Goal: Information Seeking & Learning: Learn about a topic

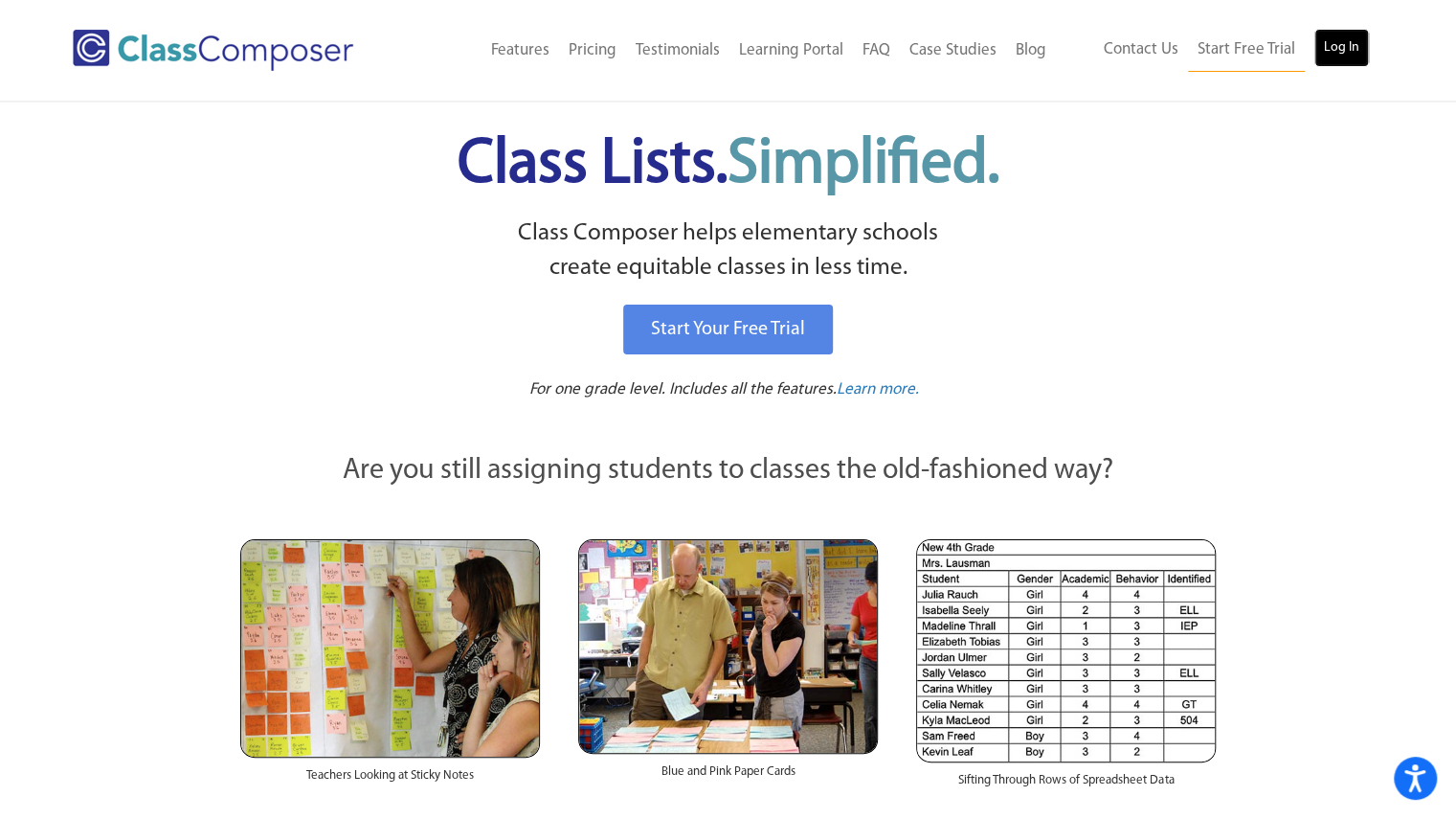
click at [1340, 51] on link "Log In" at bounding box center [1342, 47] width 55 height 38
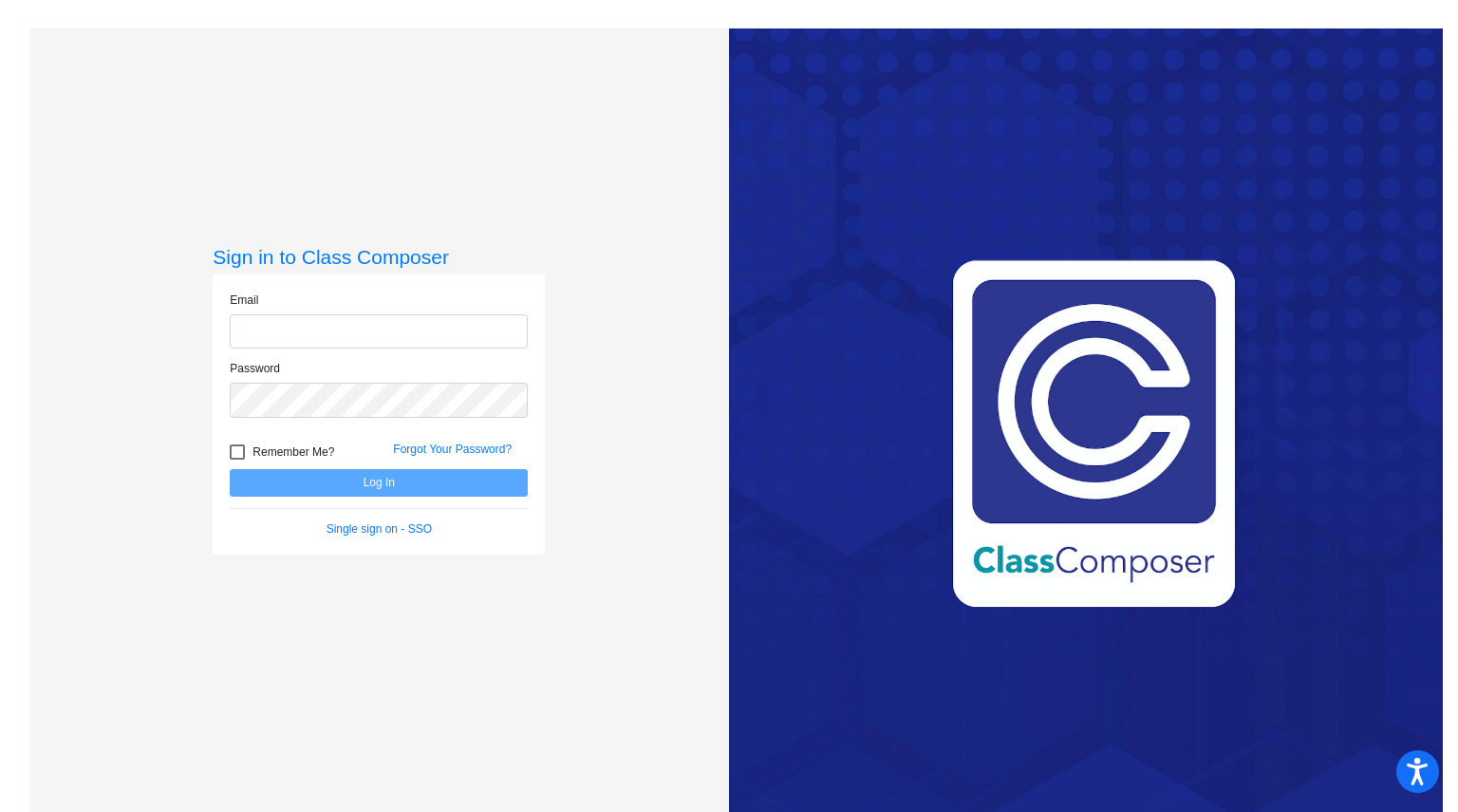
type input "[EMAIL_ADDRESS][DOMAIN_NAME]"
click at [357, 478] on button "Log In" at bounding box center [379, 482] width 298 height 27
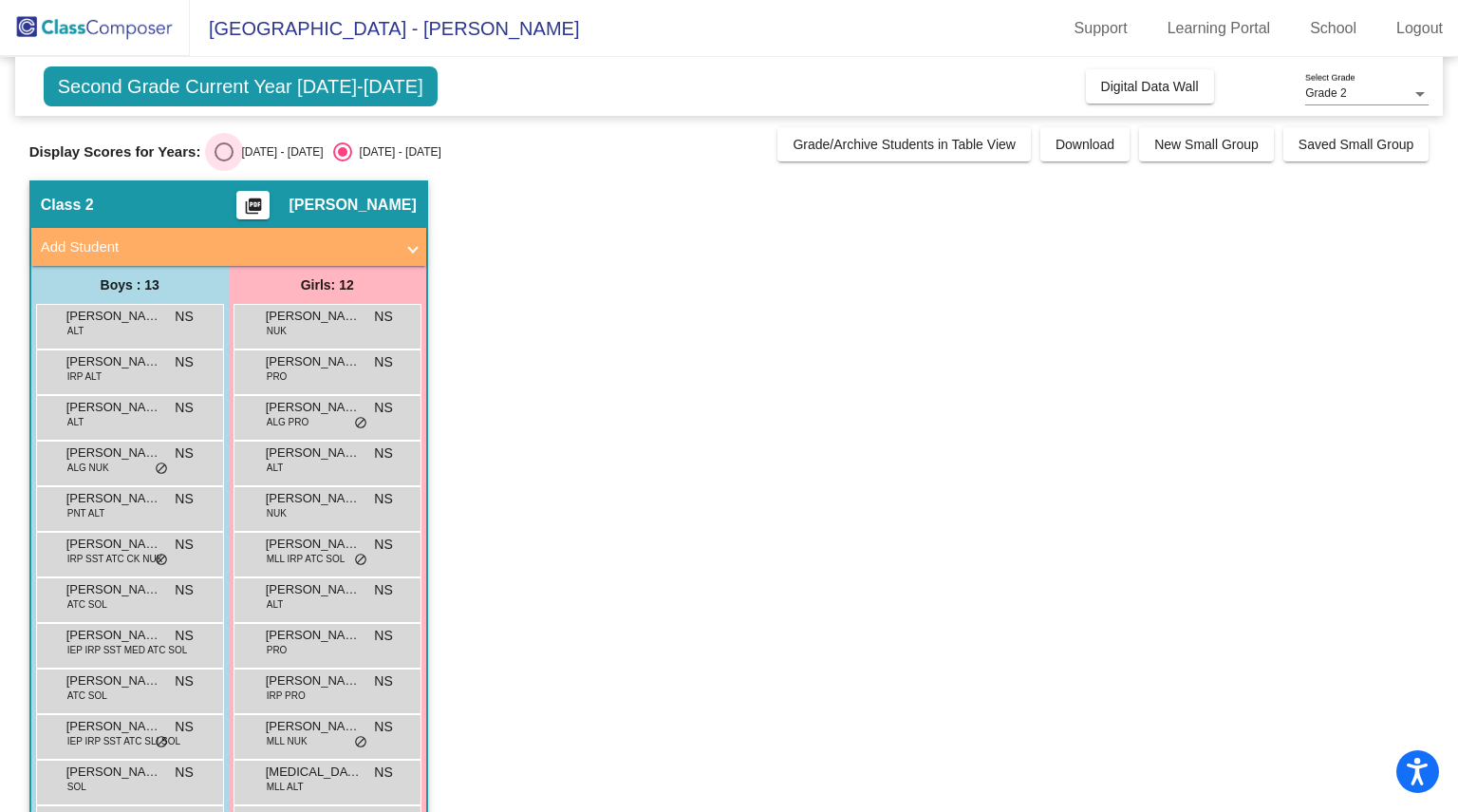
click at [222, 147] on div "Select an option" at bounding box center [225, 152] width 19 height 19
click at [223, 162] on input "[DATE] - [DATE]" at bounding box center [223, 162] width 1 height 1
radio input "true"
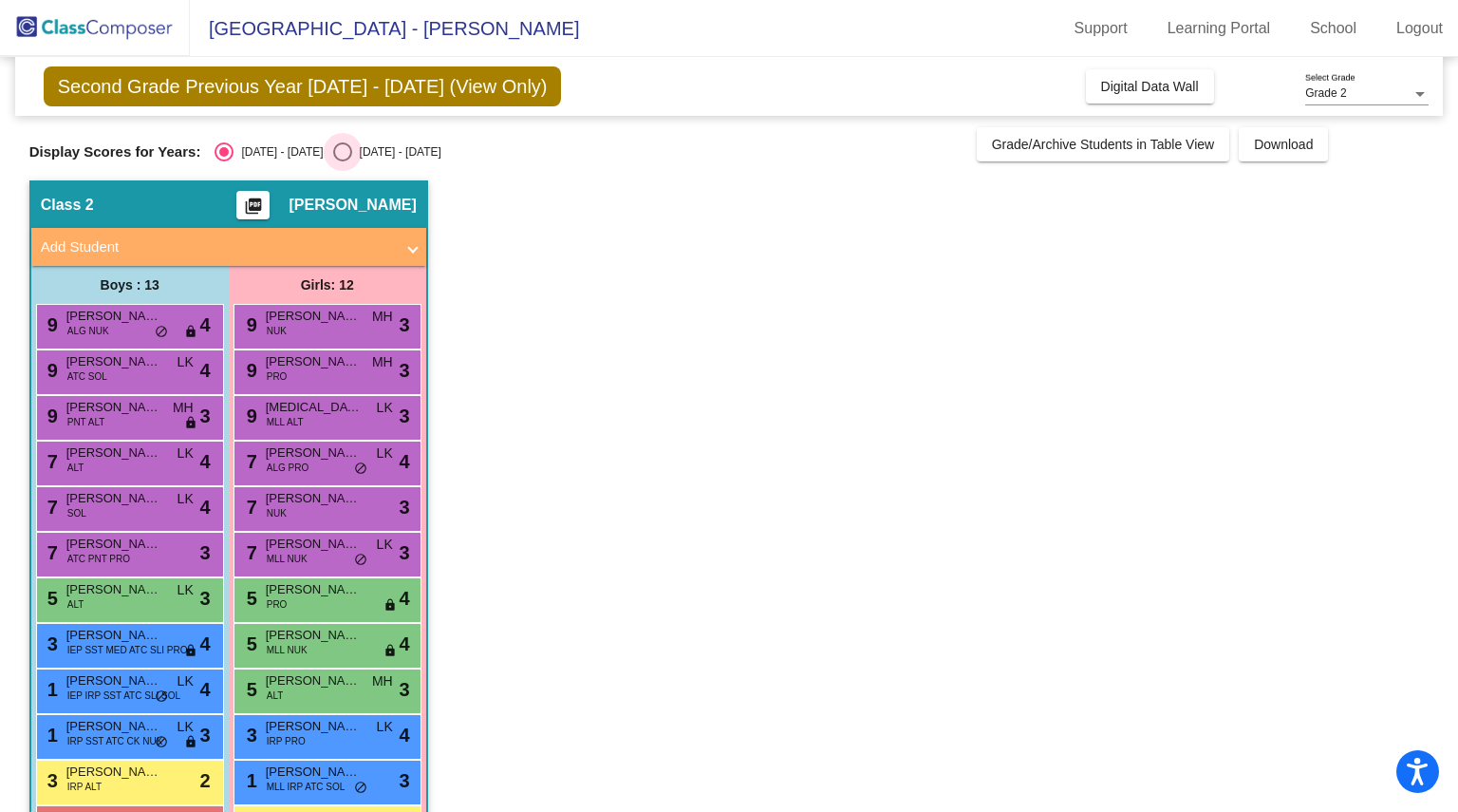
click at [333, 145] on div "Select an option" at bounding box center [343, 152] width 19 height 19
click at [342, 162] on input "[DATE] - [DATE]" at bounding box center [342, 162] width 1 height 1
radio input "true"
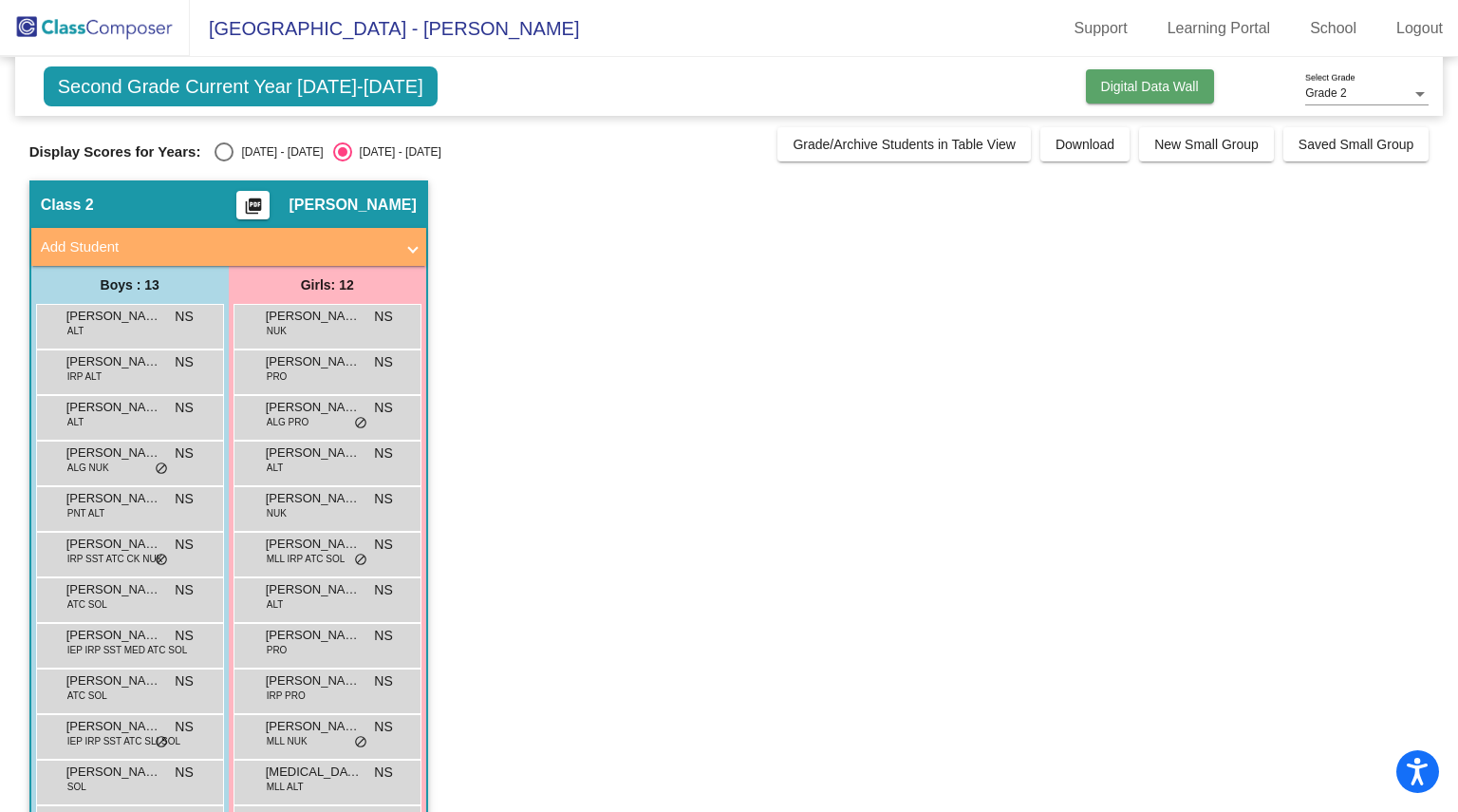
click at [1126, 88] on span "Digital Data Wall" at bounding box center [1150, 86] width 98 height 15
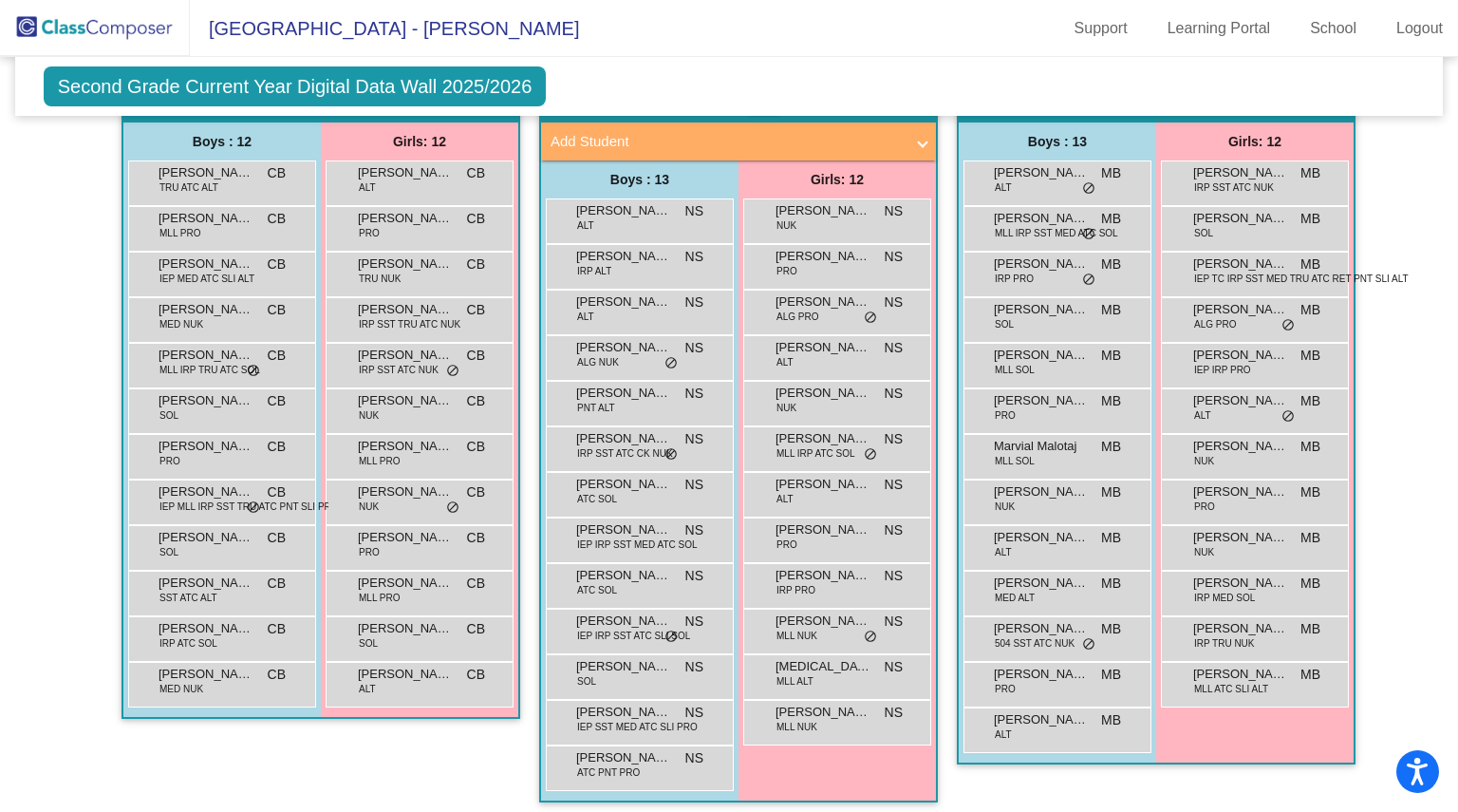
scroll to position [440, 0]
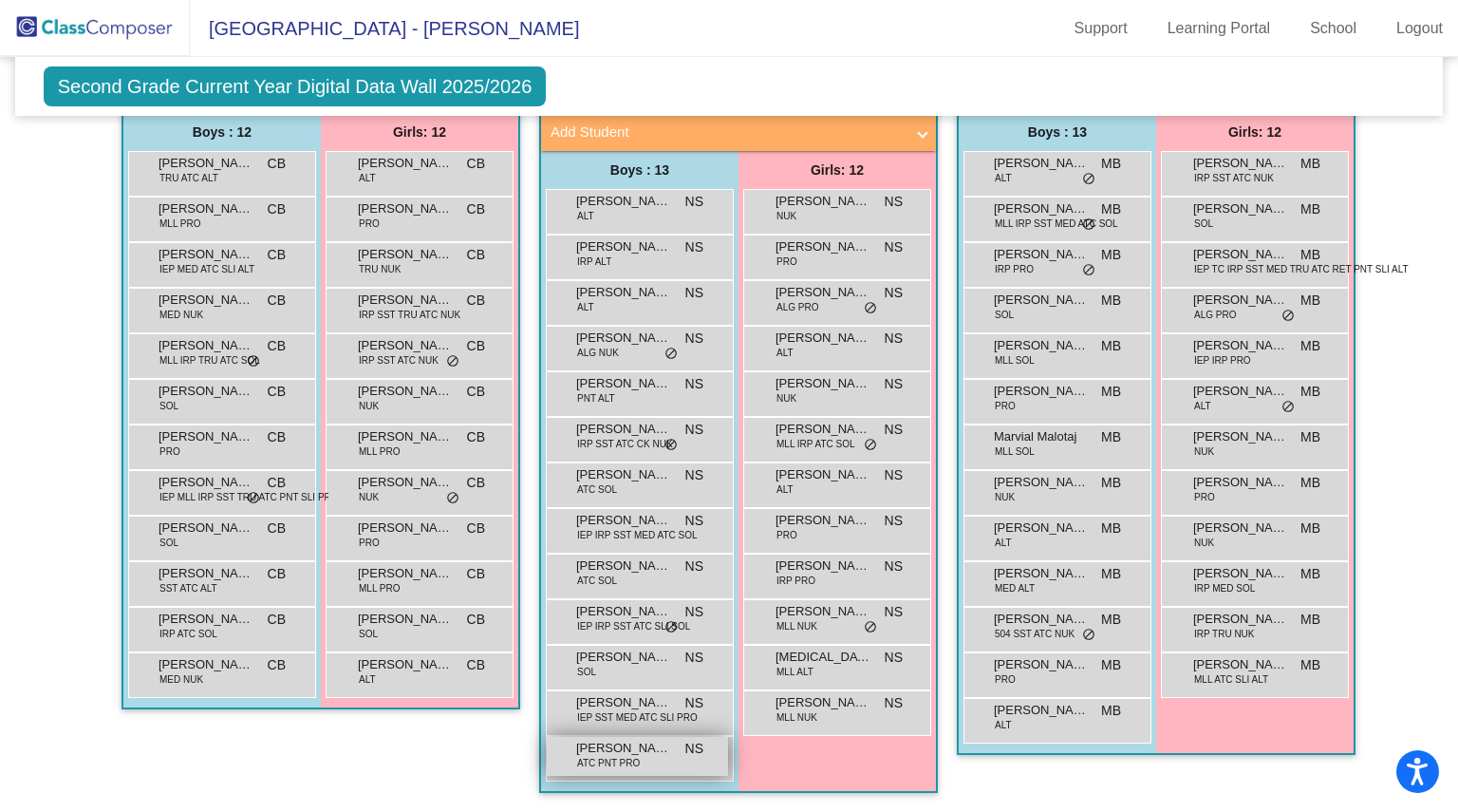
click at [606, 738] on span "[PERSON_NAME]" at bounding box center [623, 748] width 95 height 19
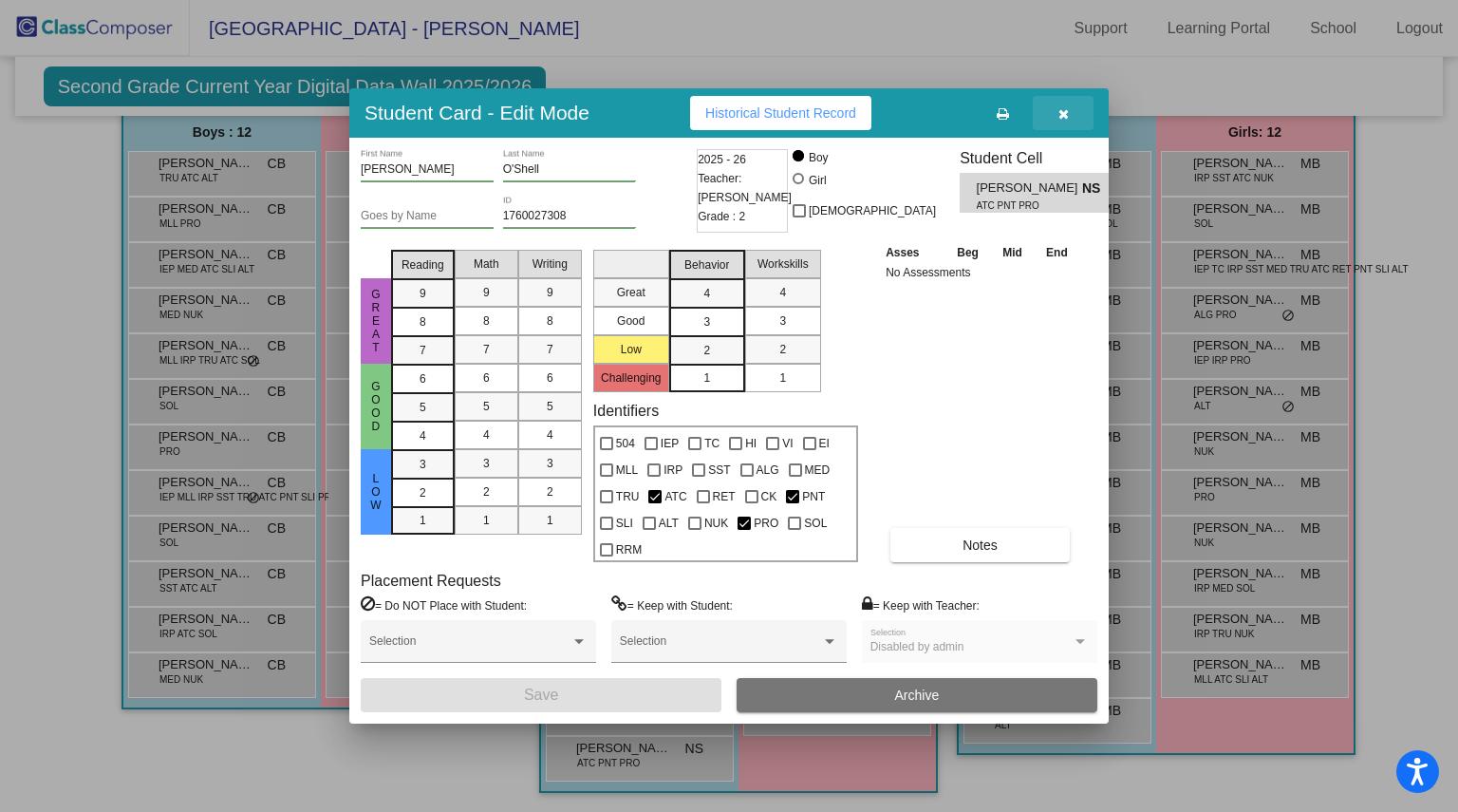
click at [1067, 109] on icon "button" at bounding box center [1064, 114] width 11 height 14
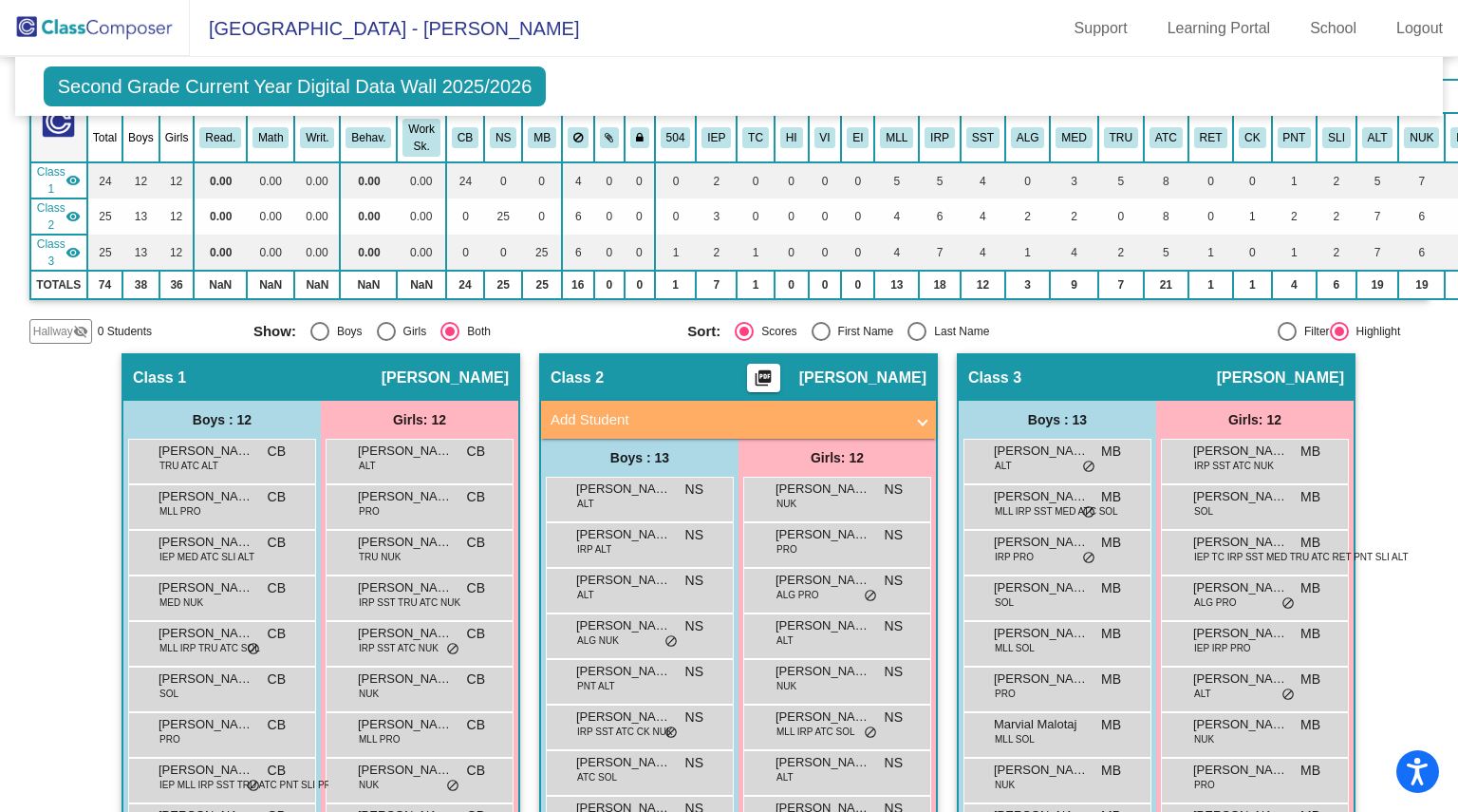
scroll to position [0, 0]
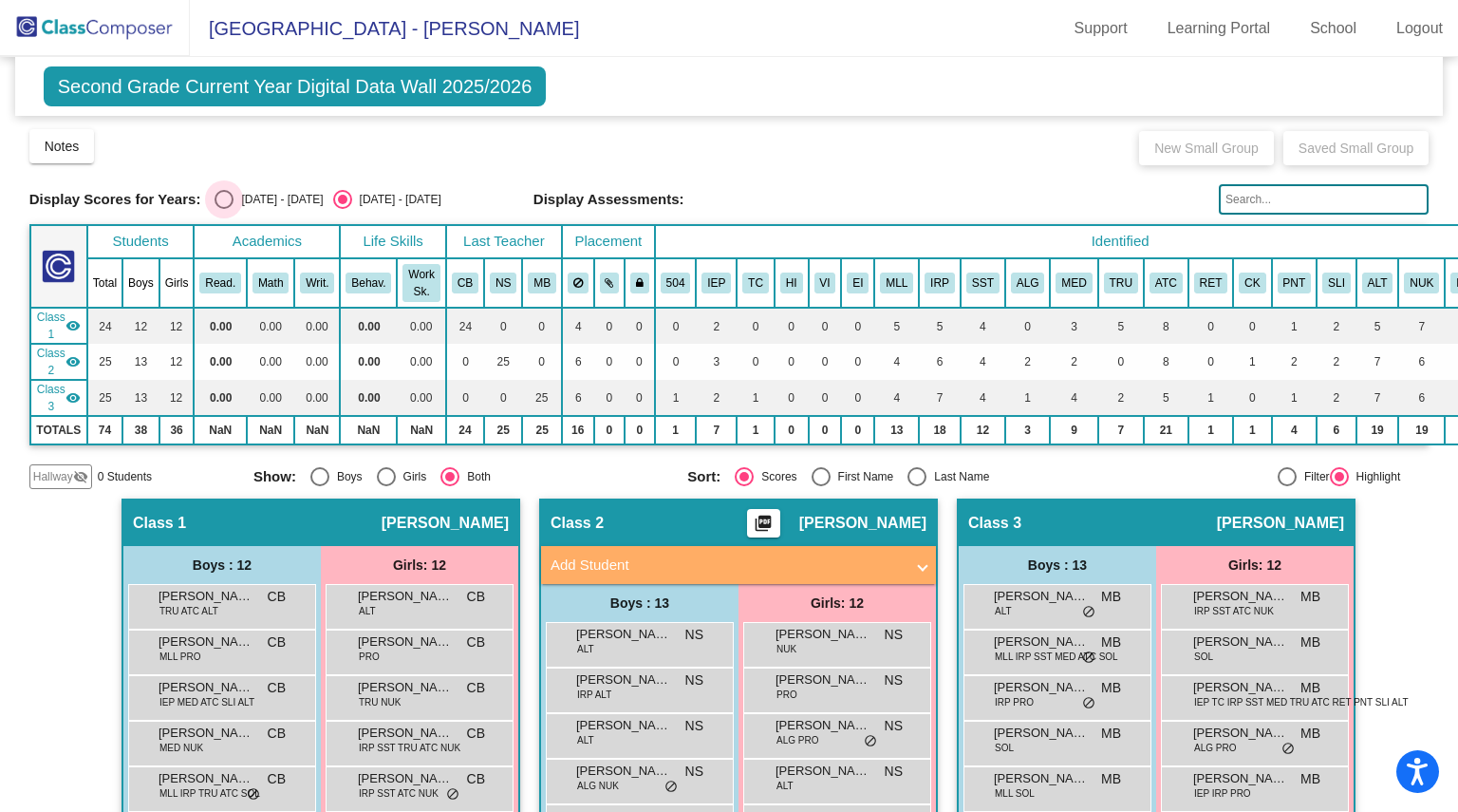
click at [250, 190] on label "[DATE] - [DATE]" at bounding box center [269, 199] width 108 height 19
click at [224, 209] on input "[DATE] - [DATE]" at bounding box center [223, 209] width 1 height 1
radio input "true"
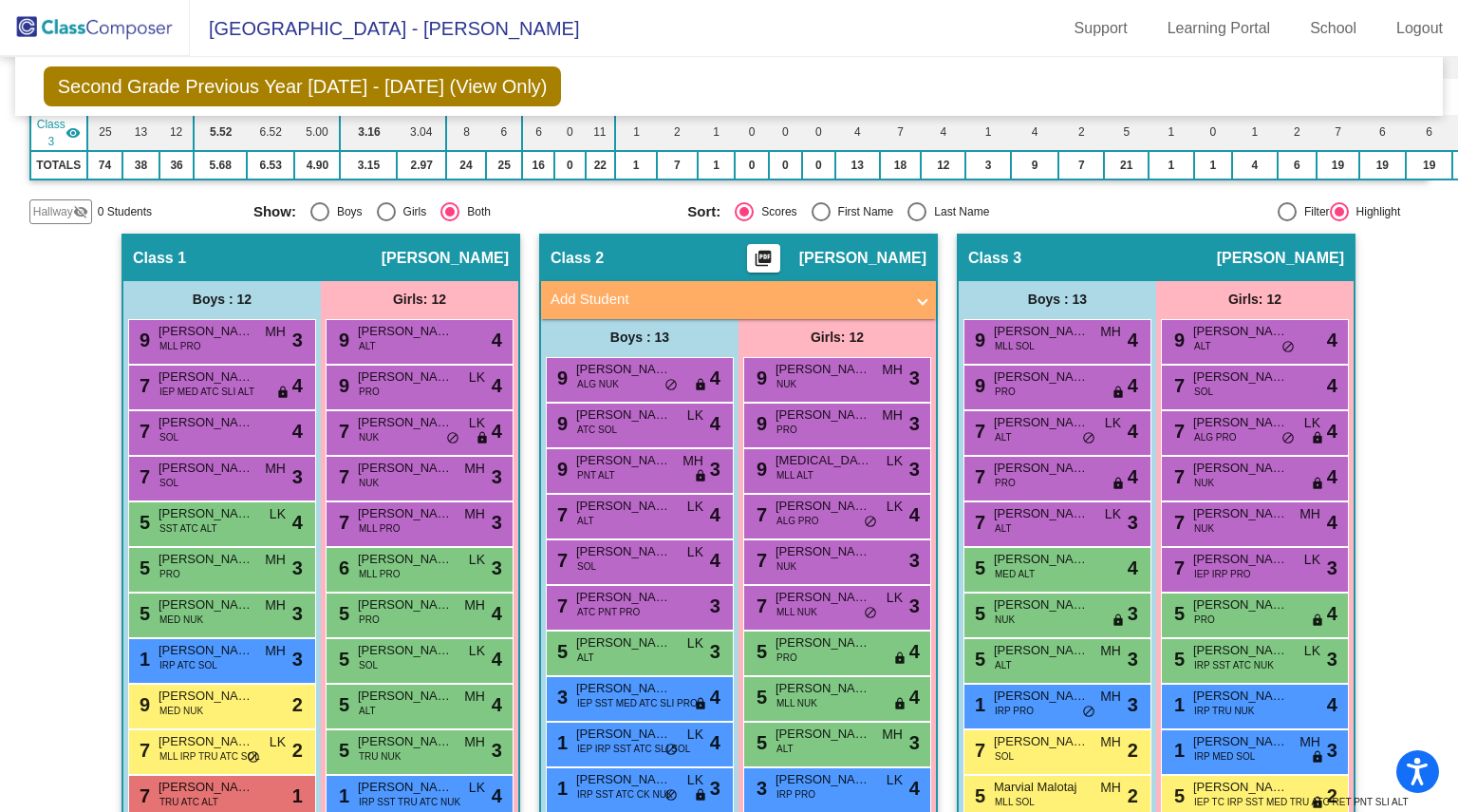
scroll to position [285, 0]
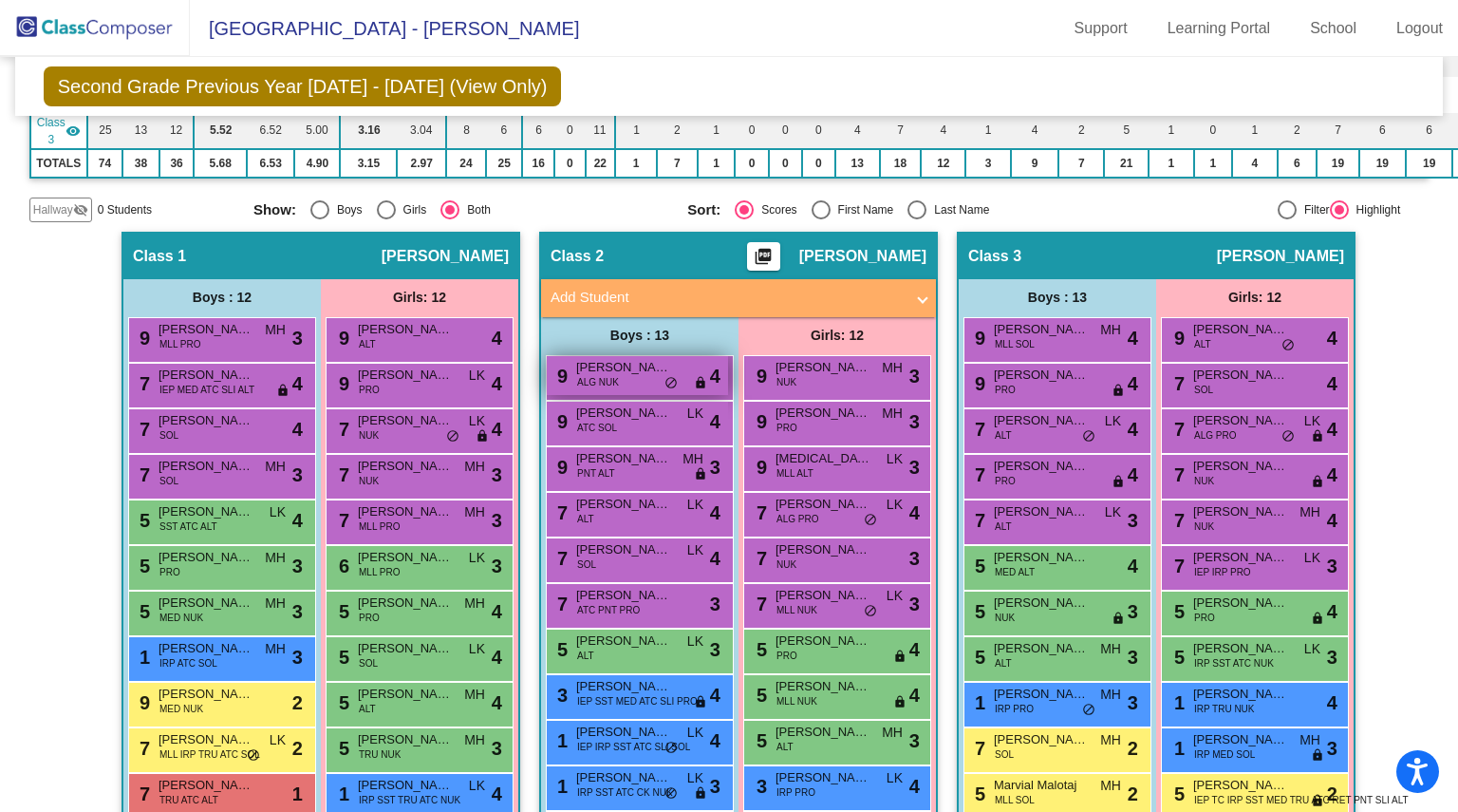
click at [619, 365] on span "[PERSON_NAME]" at bounding box center [623, 368] width 95 height 19
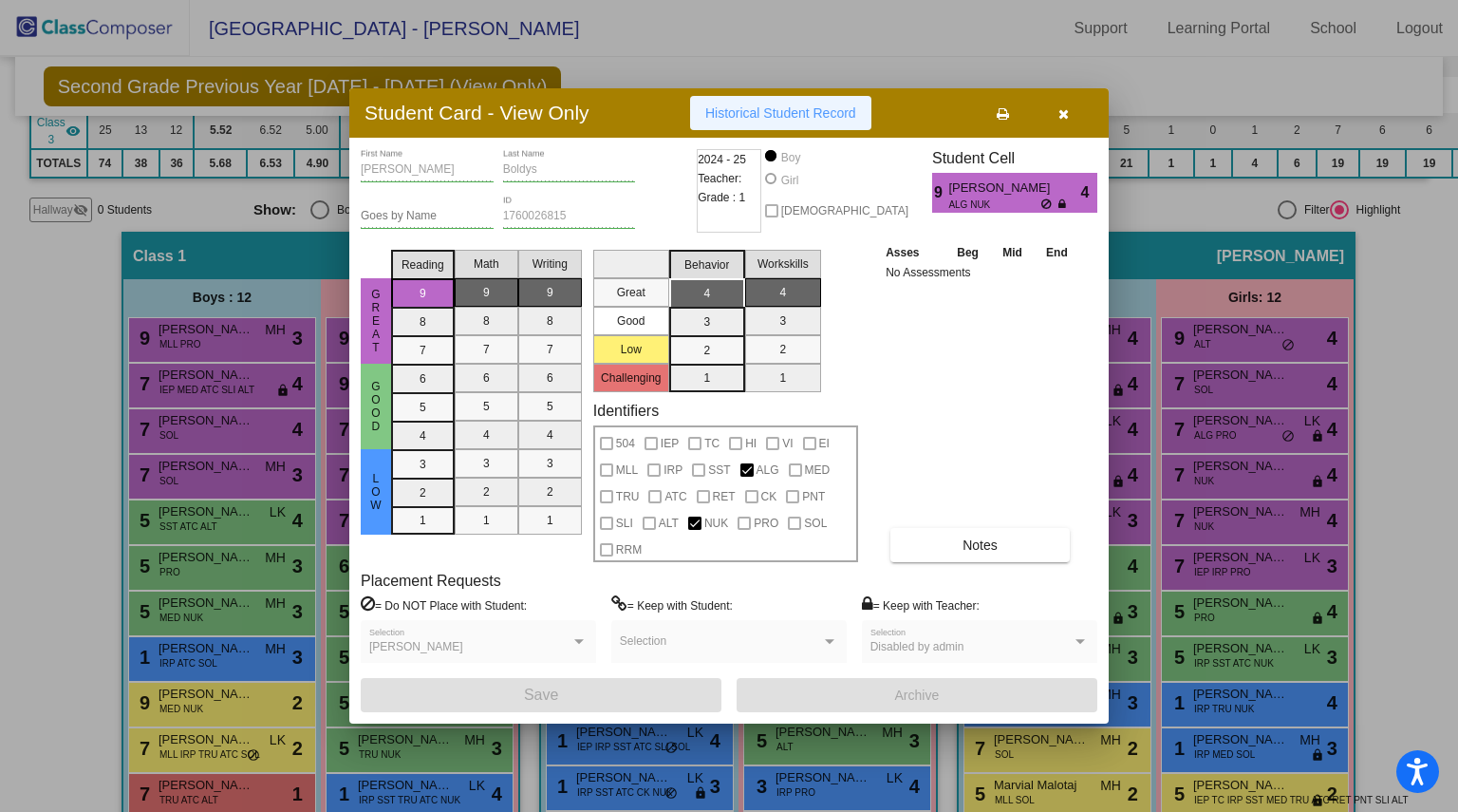
click at [731, 104] on button "Historical Student Record" at bounding box center [780, 112] width 181 height 34
click at [1061, 112] on icon "button" at bounding box center [1064, 114] width 11 height 14
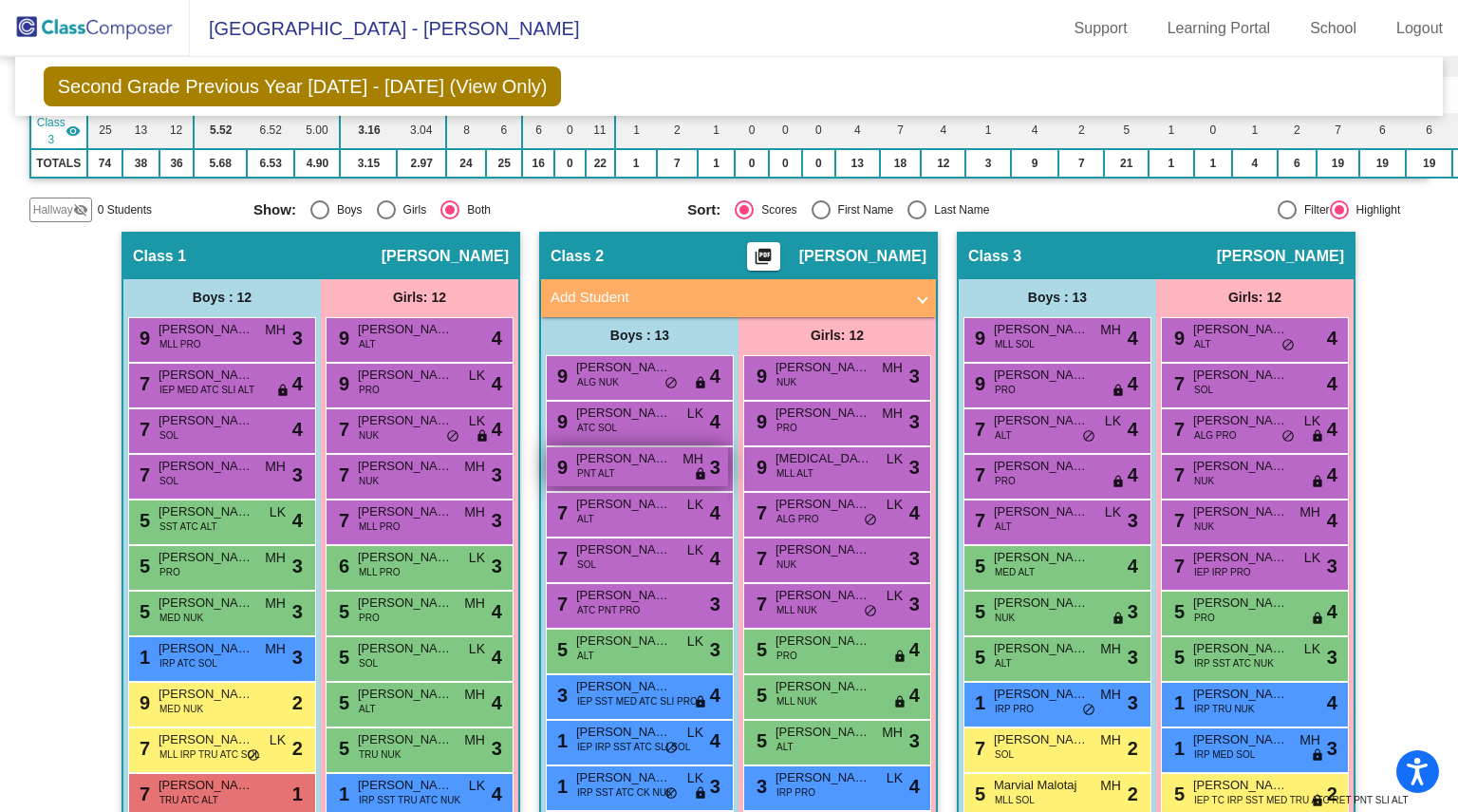
click at [620, 461] on span "[PERSON_NAME]" at bounding box center [623, 459] width 95 height 19
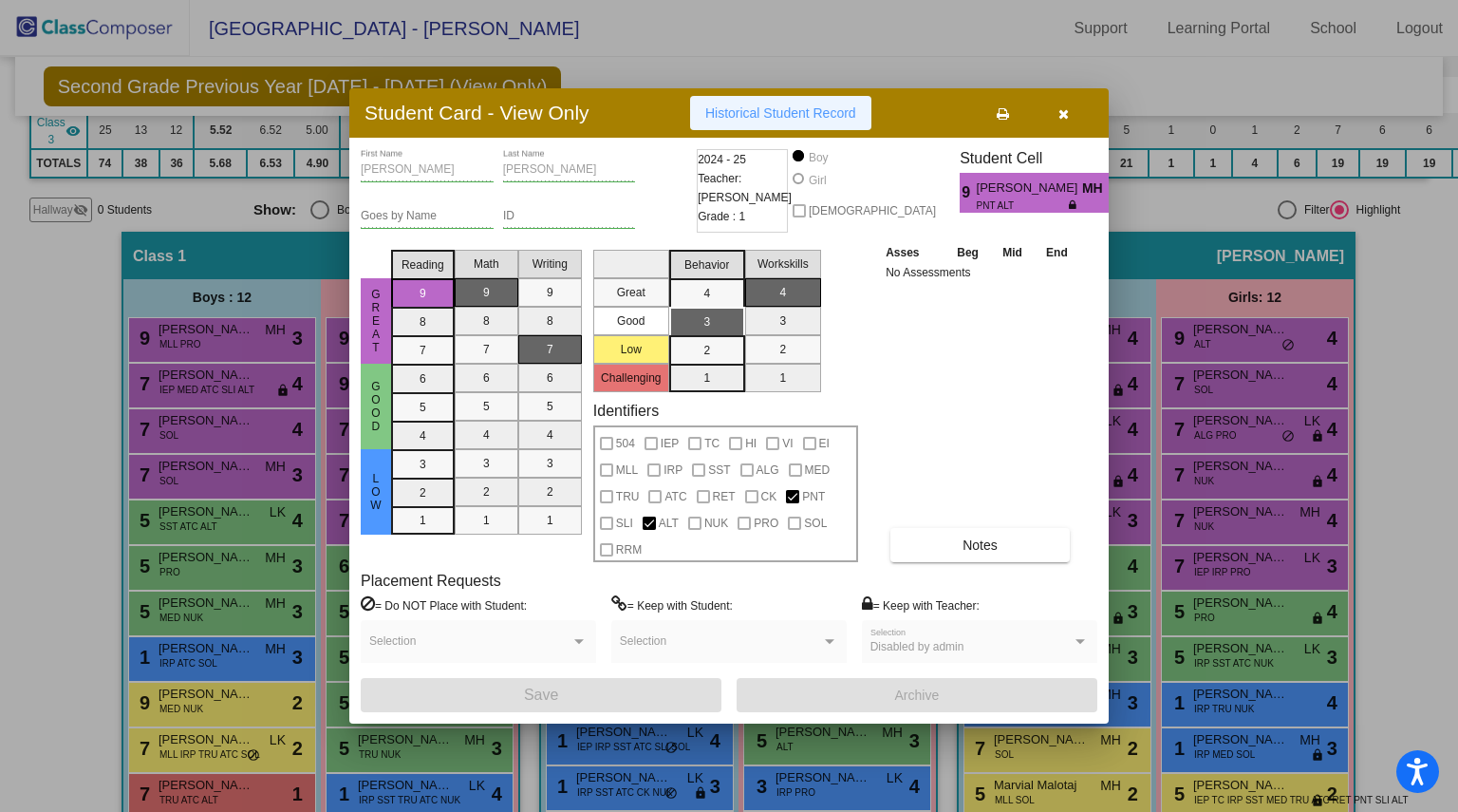
click at [746, 99] on button "Historical Student Record" at bounding box center [780, 112] width 181 height 34
click at [1063, 117] on icon "button" at bounding box center [1064, 114] width 11 height 14
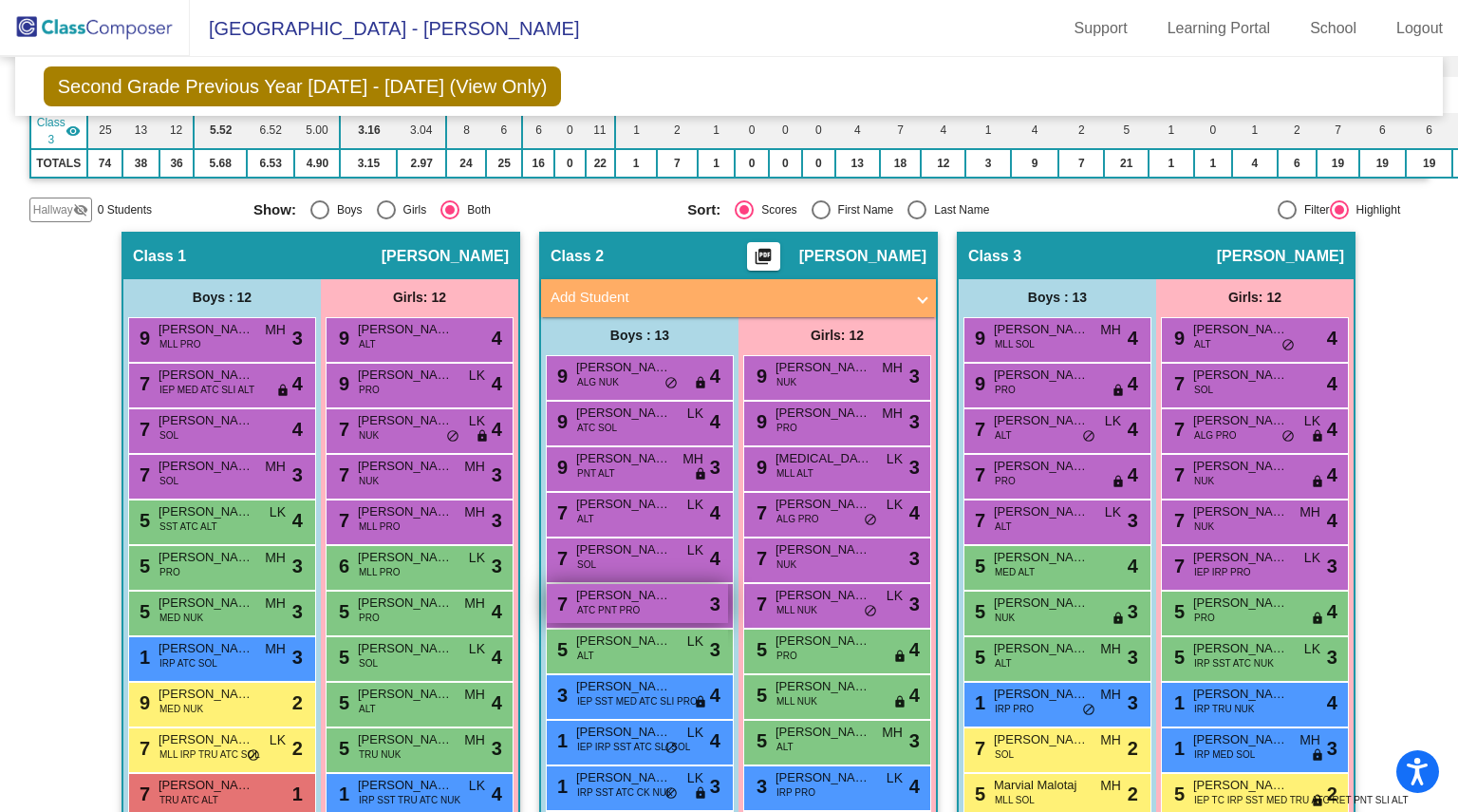
click at [642, 599] on span "[PERSON_NAME]" at bounding box center [623, 595] width 95 height 19
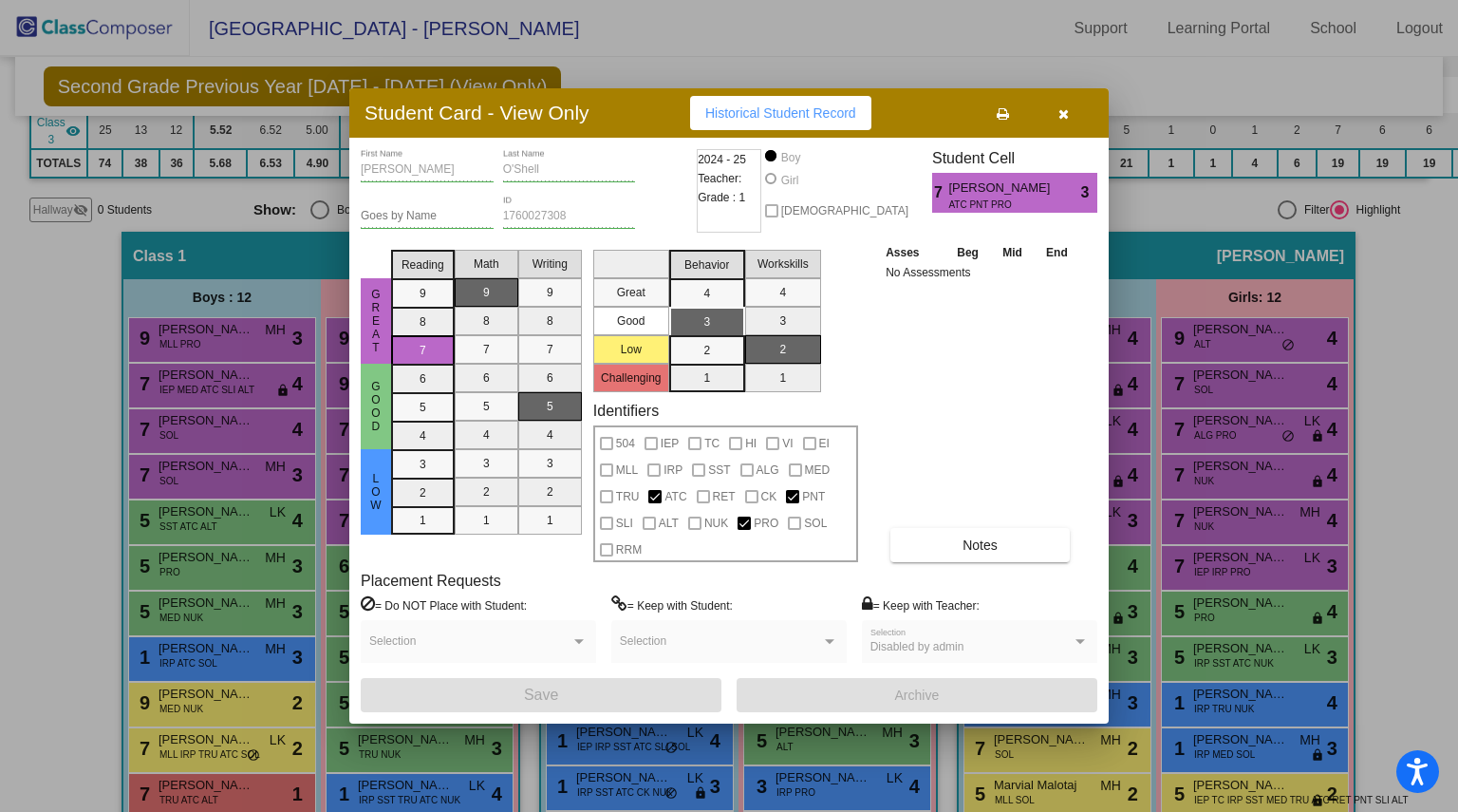
click at [780, 107] on span "Historical Student Record" at bounding box center [781, 113] width 151 height 15
click at [1062, 113] on icon "button" at bounding box center [1064, 114] width 11 height 14
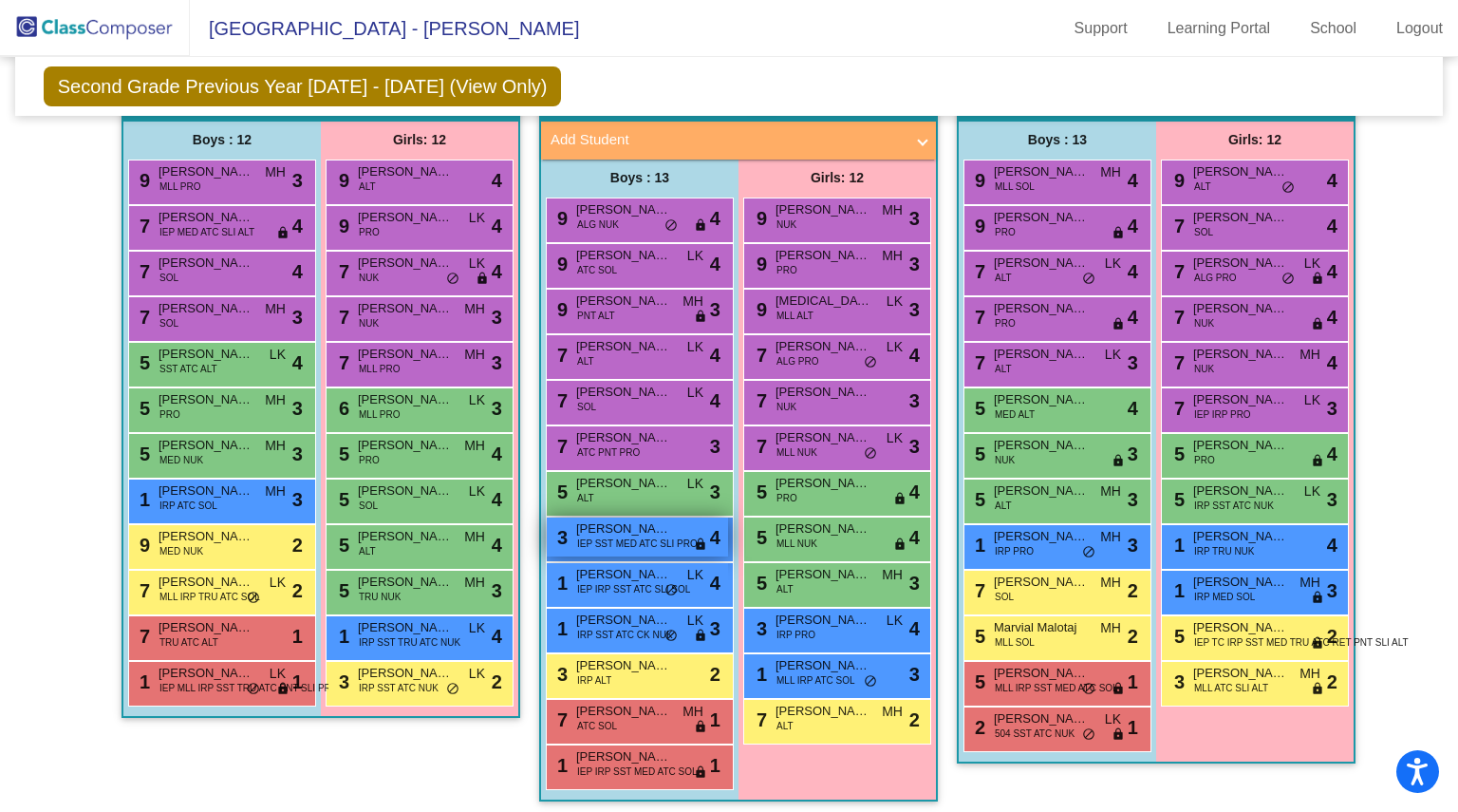
scroll to position [458, 0]
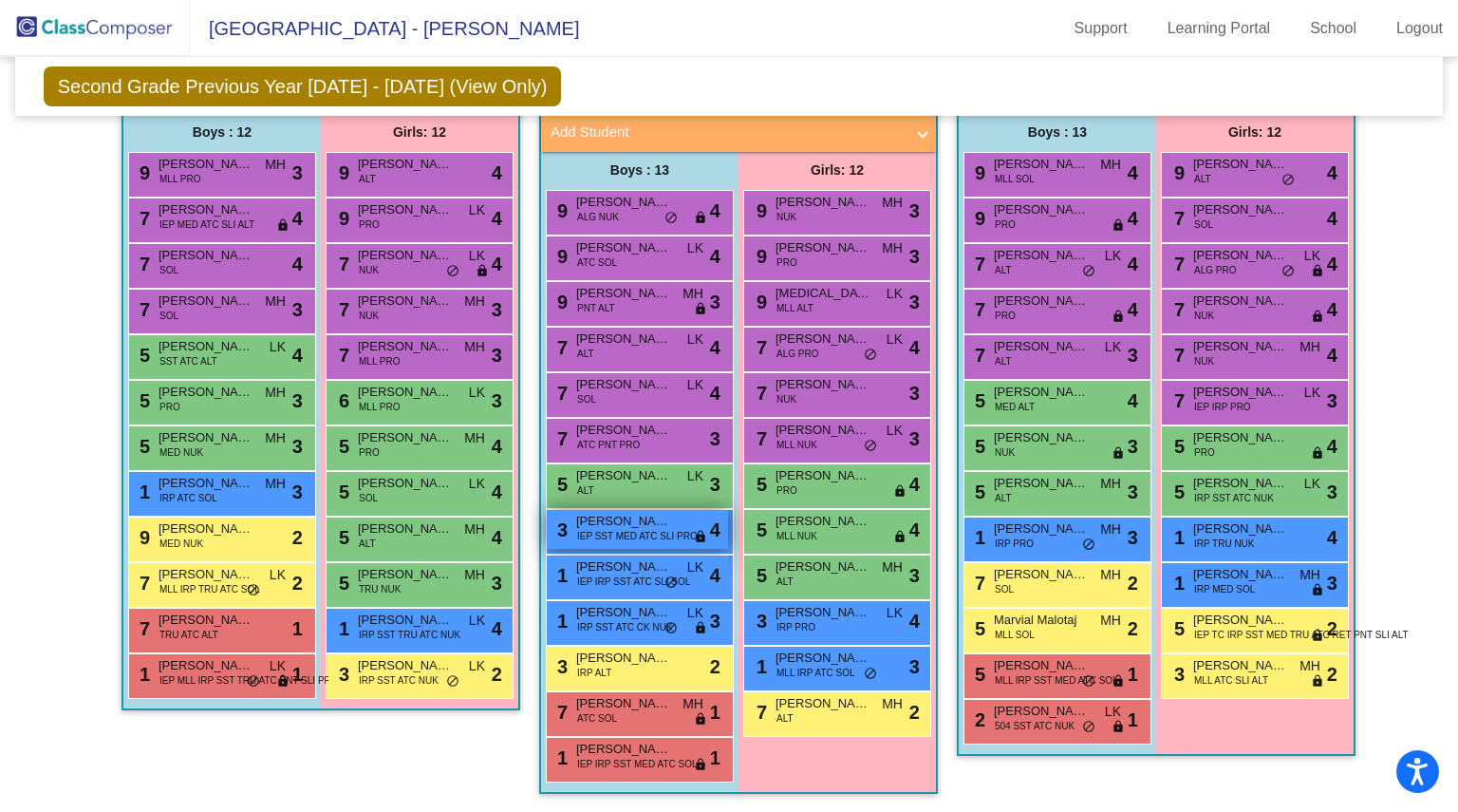
click at [614, 514] on span "[PERSON_NAME]" at bounding box center [623, 522] width 95 height 19
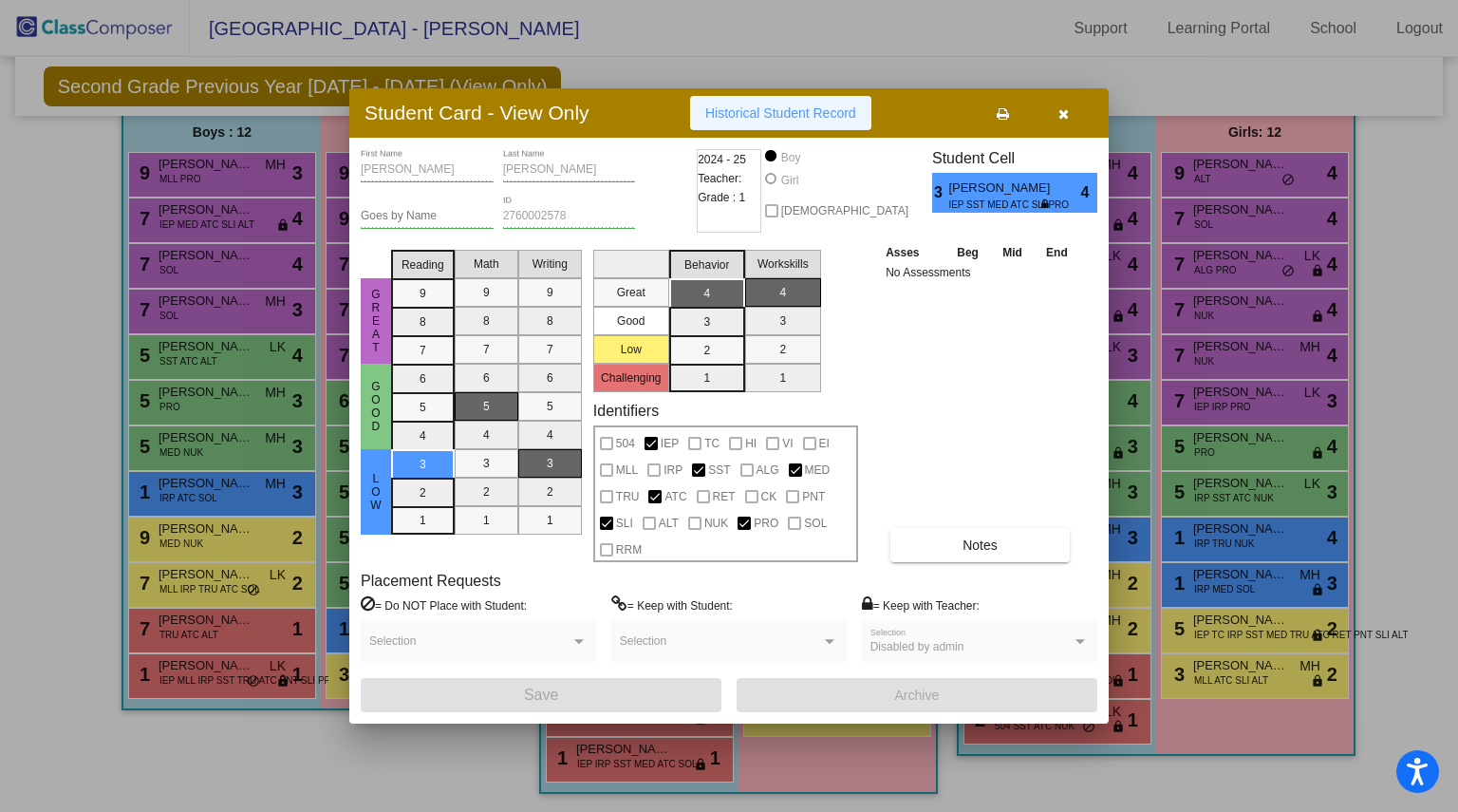
click at [773, 112] on span "Historical Student Record" at bounding box center [781, 113] width 151 height 15
click at [1061, 111] on icon "button" at bounding box center [1064, 114] width 11 height 14
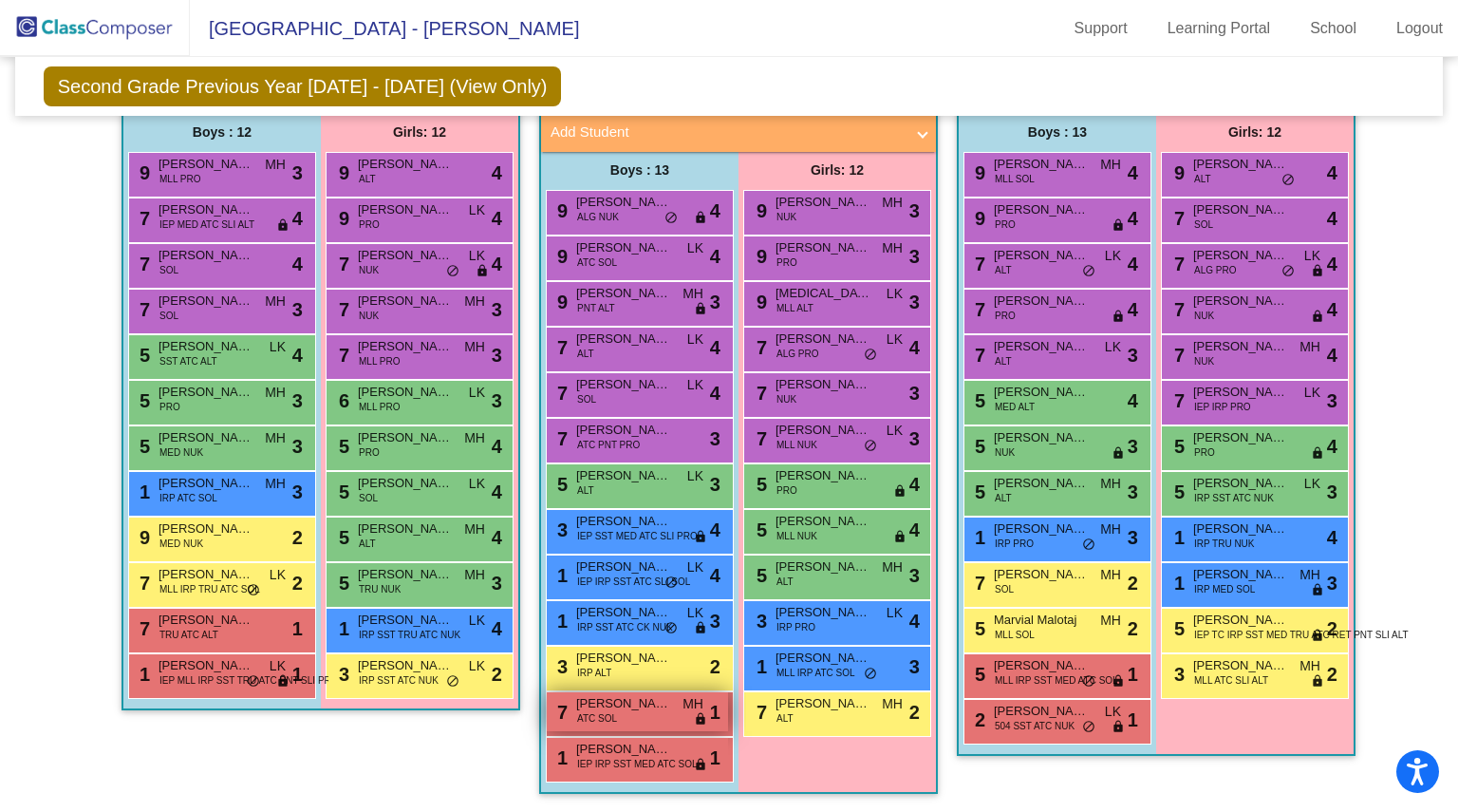
click at [625, 694] on span "[PERSON_NAME]" at bounding box center [623, 704] width 95 height 19
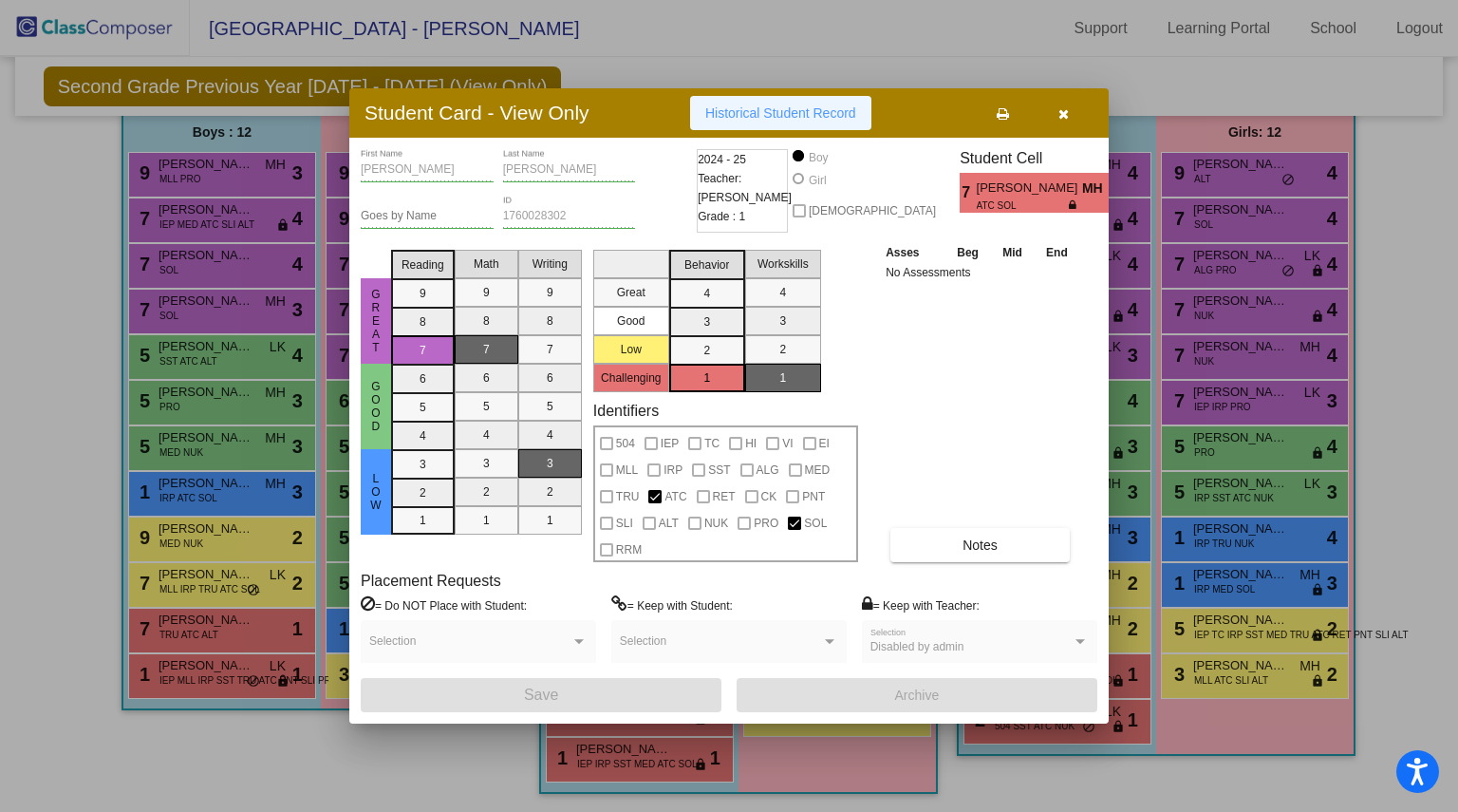
click at [796, 104] on button "Historical Student Record" at bounding box center [780, 112] width 181 height 34
click at [1065, 107] on icon "button" at bounding box center [1064, 114] width 11 height 14
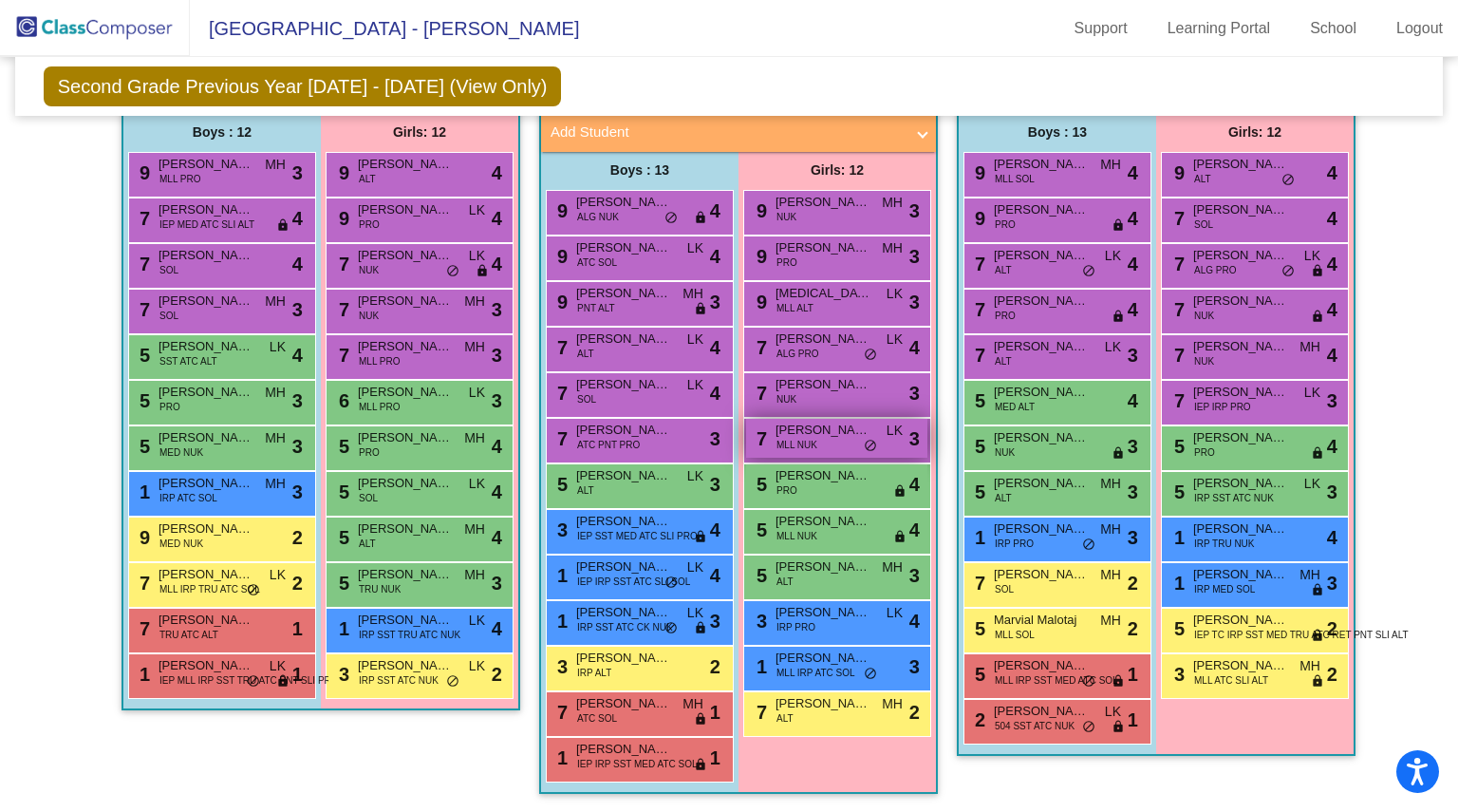
click at [843, 430] on div "7 Miamel Kola MLL NUK LK lock do_not_disturb_alt 3" at bounding box center [836, 438] width 181 height 39
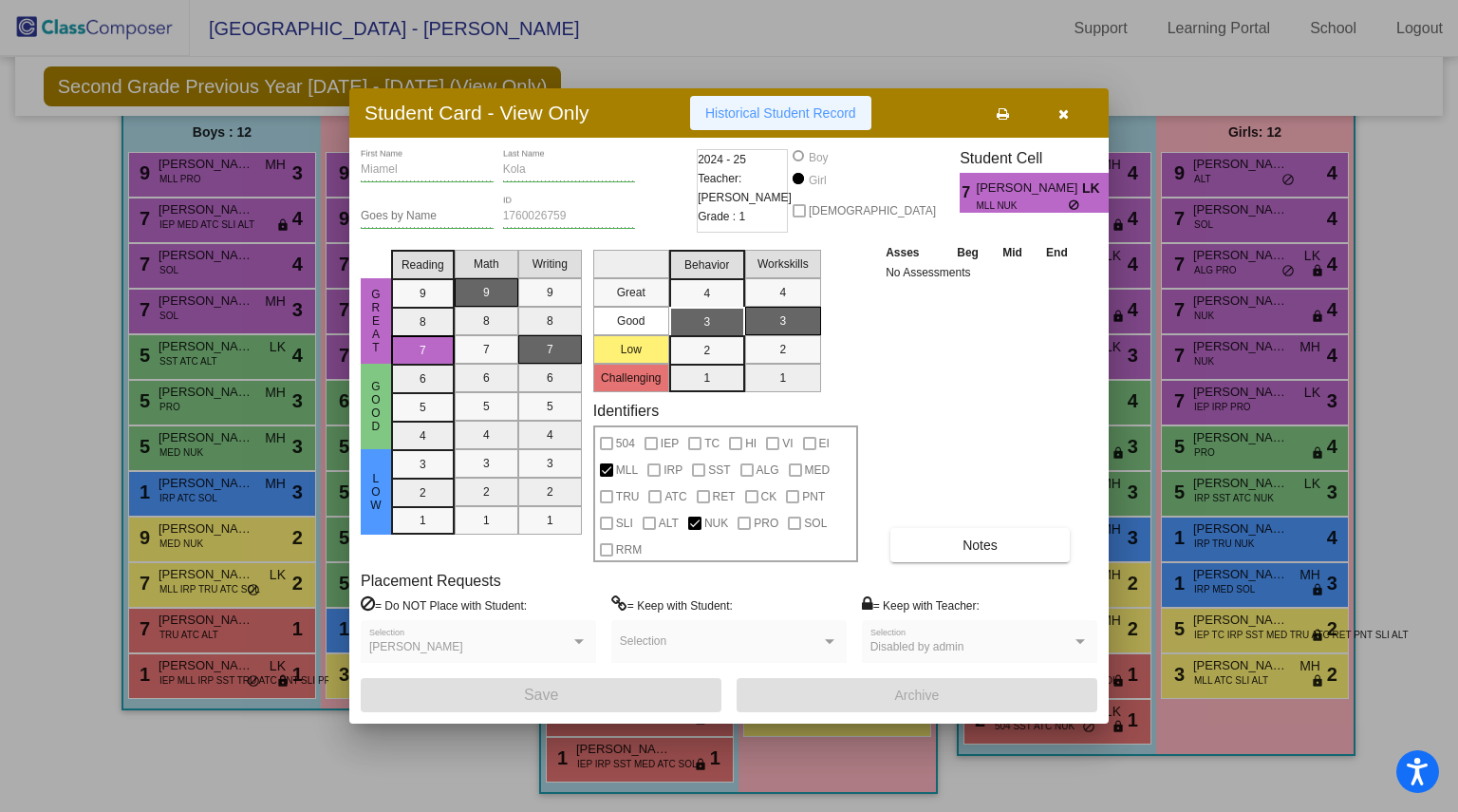
click at [771, 109] on span "Historical Student Record" at bounding box center [781, 113] width 151 height 15
click at [1062, 110] on icon "button" at bounding box center [1064, 114] width 11 height 14
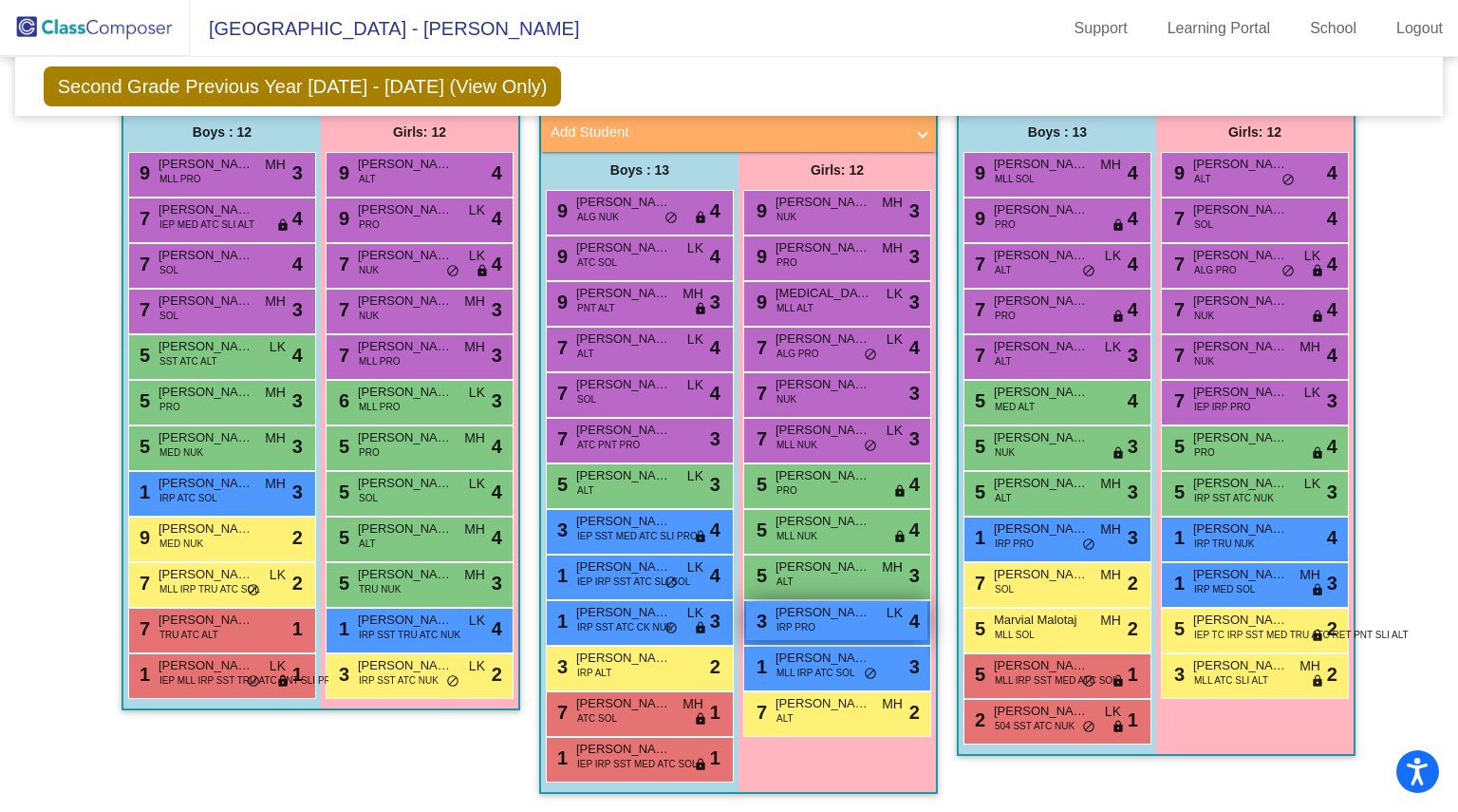
click at [820, 605] on span "[PERSON_NAME]" at bounding box center [823, 613] width 95 height 19
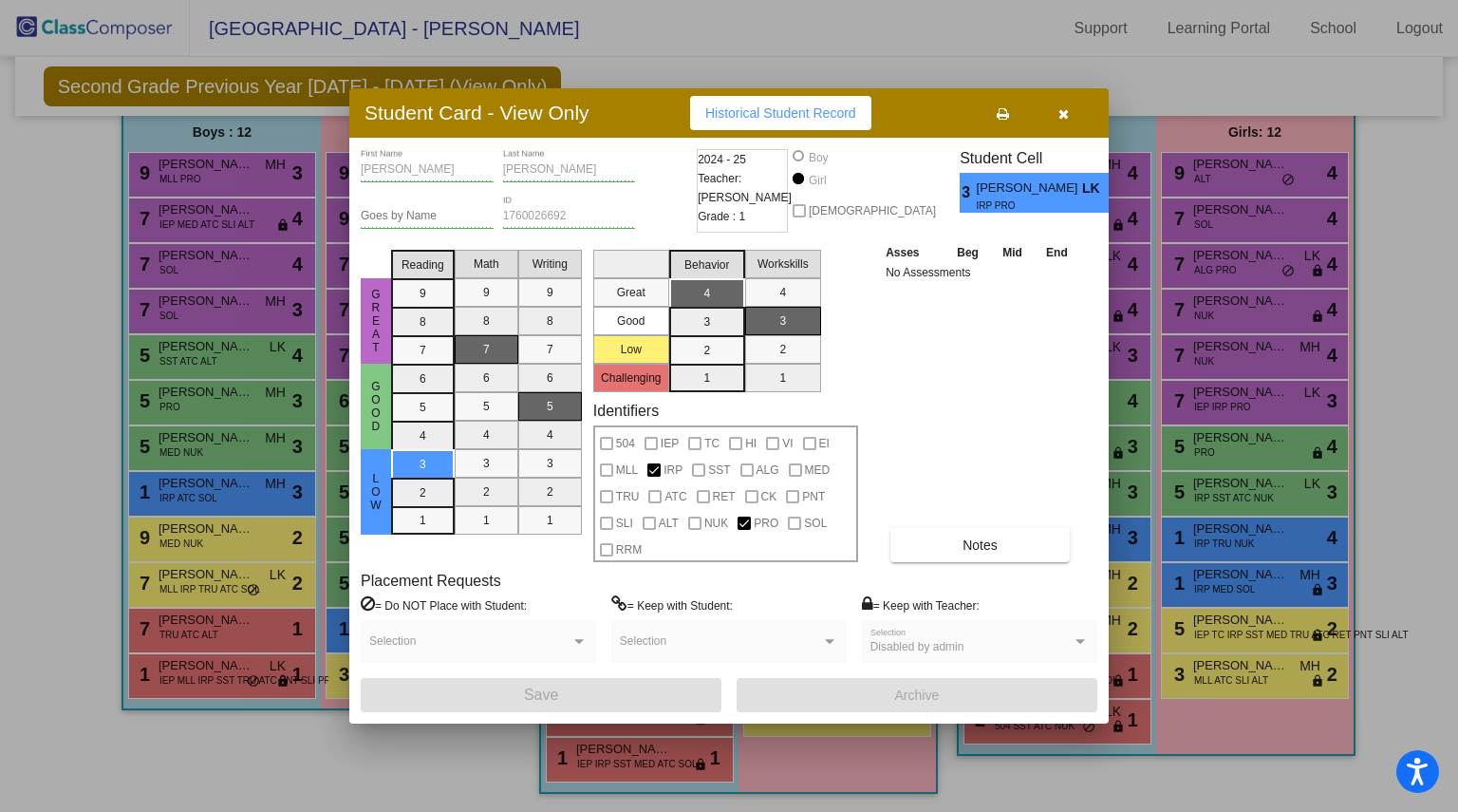
click at [788, 111] on span "Historical Student Record" at bounding box center [781, 113] width 151 height 15
click at [1063, 109] on icon "button" at bounding box center [1064, 114] width 11 height 14
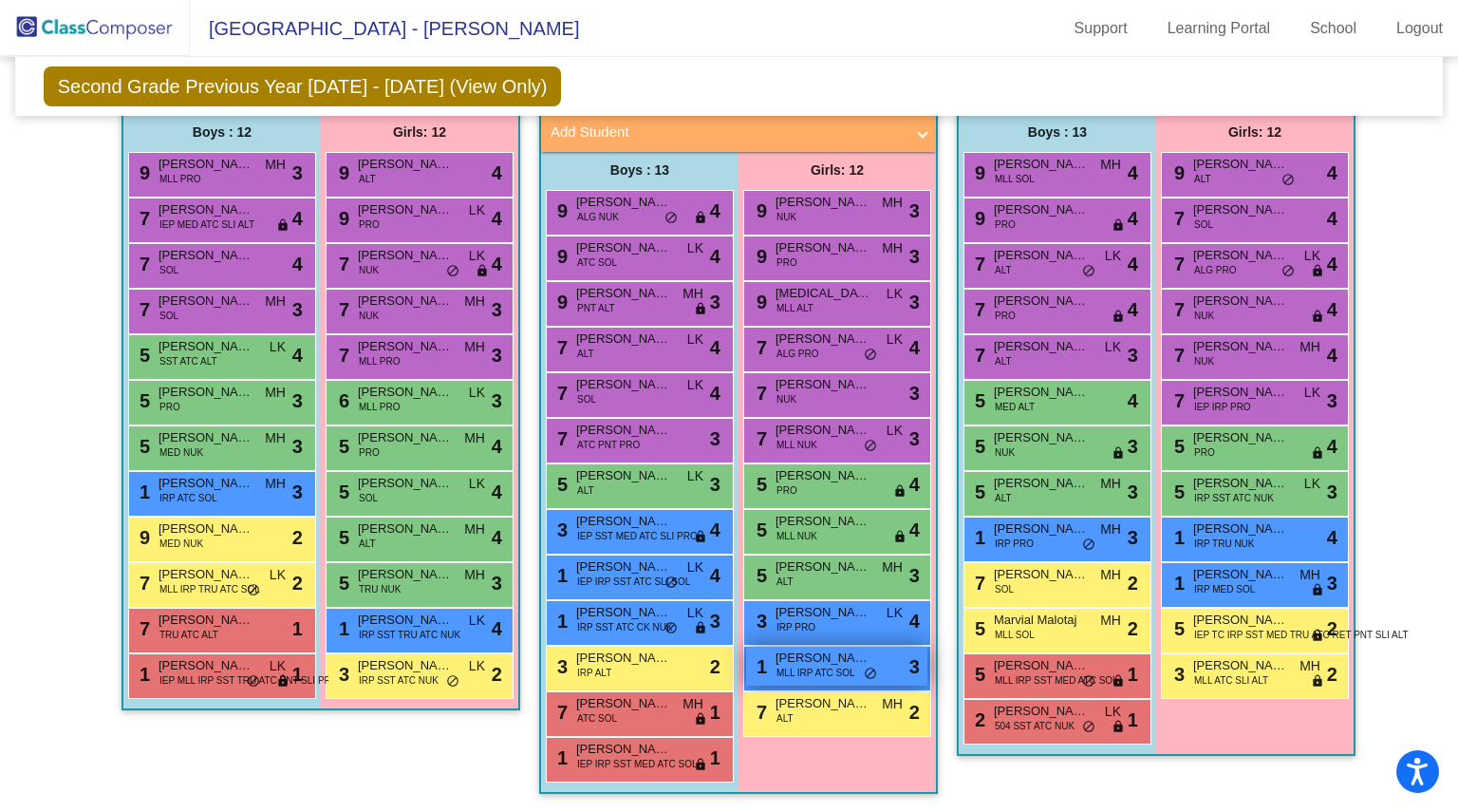
click at [810, 654] on span "[PERSON_NAME]" at bounding box center [823, 658] width 95 height 19
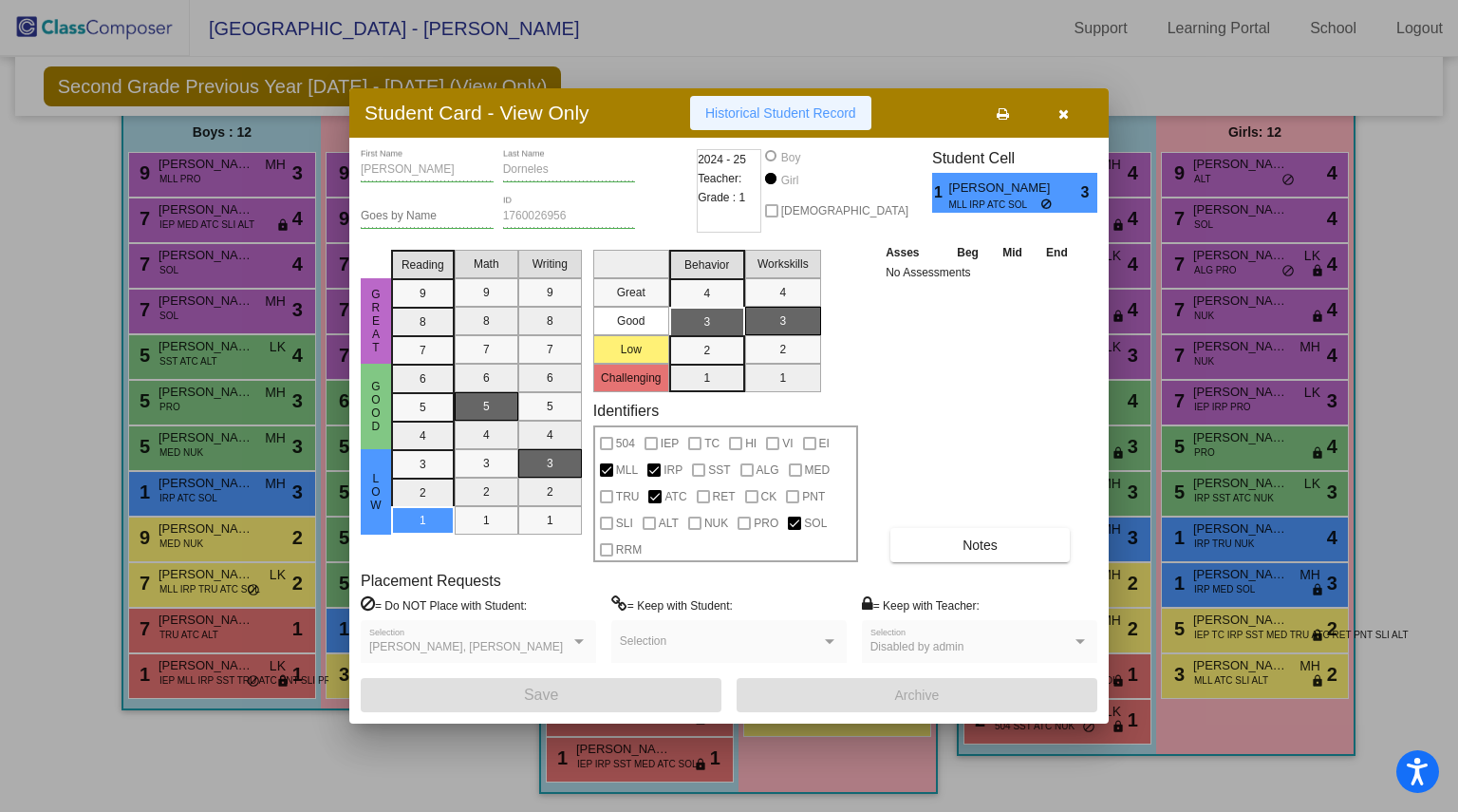
click at [780, 109] on span "Historical Student Record" at bounding box center [781, 113] width 151 height 15
click at [1064, 114] on icon "button" at bounding box center [1064, 114] width 11 height 14
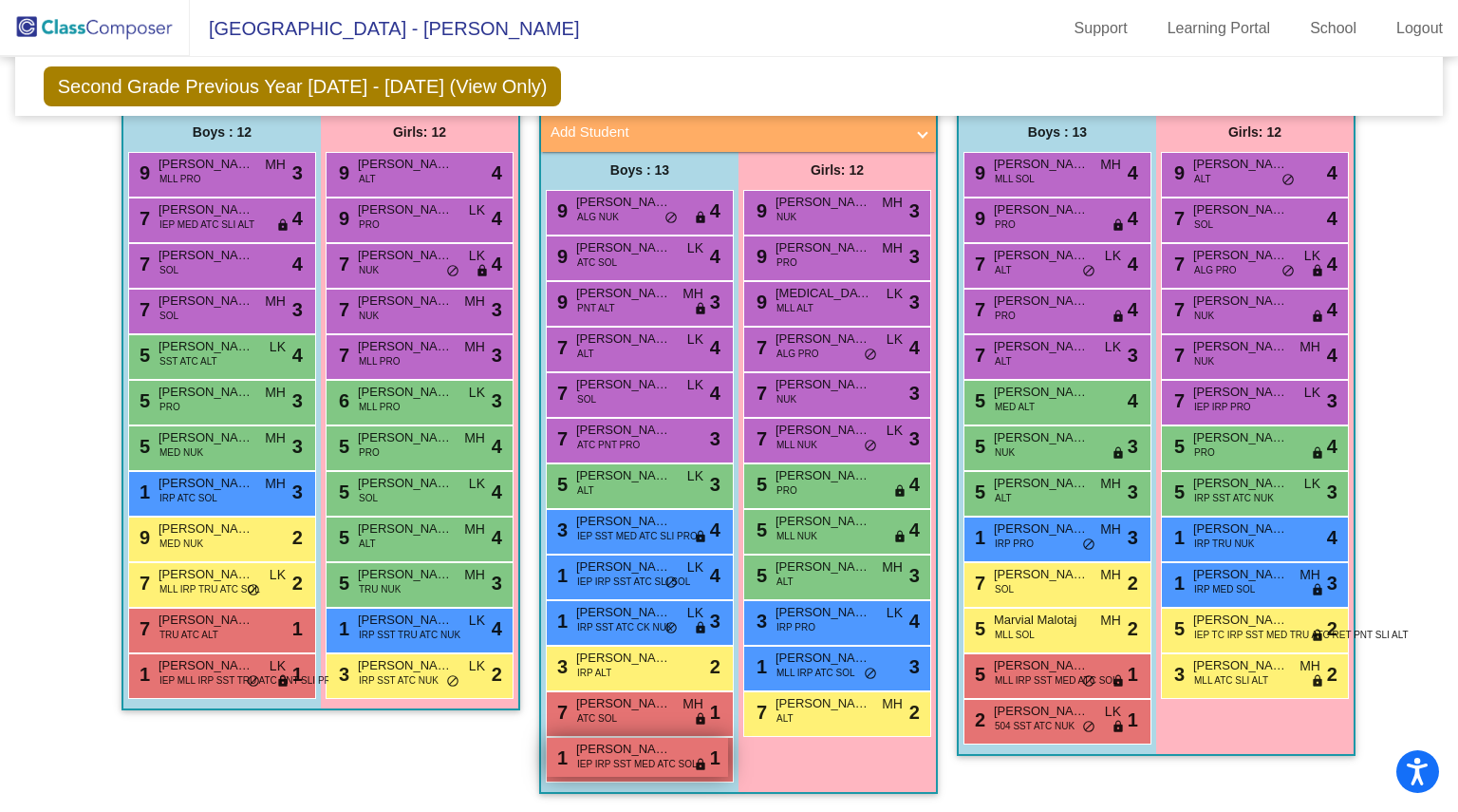
click at [652, 739] on span "[PERSON_NAME]" at bounding box center [623, 749] width 95 height 19
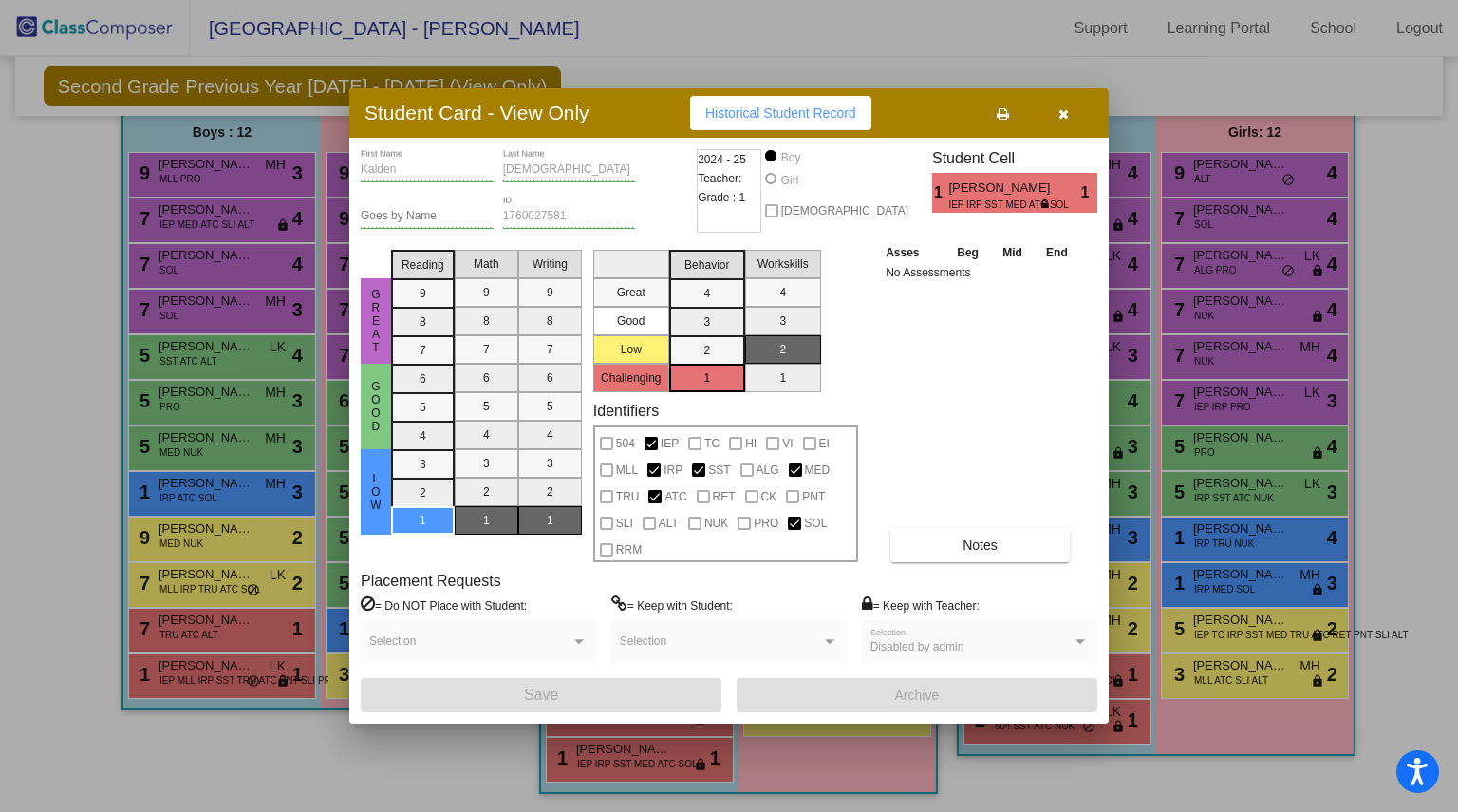
click at [778, 117] on span "Historical Student Record" at bounding box center [781, 113] width 151 height 15
click at [1063, 111] on icon "button" at bounding box center [1064, 114] width 11 height 14
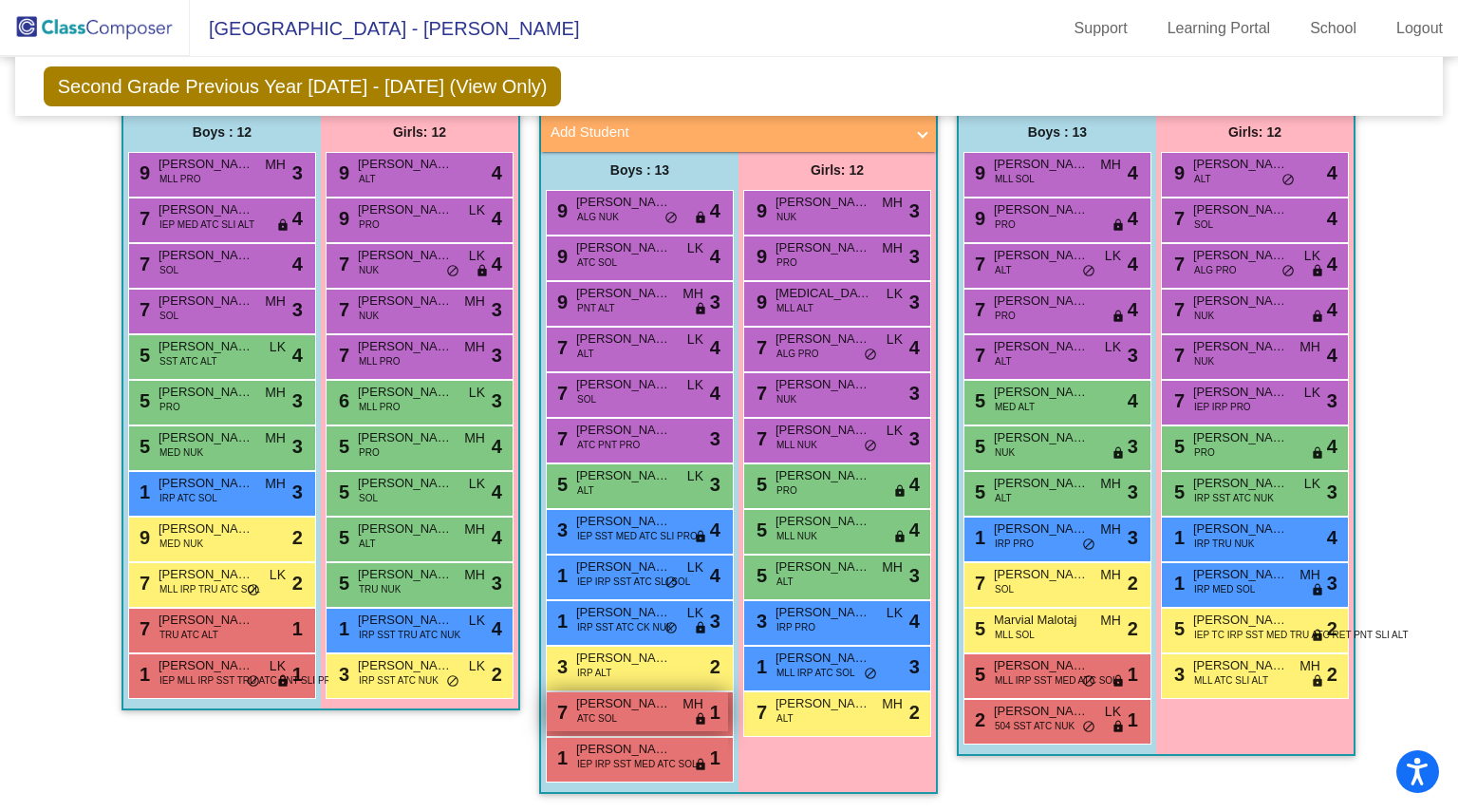
click at [628, 698] on span "[PERSON_NAME]" at bounding box center [623, 704] width 95 height 19
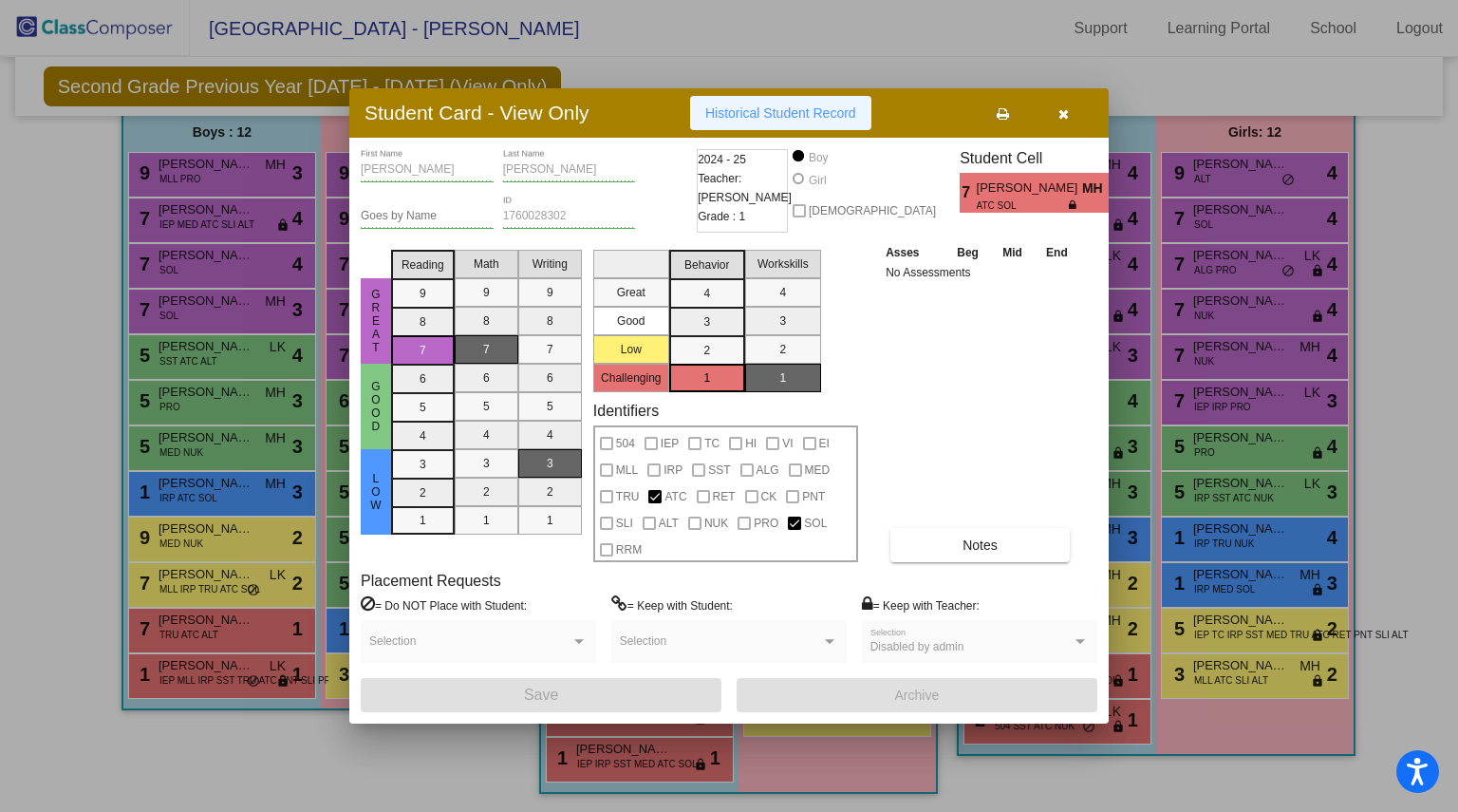
click at [775, 113] on span "Historical Student Record" at bounding box center [781, 113] width 151 height 15
click at [1063, 116] on icon "button" at bounding box center [1064, 114] width 11 height 14
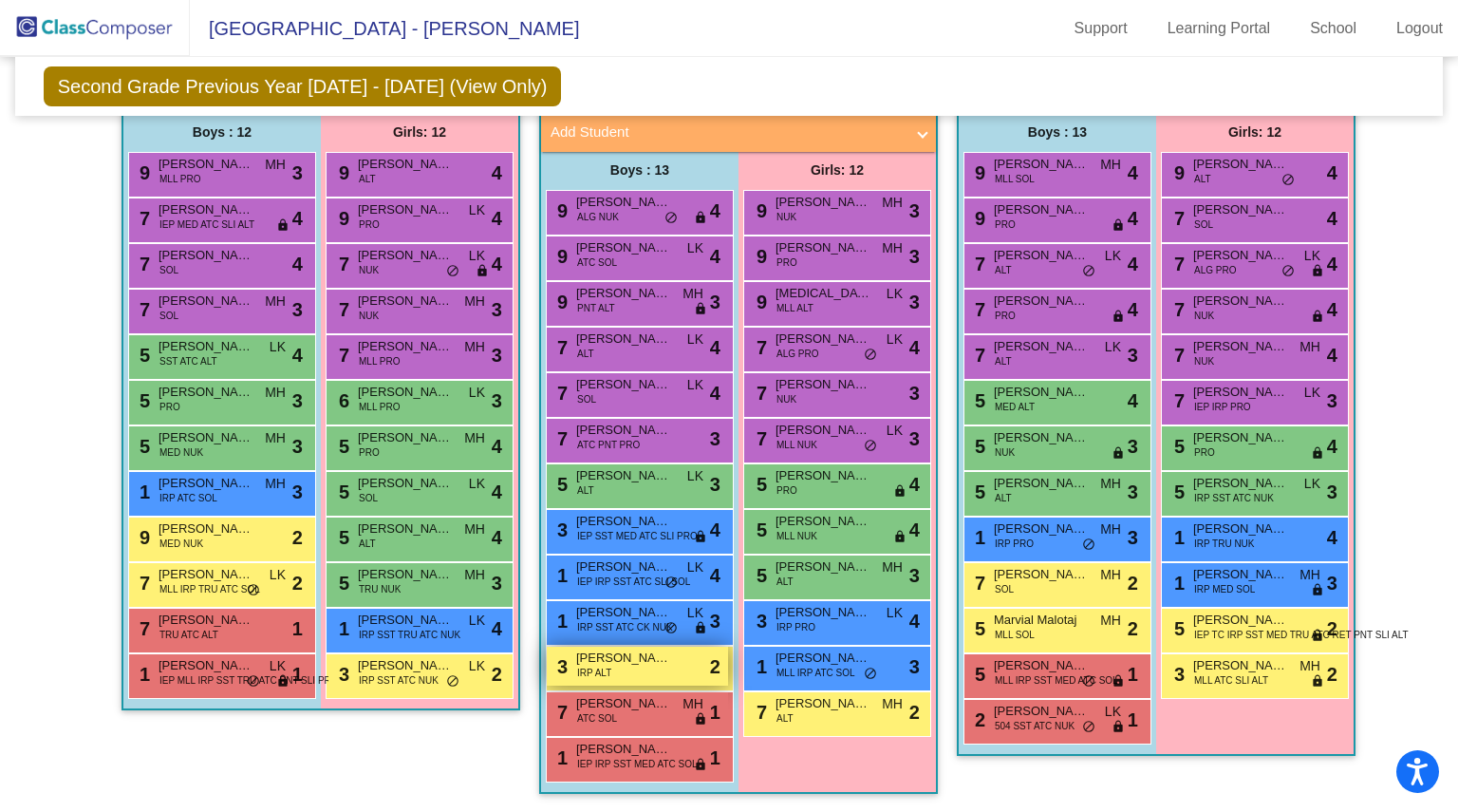
click at [621, 658] on div "3 Carter Dutt IRP ALT lock do_not_disturb_alt 2" at bounding box center [637, 666] width 181 height 39
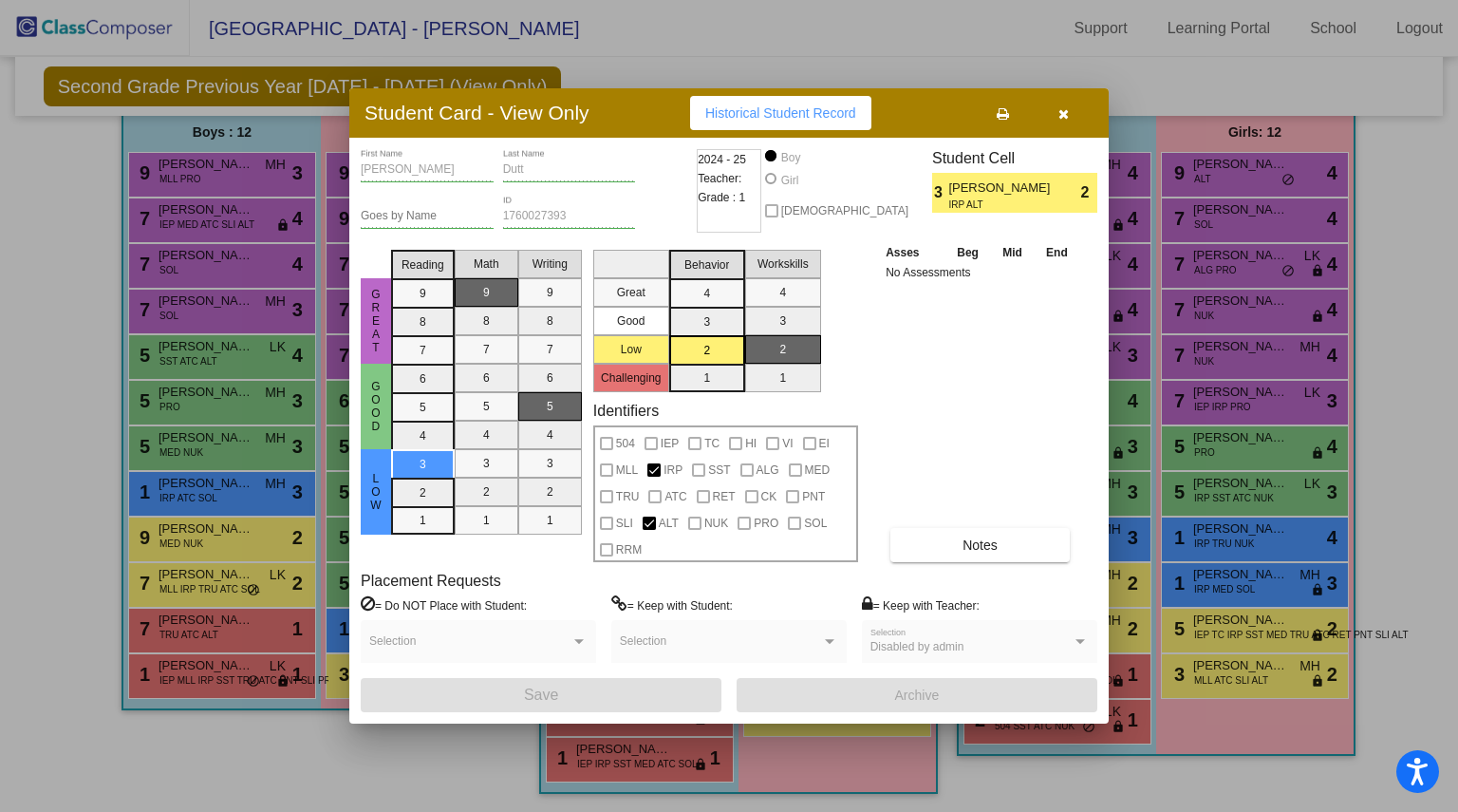
click at [769, 113] on span "Historical Student Record" at bounding box center [781, 113] width 151 height 15
click at [1070, 111] on button "button" at bounding box center [1063, 112] width 61 height 34
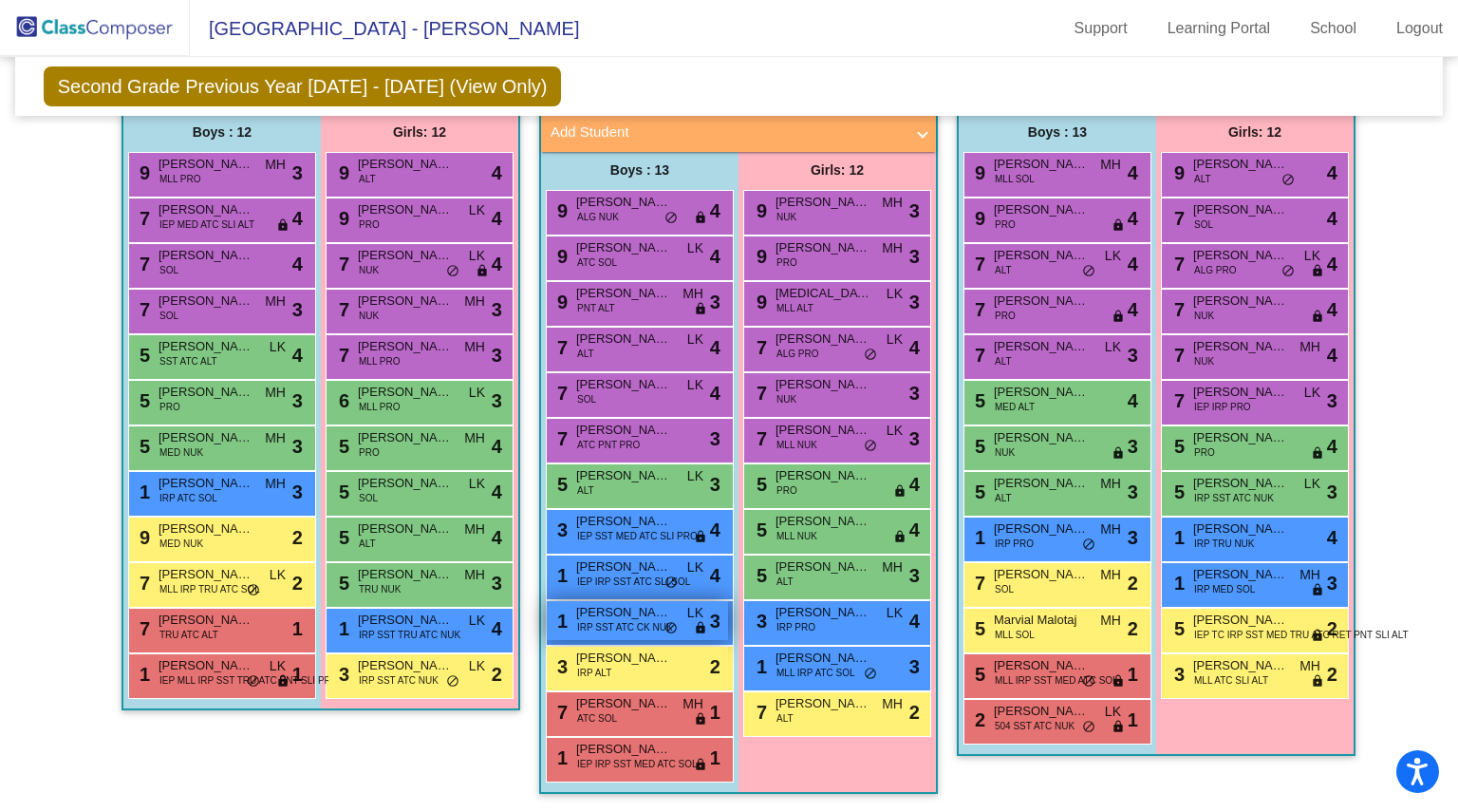
click at [591, 619] on span "IRP SST ATC CK NUK" at bounding box center [624, 626] width 96 height 15
click at [0, 0] on div at bounding box center [0, 0] width 0 height 0
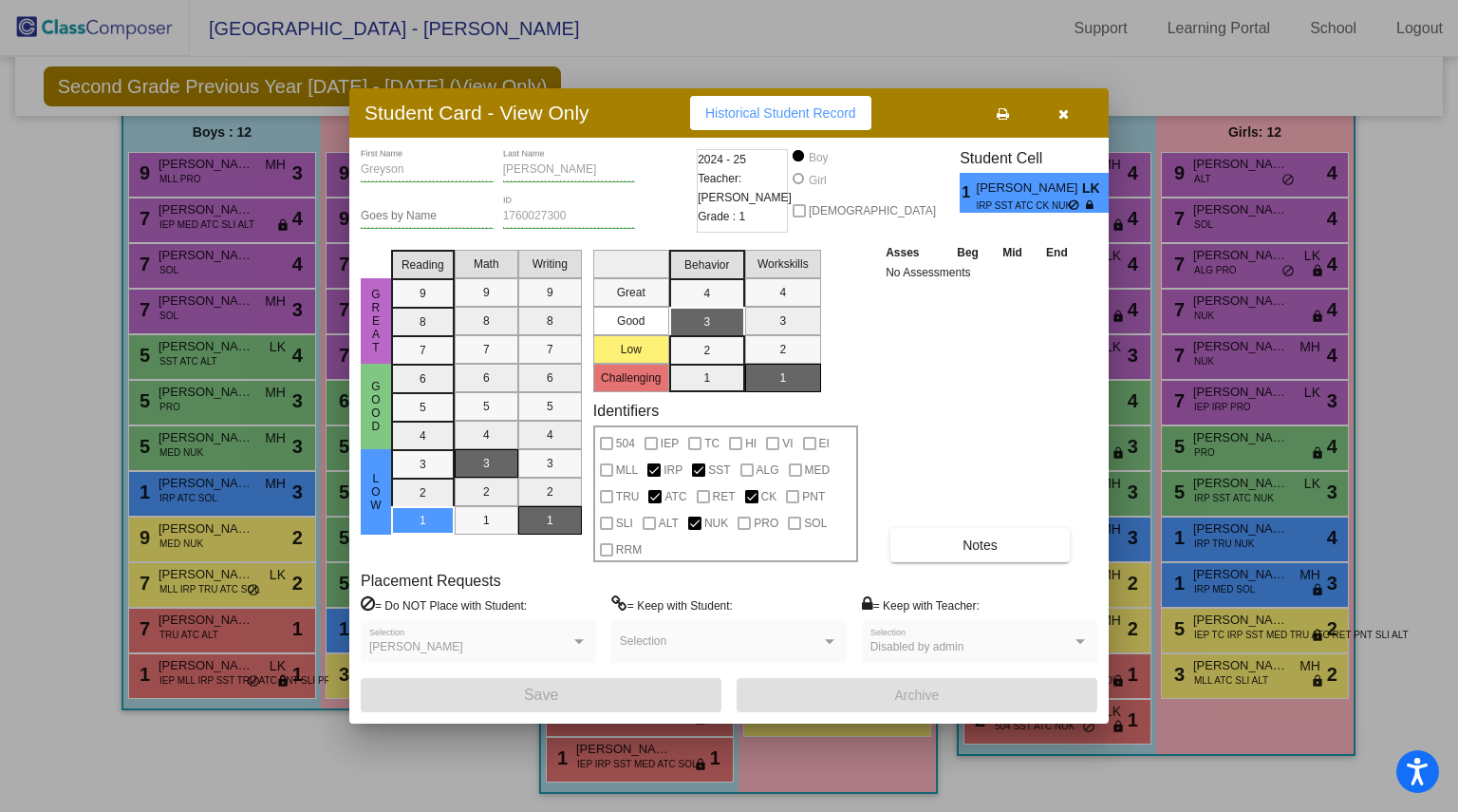
click at [791, 112] on span "Historical Student Record" at bounding box center [781, 113] width 151 height 15
click at [1066, 115] on icon "button" at bounding box center [1064, 114] width 11 height 14
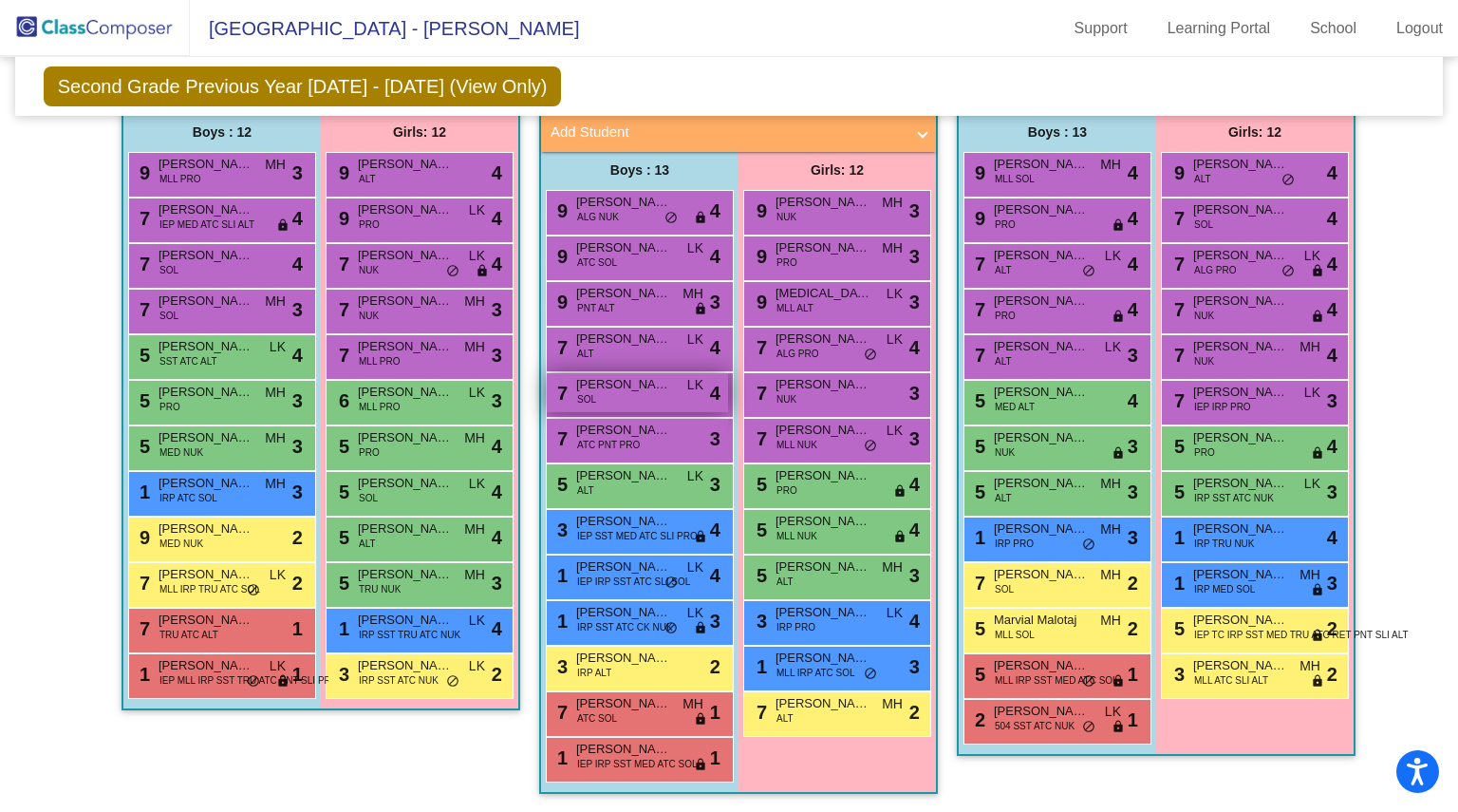
click at [614, 375] on span "[PERSON_NAME]" at bounding box center [623, 384] width 95 height 19
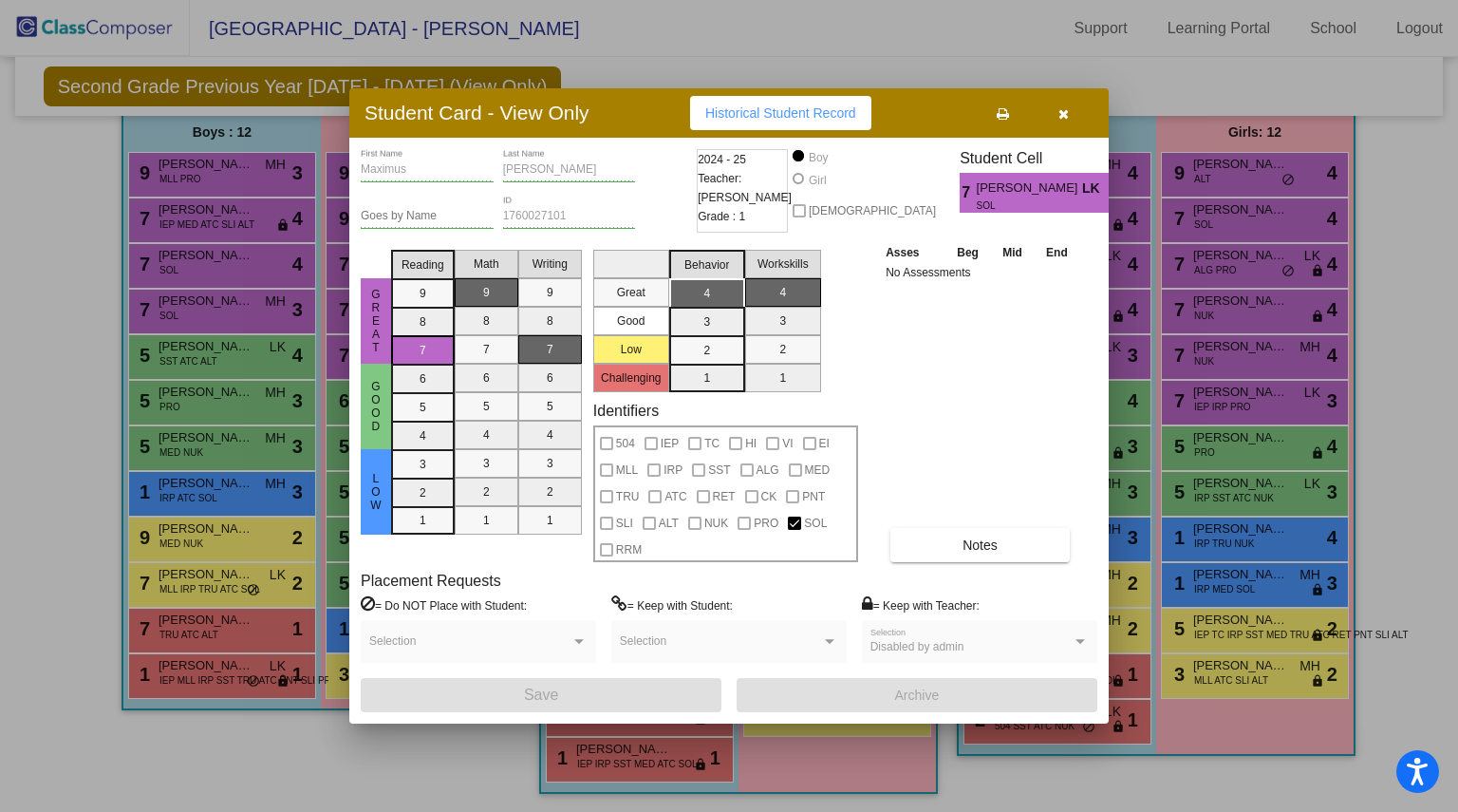
click at [769, 105] on span "Historical Student Record" at bounding box center [781, 113] width 151 height 15
click at [1063, 114] on icon "button" at bounding box center [1064, 114] width 11 height 14
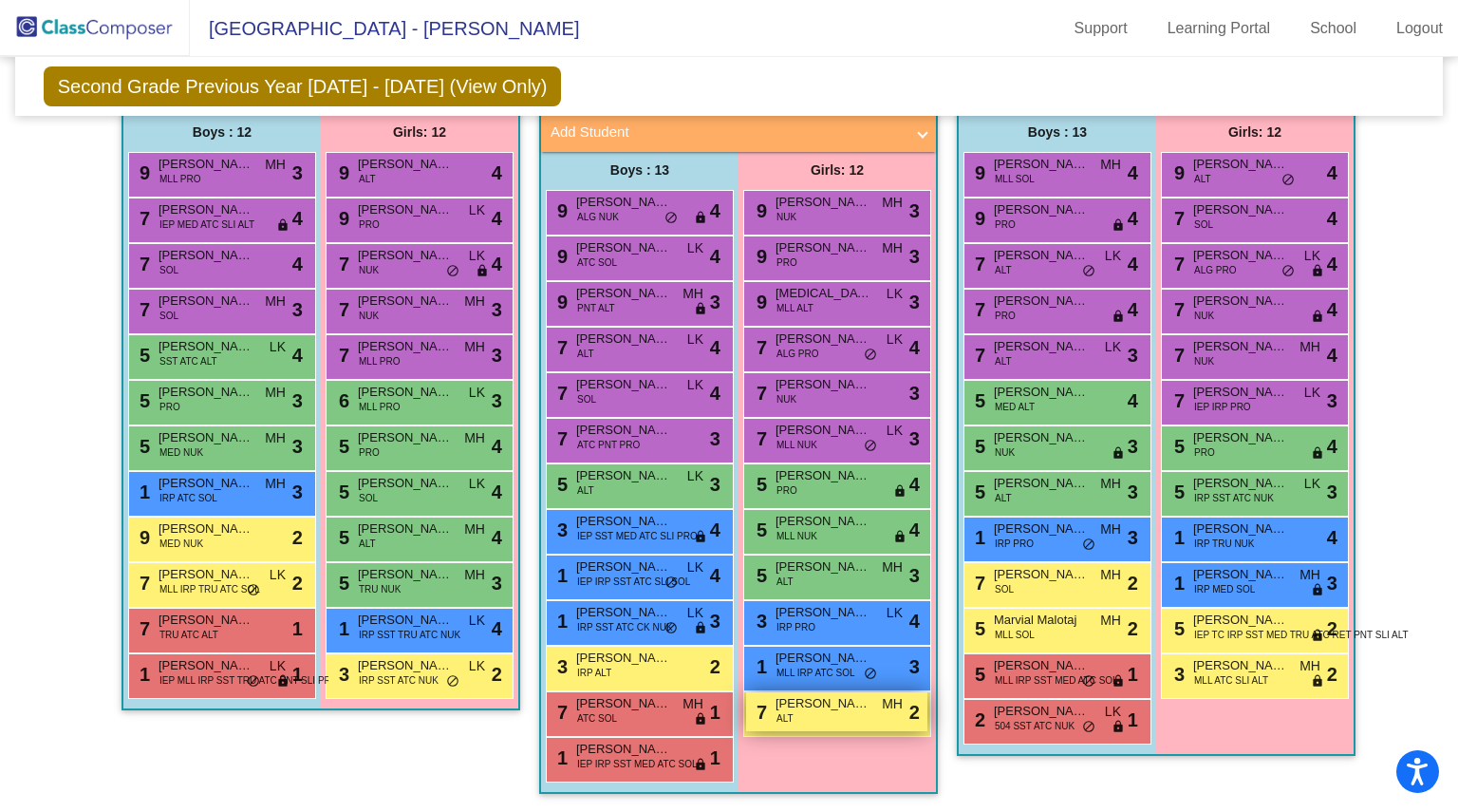
click at [837, 700] on span "[PERSON_NAME]" at bounding box center [823, 704] width 95 height 19
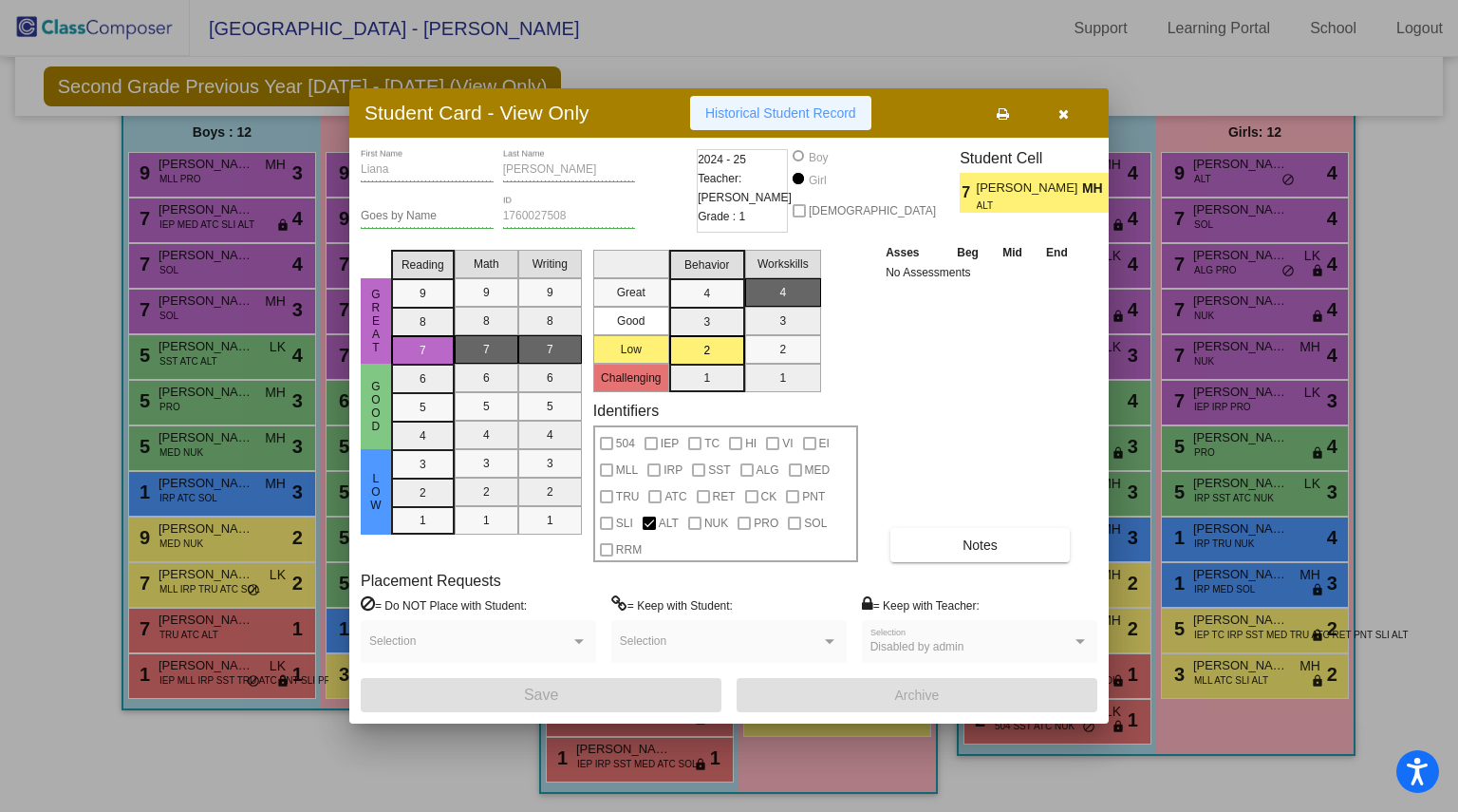
click at [775, 105] on span "Historical Student Record" at bounding box center [781, 113] width 151 height 15
click at [1071, 117] on button "button" at bounding box center [1063, 112] width 61 height 34
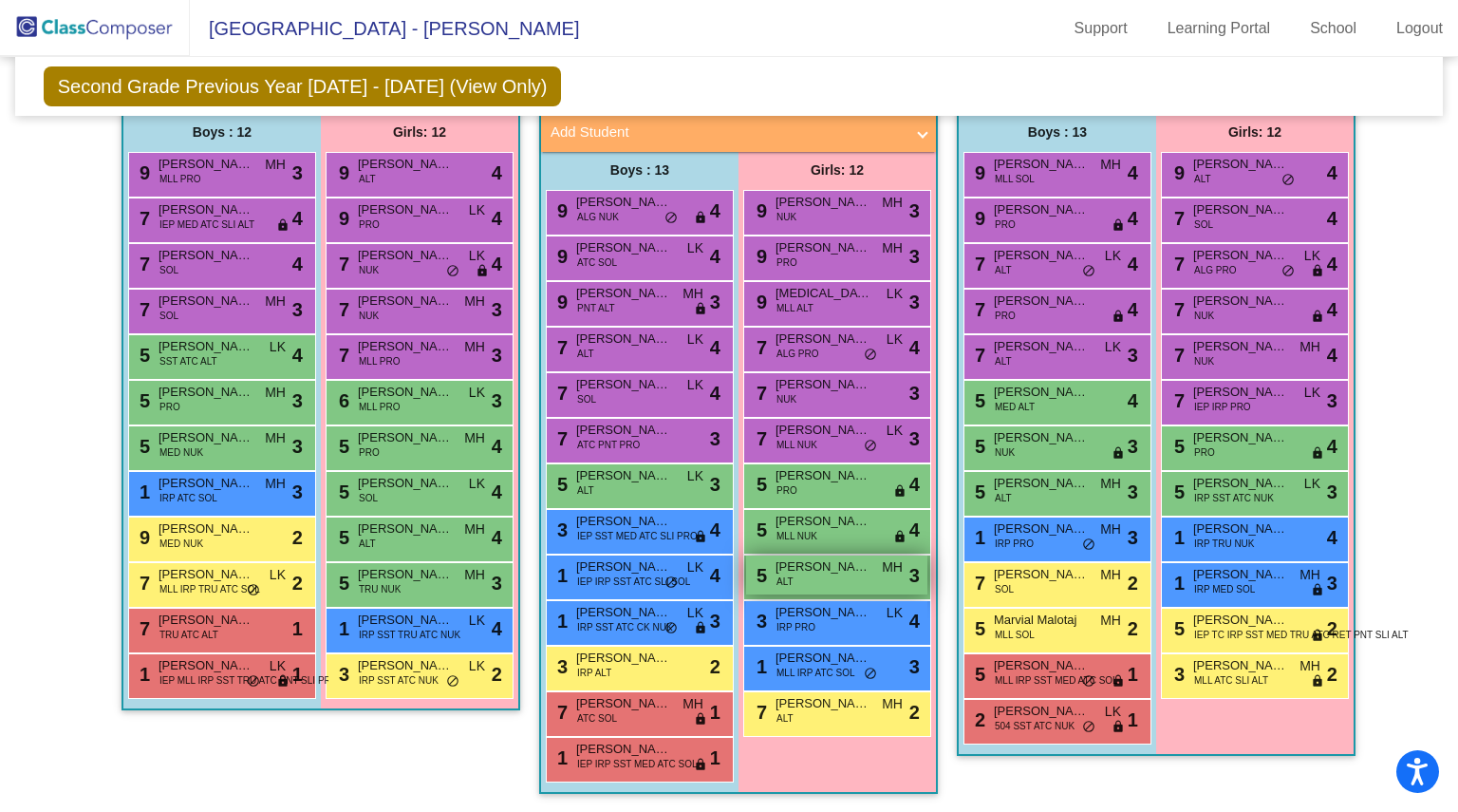
click at [807, 565] on div "5 Evangeline Williams ALT MH lock do_not_disturb_alt 3" at bounding box center [836, 575] width 181 height 39
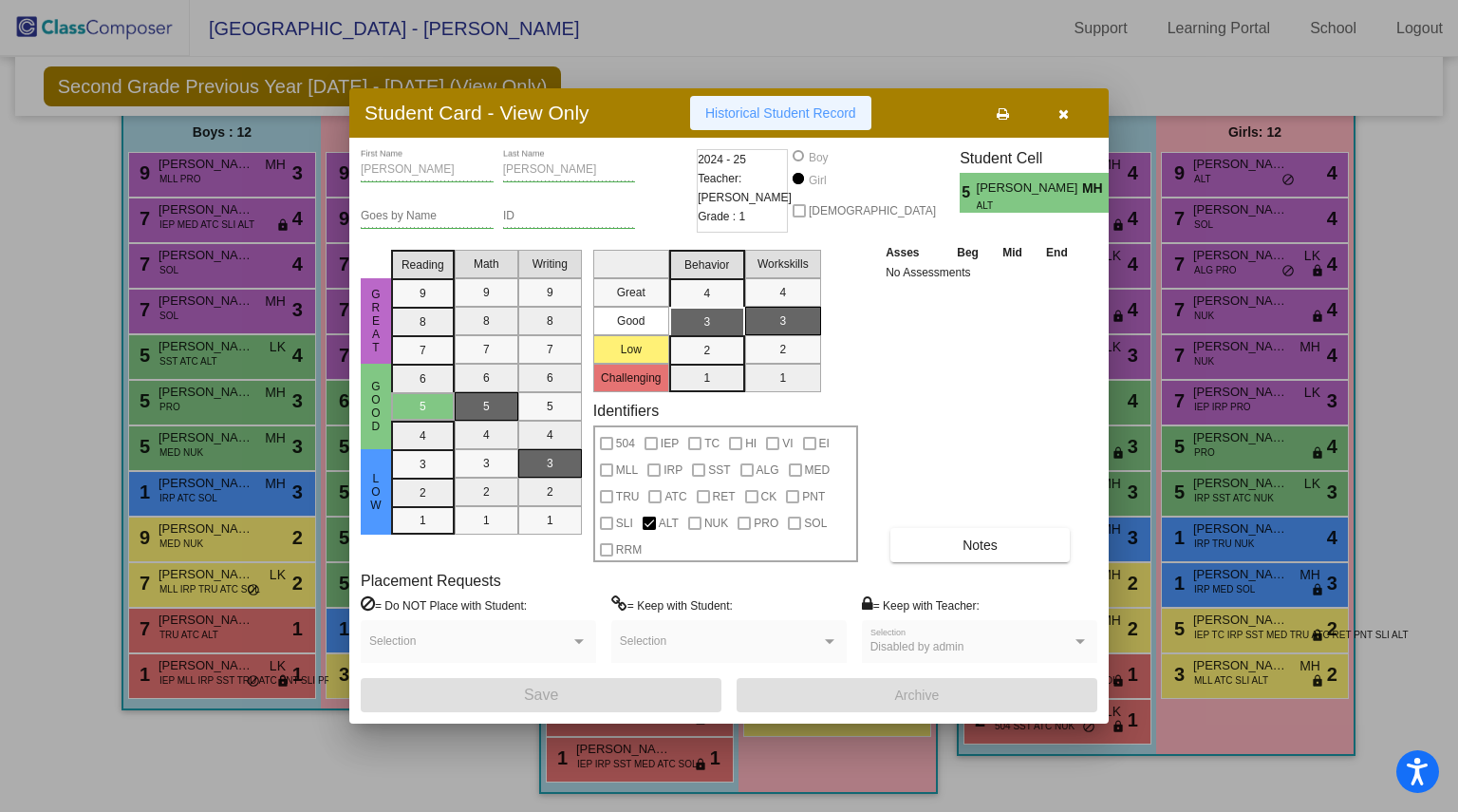
click at [760, 105] on span "Historical Student Record" at bounding box center [781, 113] width 151 height 15
click at [1069, 107] on button "button" at bounding box center [1063, 112] width 61 height 34
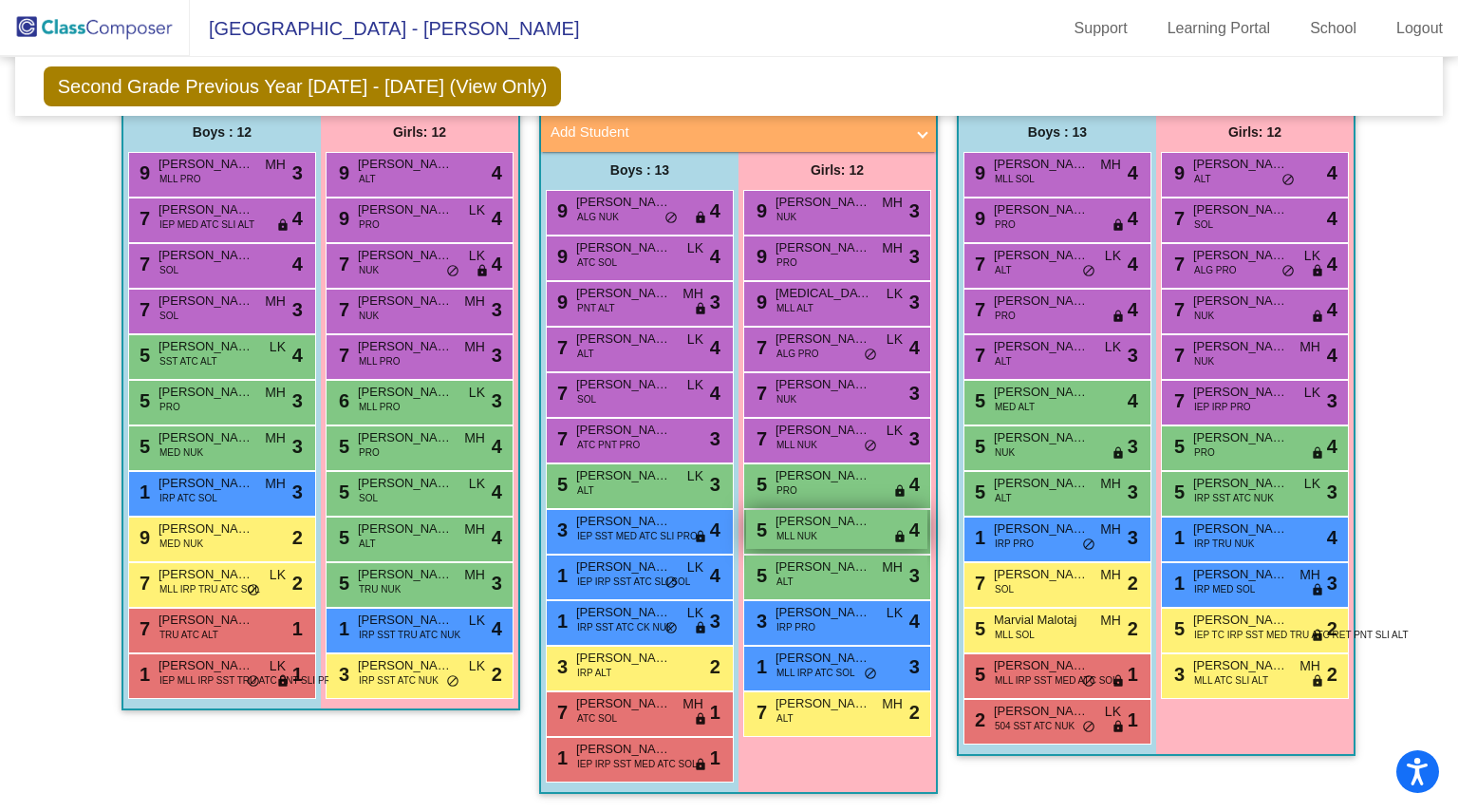
click at [830, 512] on span "[PERSON_NAME]" at bounding box center [823, 522] width 95 height 19
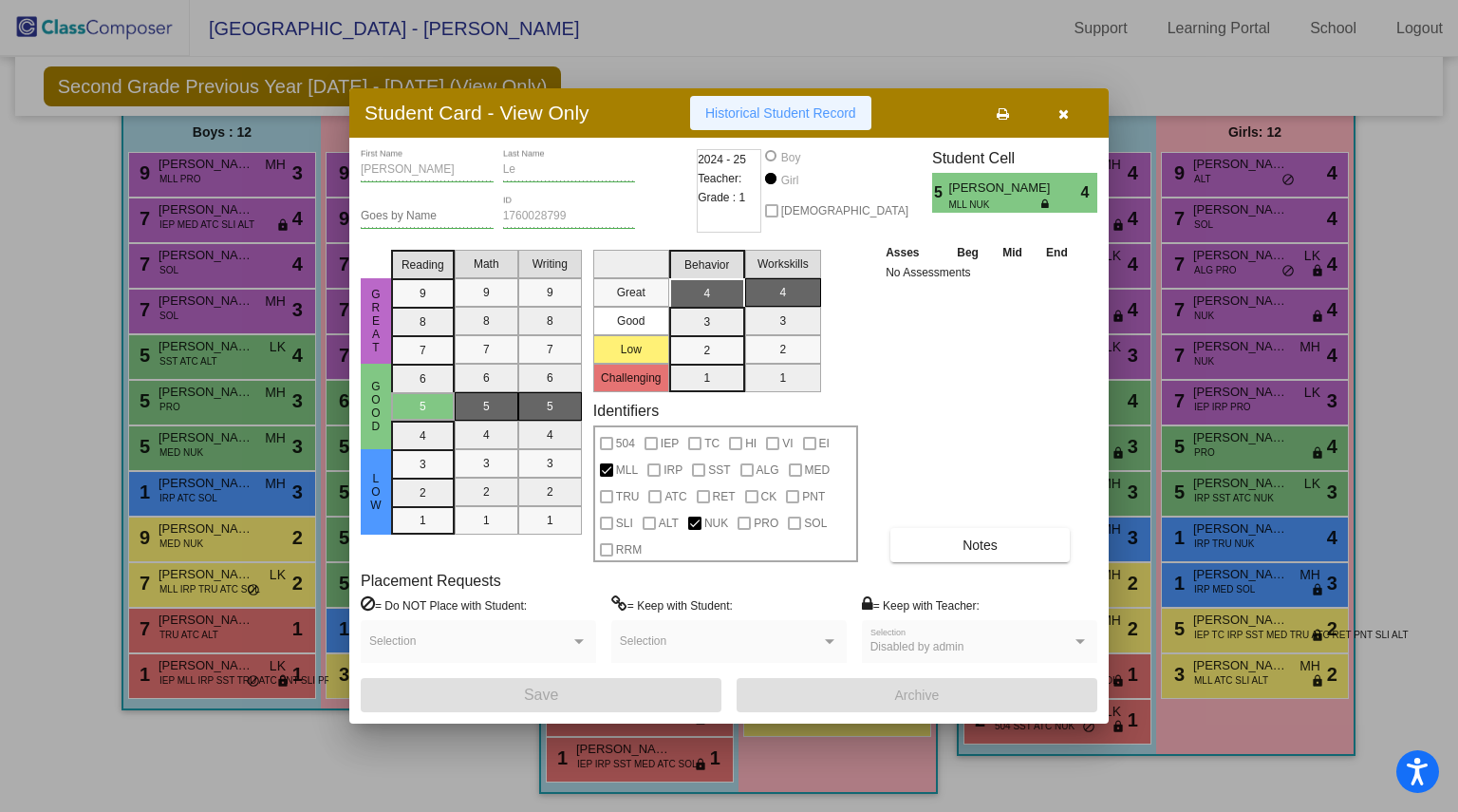
click at [775, 107] on span "Historical Student Record" at bounding box center [781, 113] width 151 height 15
click at [1071, 117] on button "button" at bounding box center [1063, 112] width 61 height 34
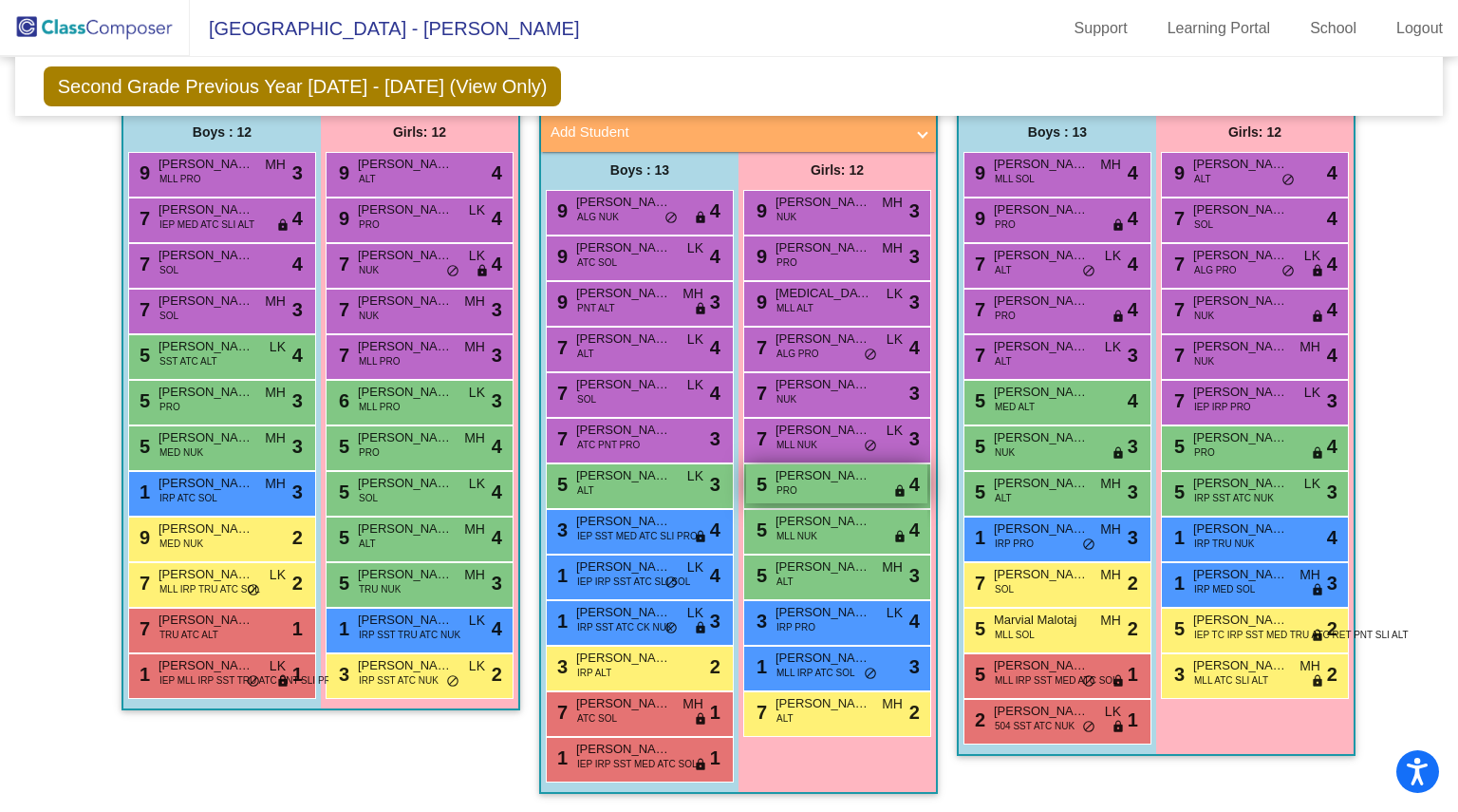
click at [817, 468] on span "[PERSON_NAME]" at bounding box center [823, 476] width 95 height 19
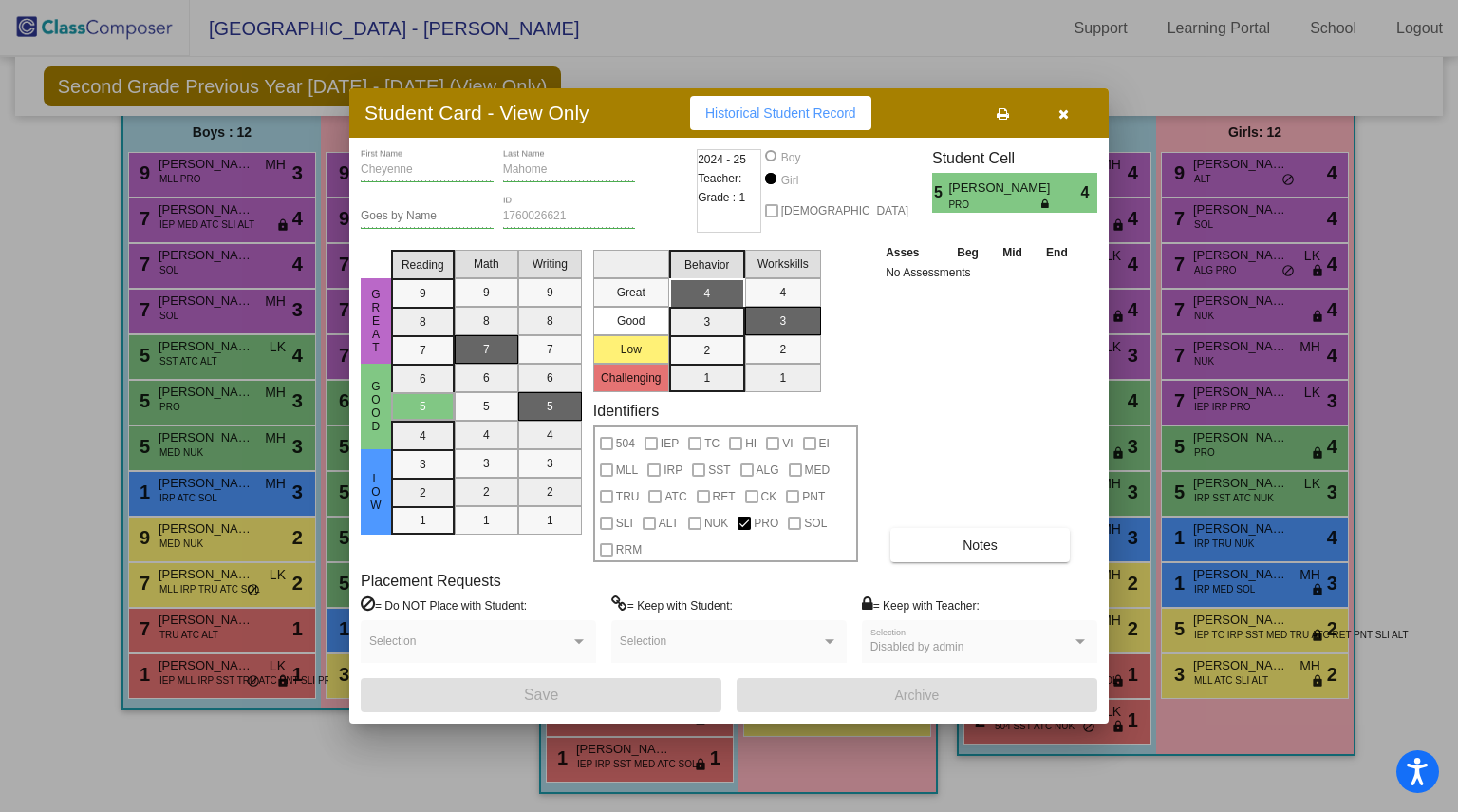
click at [777, 112] on span "Historical Student Record" at bounding box center [781, 113] width 151 height 15
click at [1065, 113] on icon "button" at bounding box center [1064, 114] width 11 height 14
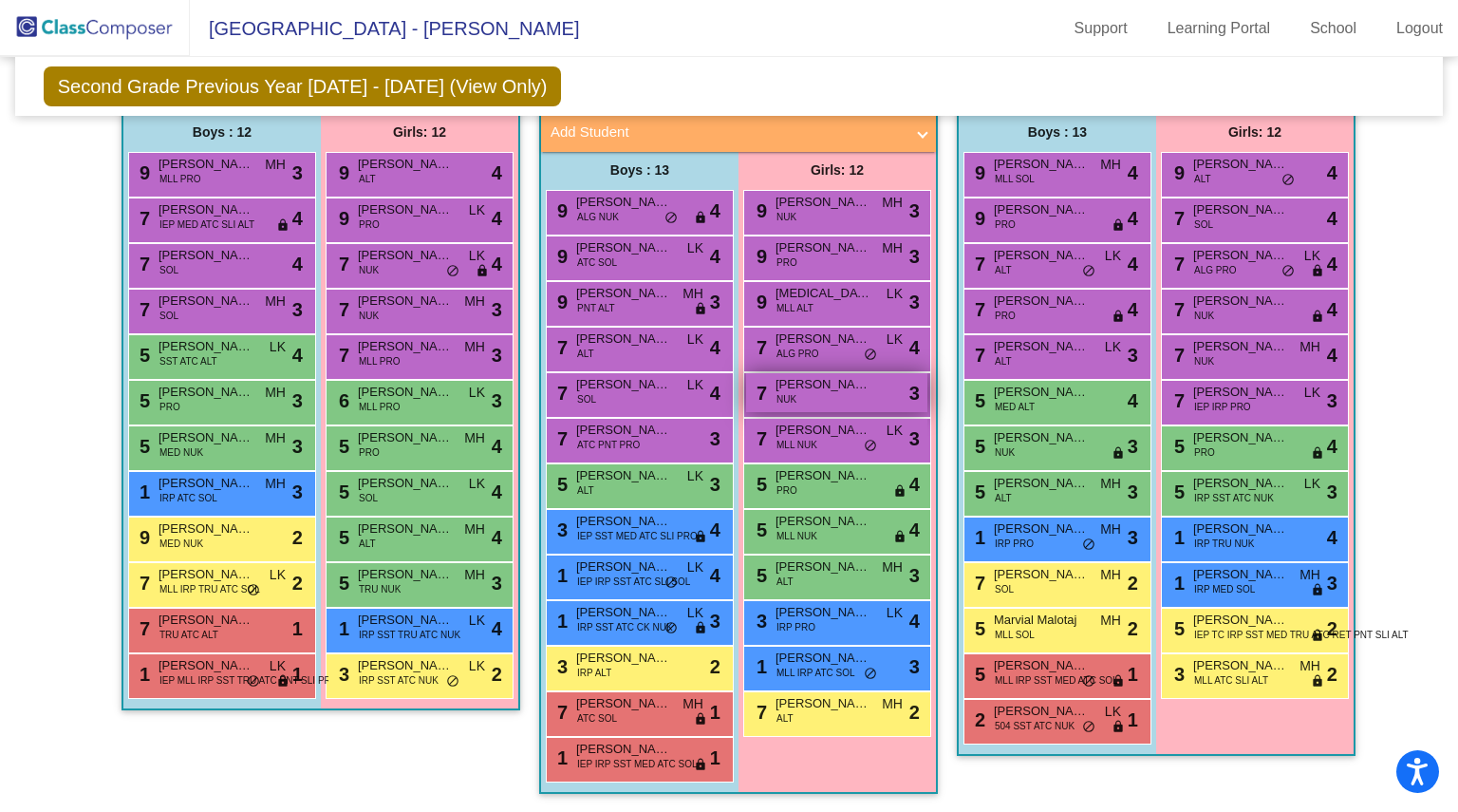
click at [842, 387] on div "7 Chelsea Krull NUK lock do_not_disturb_alt 3" at bounding box center [836, 392] width 181 height 39
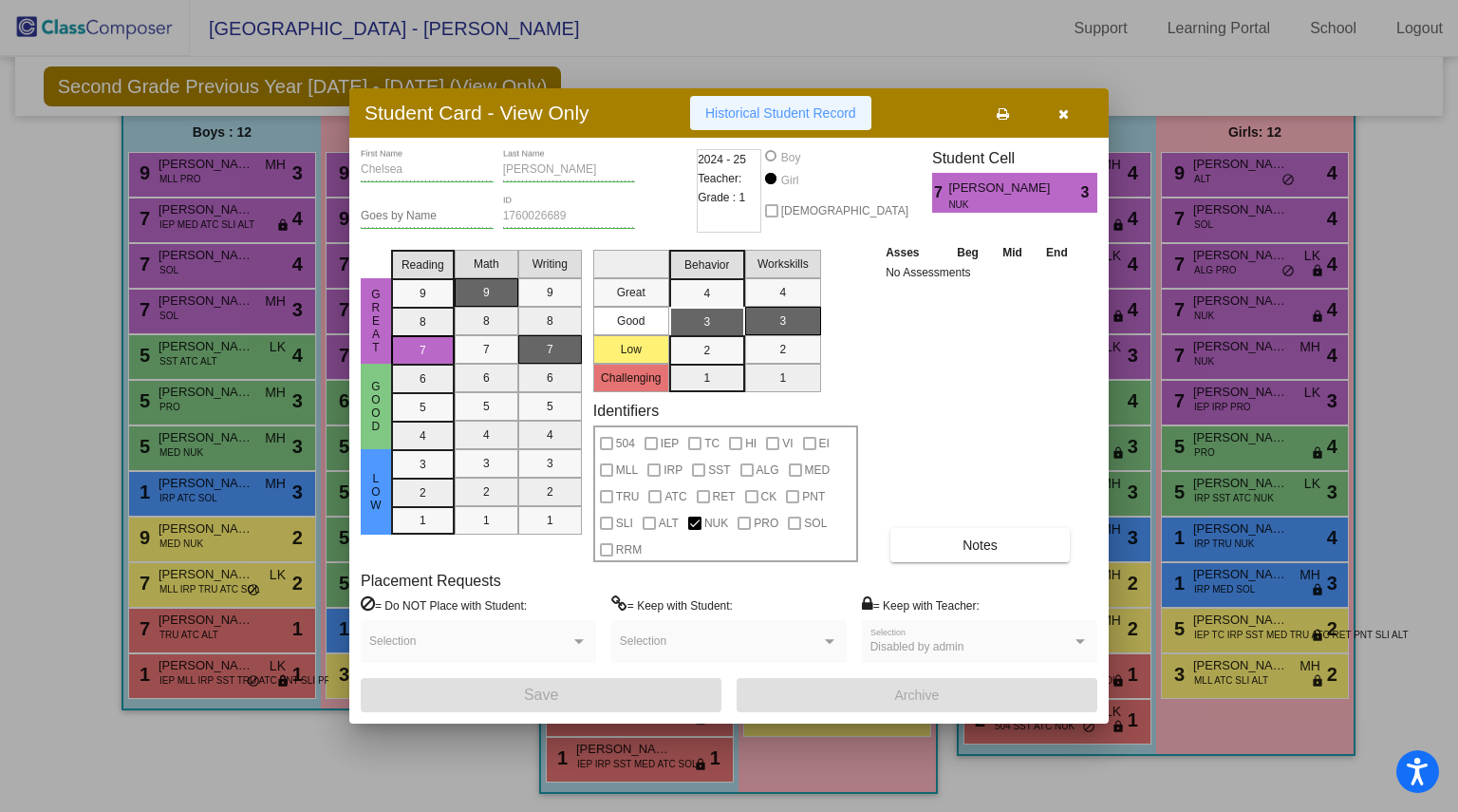
click at [781, 114] on span "Historical Student Record" at bounding box center [781, 113] width 151 height 15
click at [1068, 109] on icon "button" at bounding box center [1064, 114] width 11 height 14
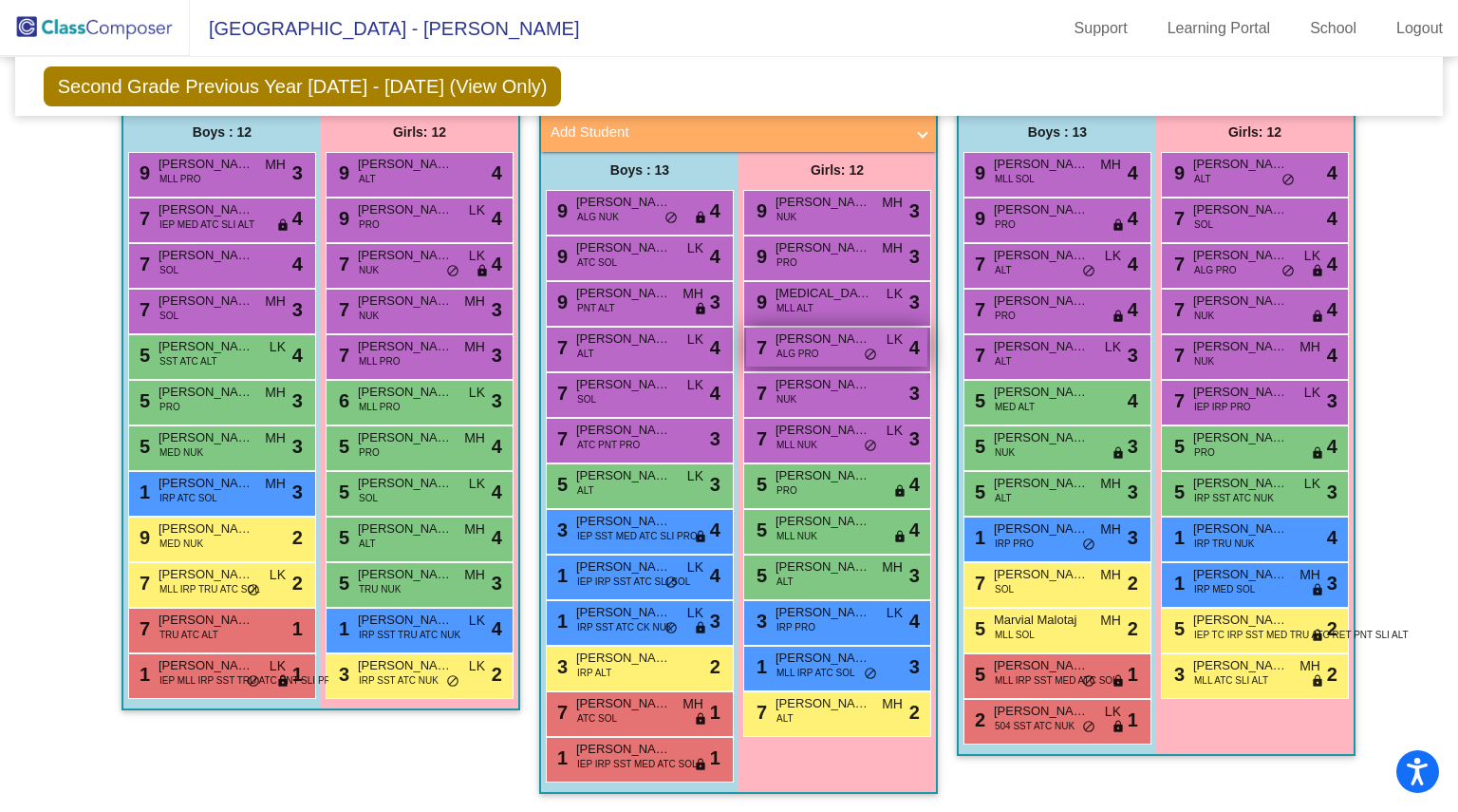
click at [813, 329] on span "[PERSON_NAME]" at bounding box center [823, 339] width 95 height 19
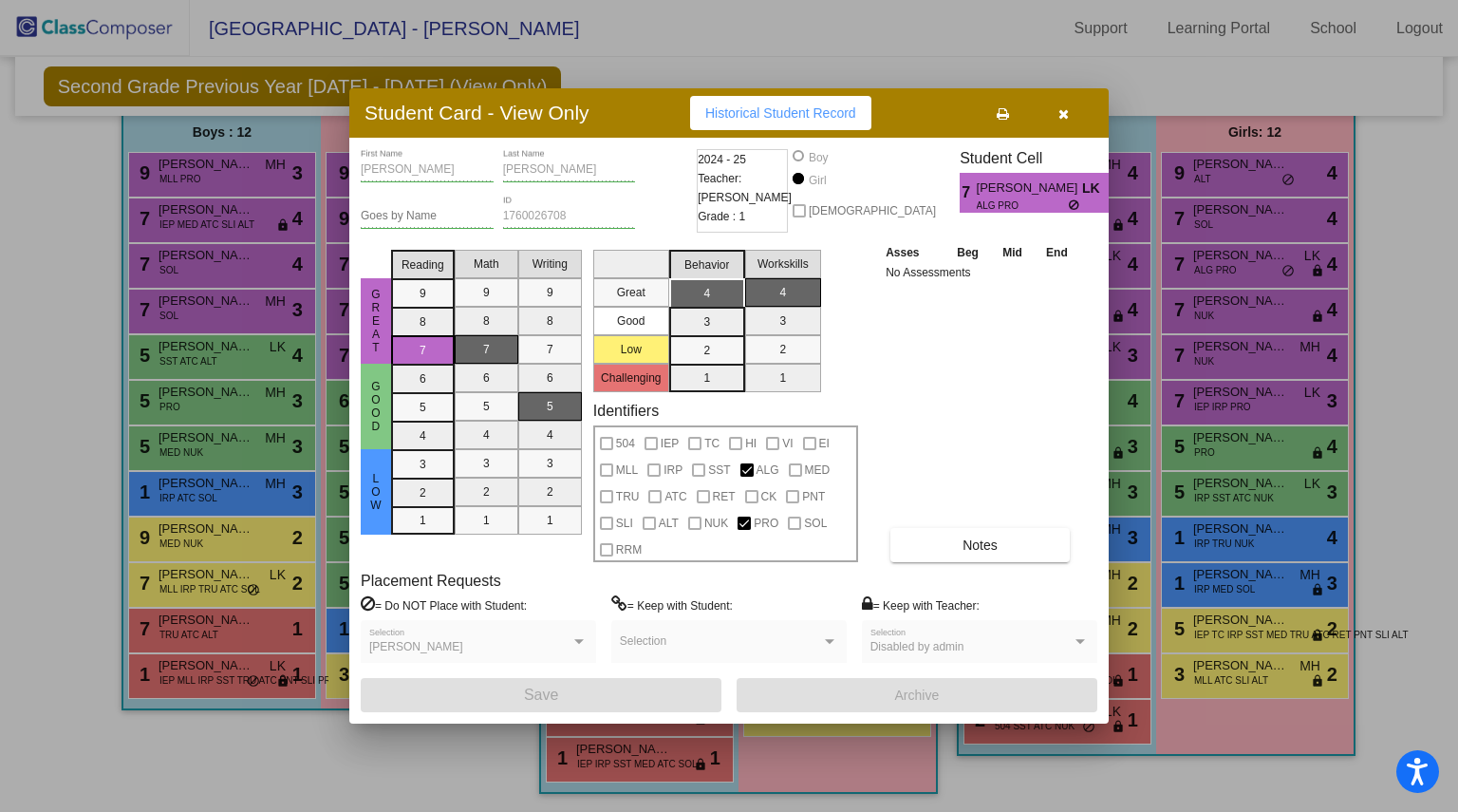
click at [790, 109] on span "Historical Student Record" at bounding box center [781, 113] width 151 height 15
click at [1060, 108] on icon "button" at bounding box center [1064, 114] width 11 height 14
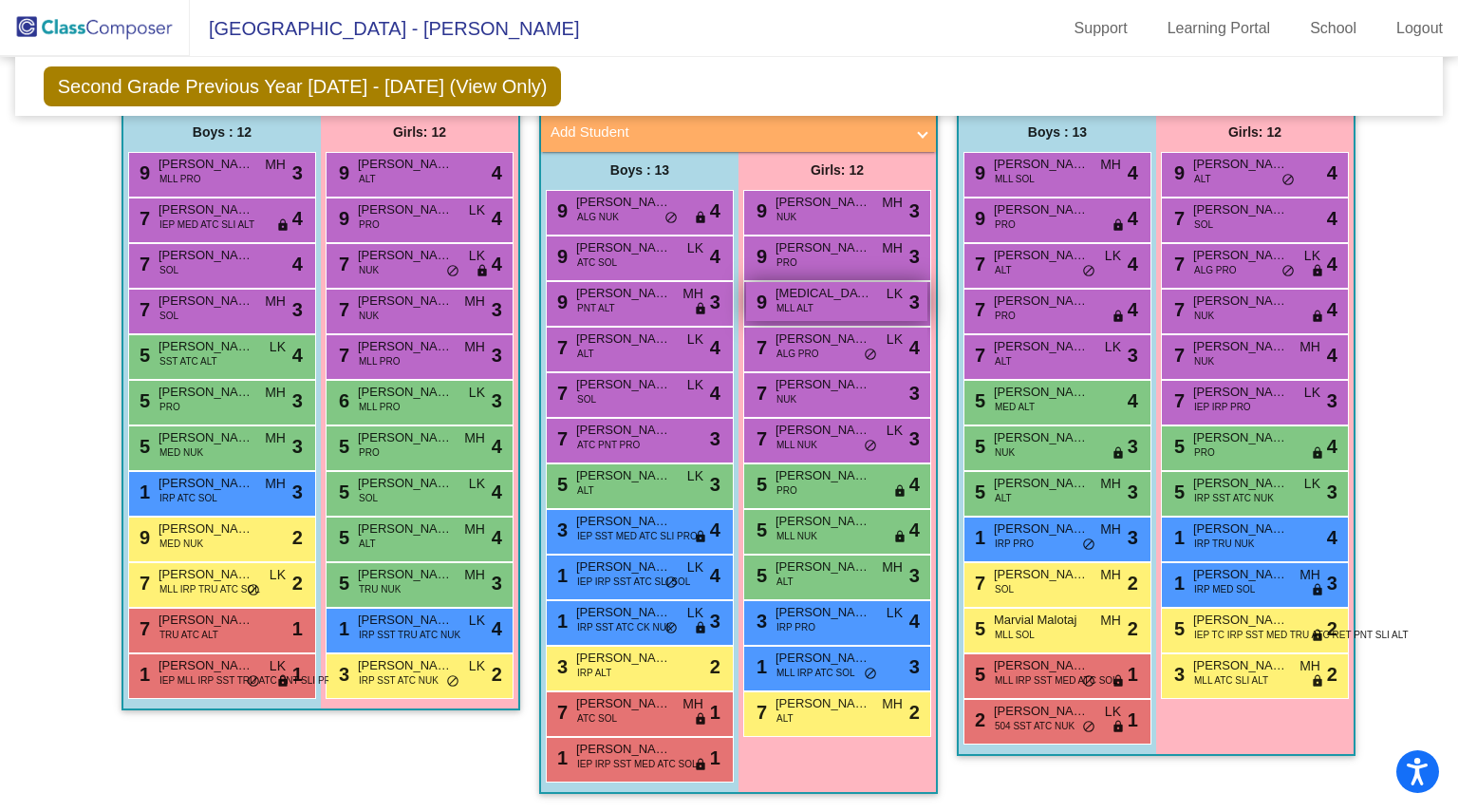
click at [800, 284] on span "[MEDICAL_DATA][PERSON_NAME]" at bounding box center [823, 293] width 95 height 19
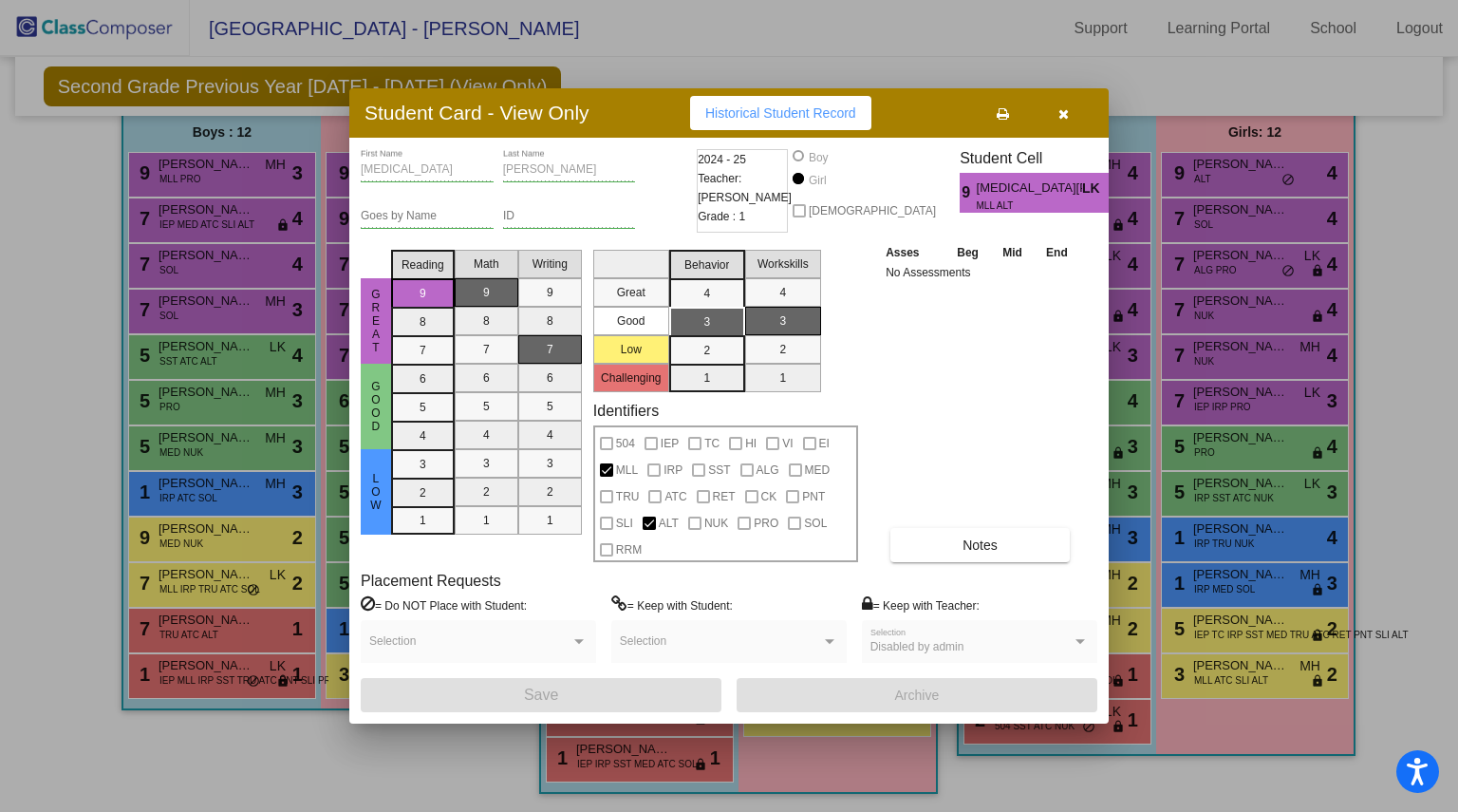
click at [783, 100] on button "Historical Student Record" at bounding box center [780, 112] width 181 height 34
click at [1056, 107] on button "button" at bounding box center [1063, 112] width 61 height 34
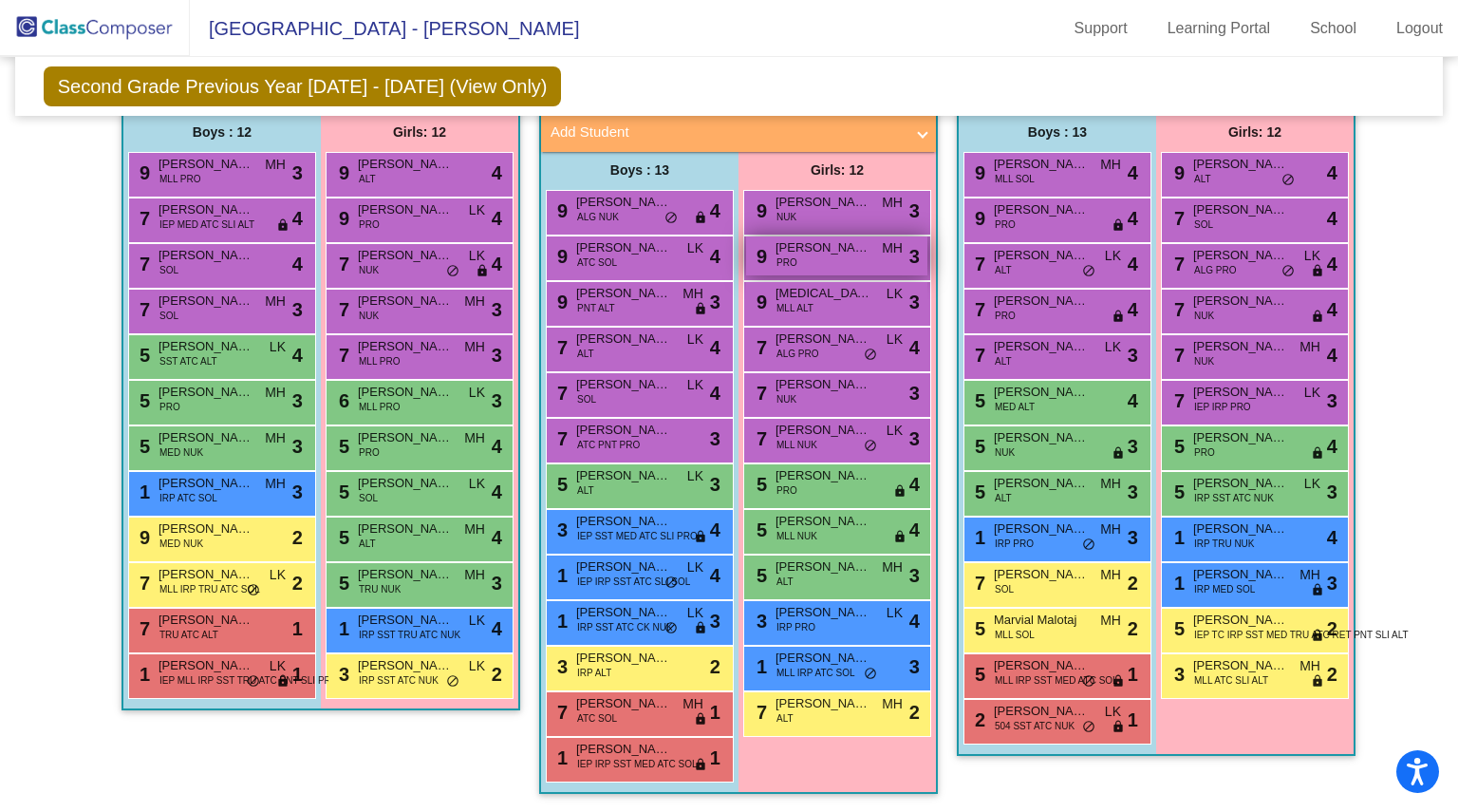
click at [830, 238] on span "[PERSON_NAME]" at bounding box center [823, 248] width 95 height 19
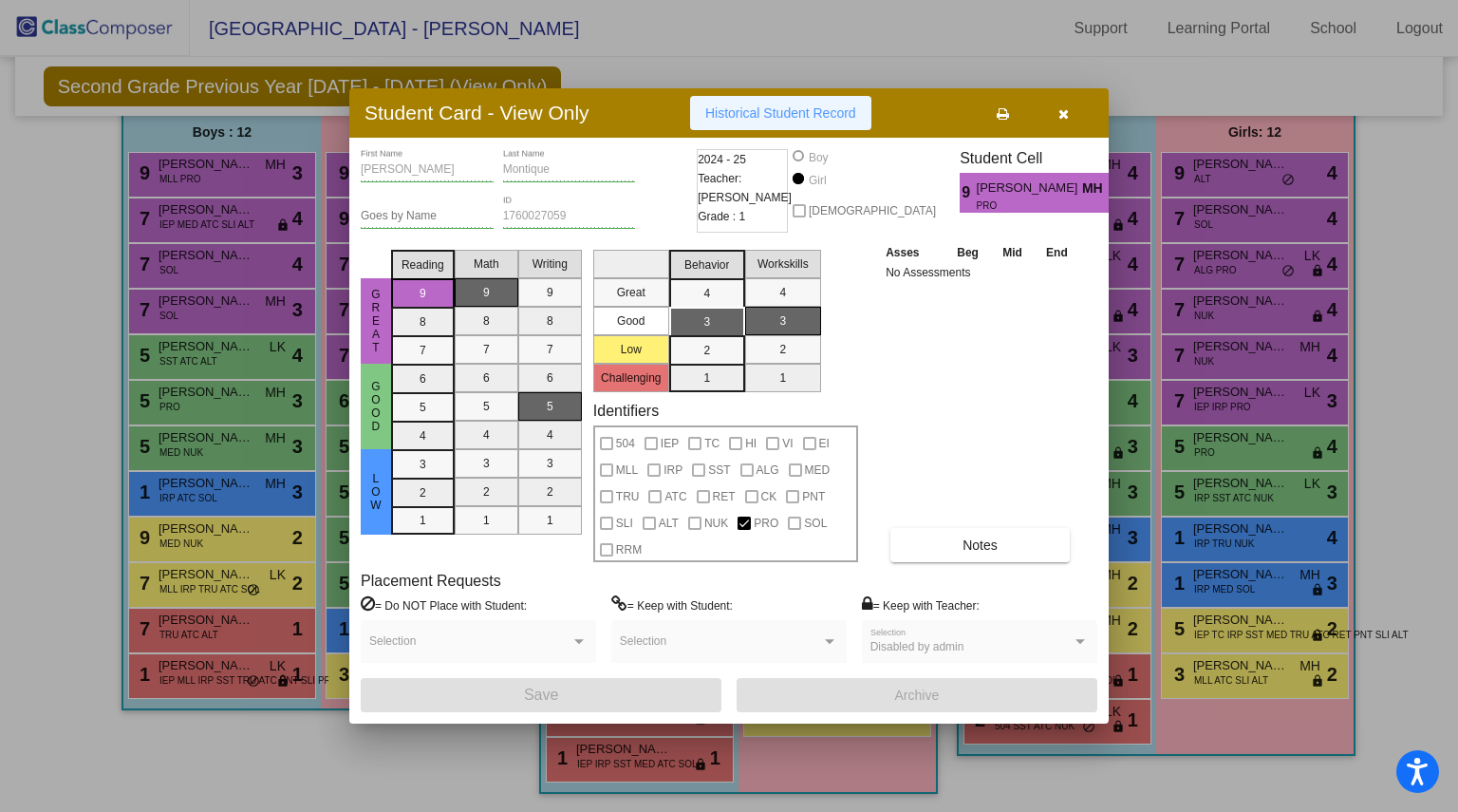
click at [765, 107] on span "Historical Student Record" at bounding box center [781, 113] width 151 height 15
click at [1071, 110] on button "button" at bounding box center [1063, 112] width 61 height 34
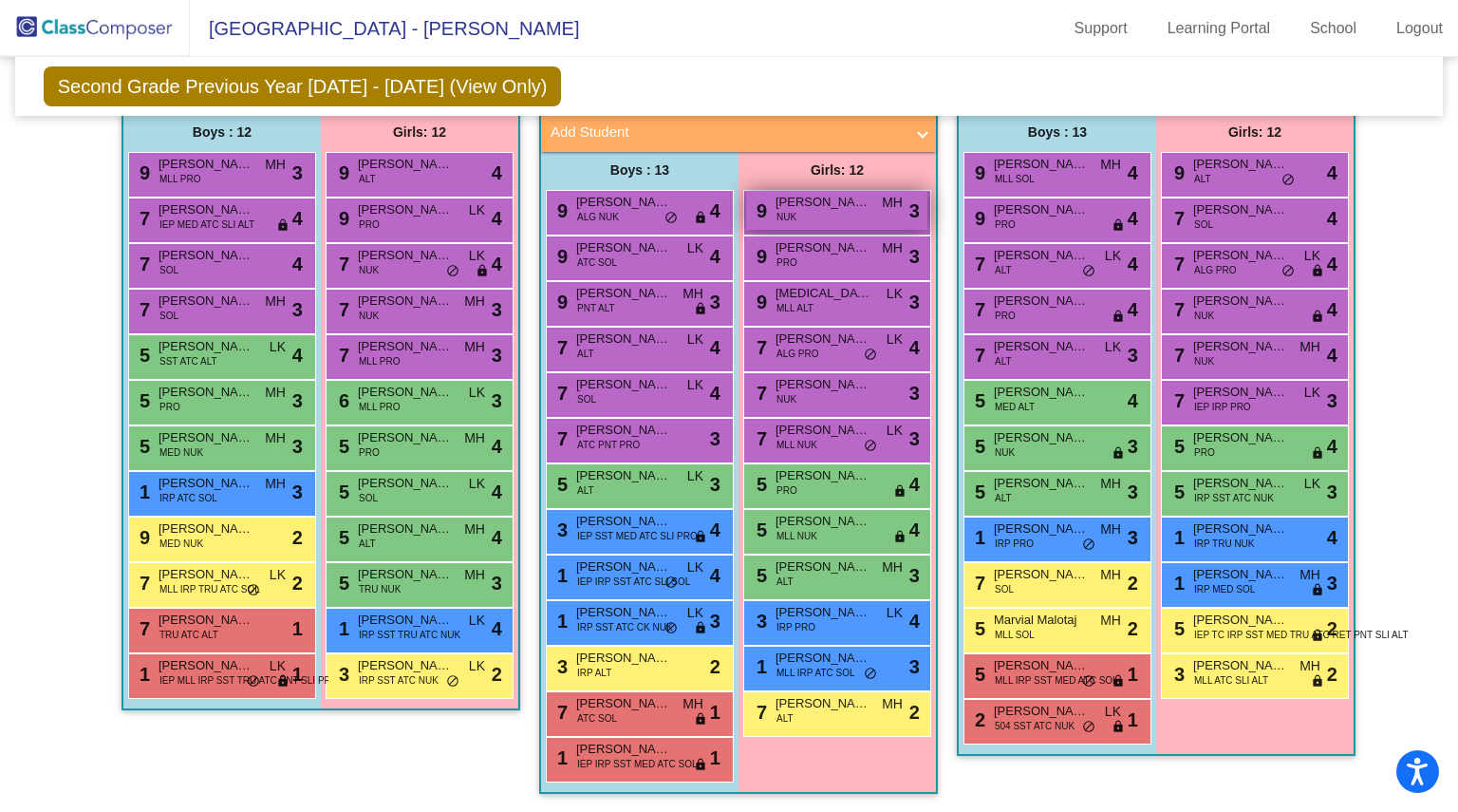
click at [819, 198] on span "[PERSON_NAME]" at bounding box center [823, 202] width 95 height 19
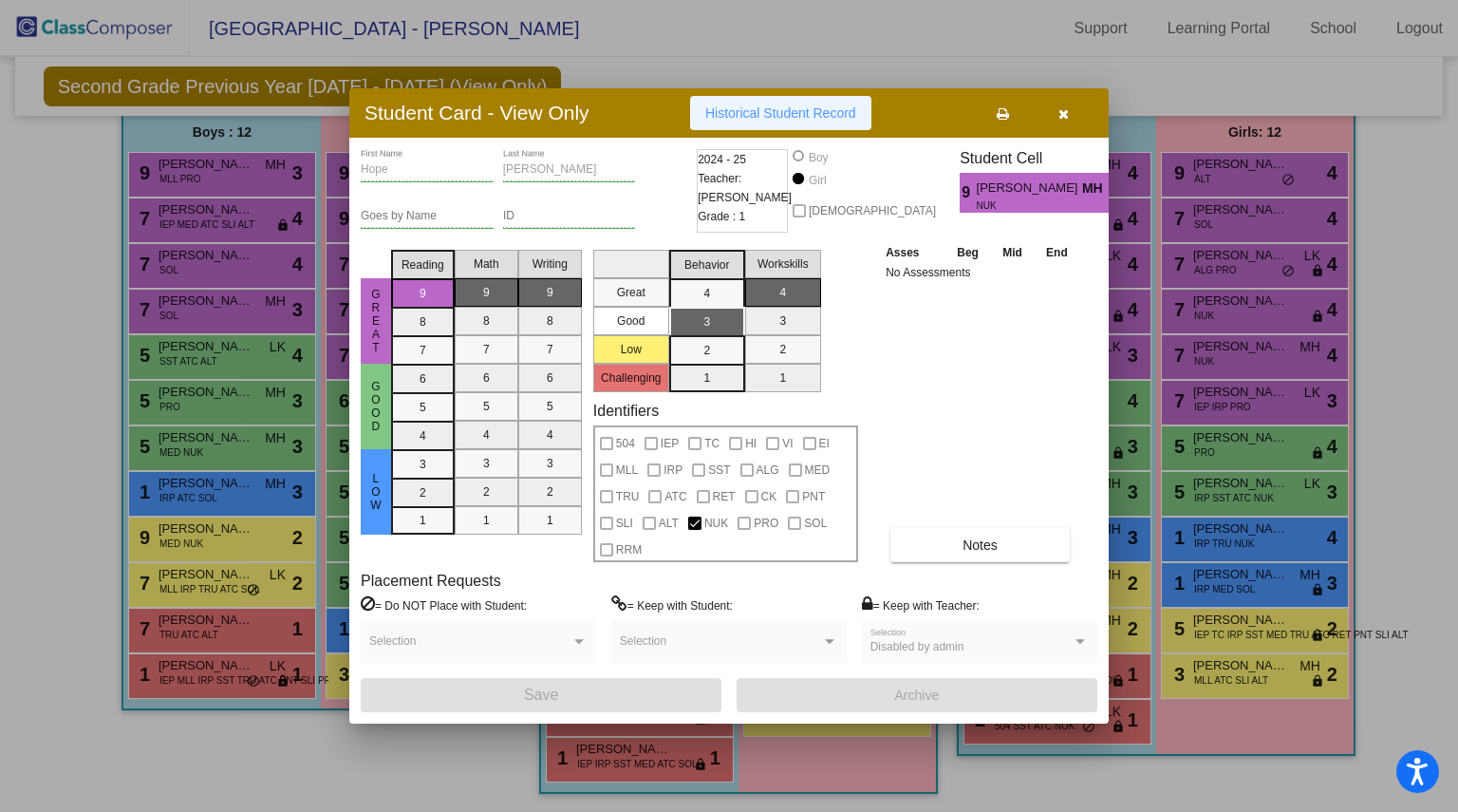
click at [773, 109] on span "Historical Student Record" at bounding box center [781, 113] width 151 height 15
click at [1069, 112] on button "button" at bounding box center [1063, 112] width 61 height 34
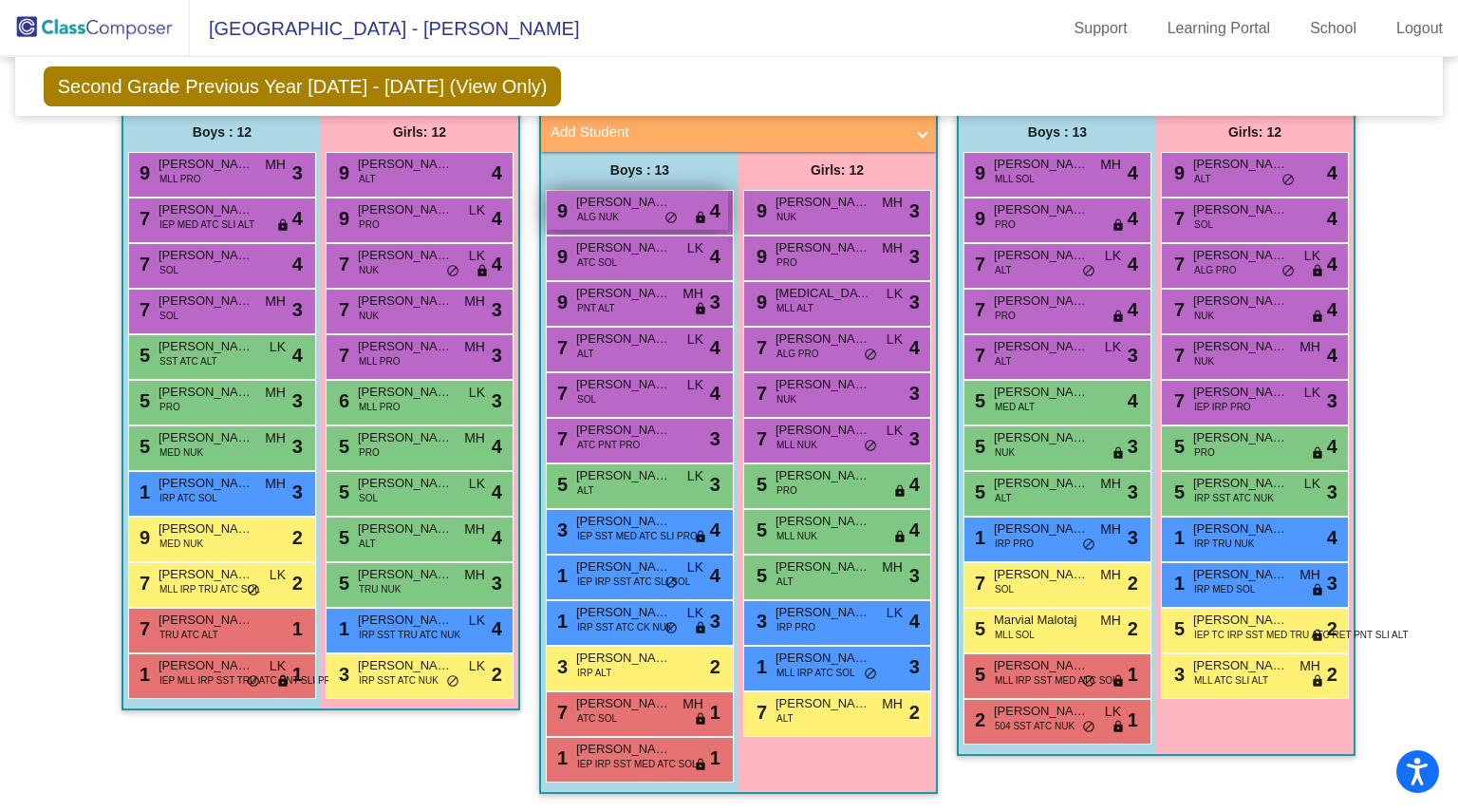
click at [614, 193] on span "[PERSON_NAME]" at bounding box center [623, 202] width 95 height 19
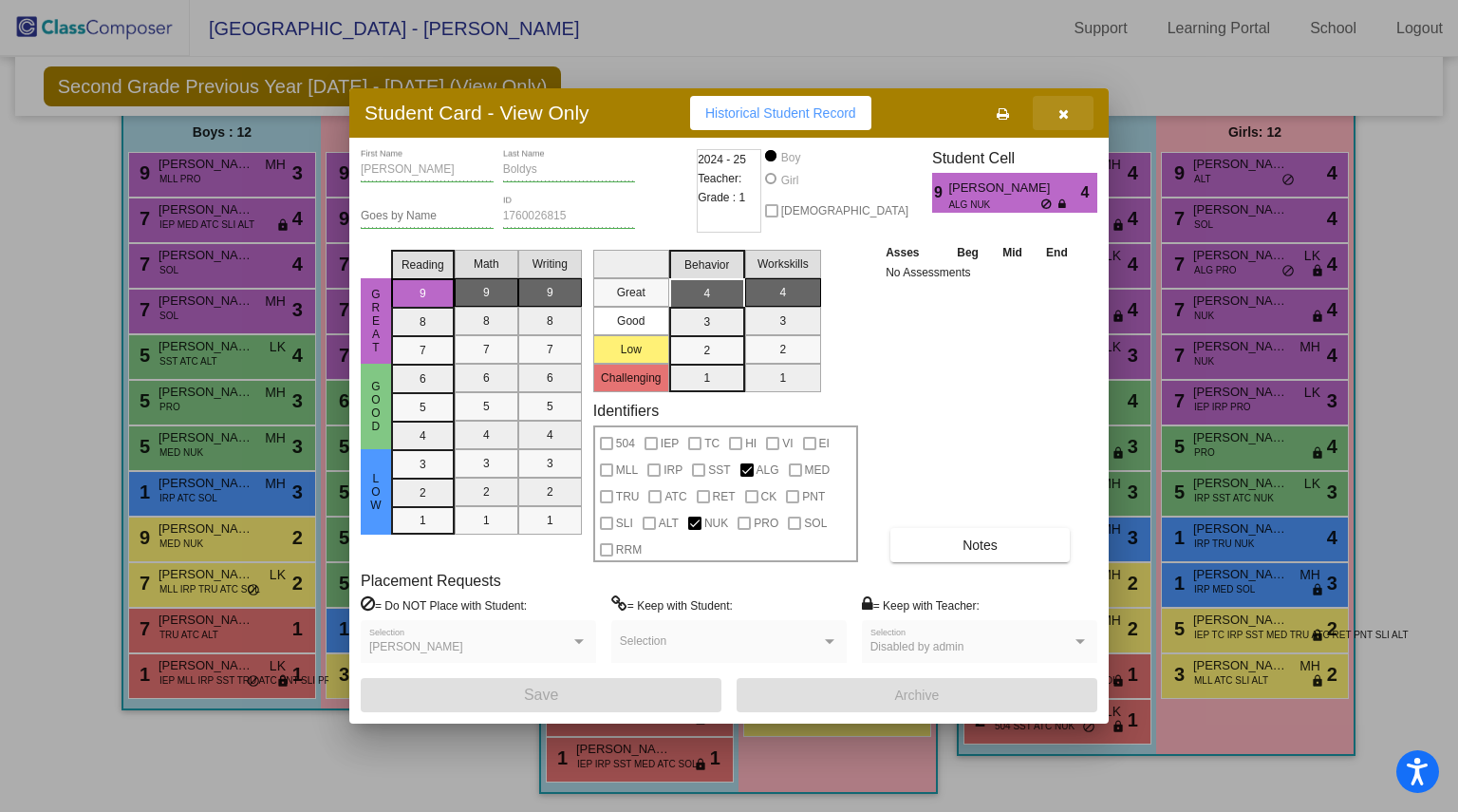
click at [1061, 111] on icon "button" at bounding box center [1064, 114] width 11 height 14
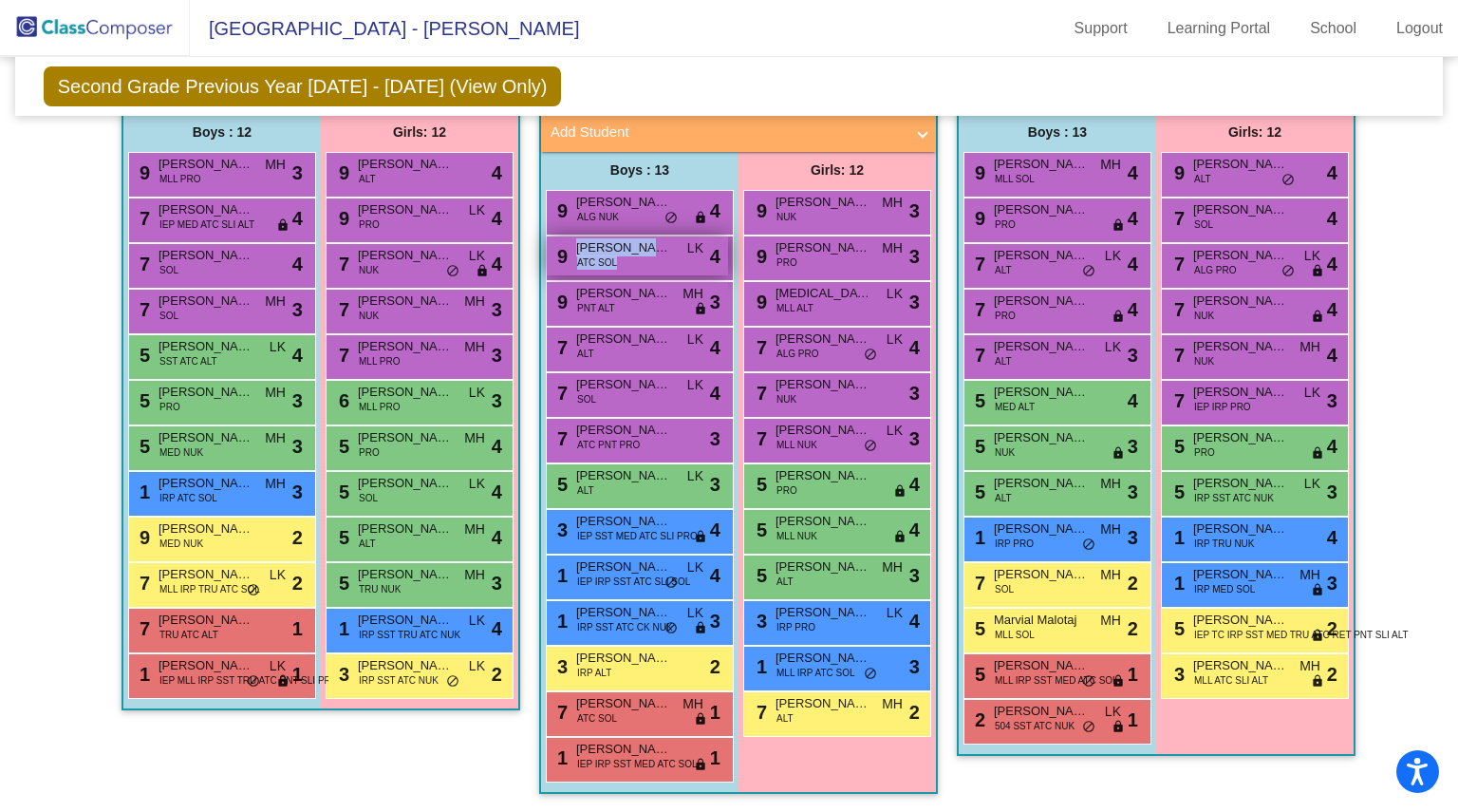
click at [613, 247] on div "9 Jaxon Bell ATC SOL LK lock do_not_disturb_alt 4" at bounding box center [637, 256] width 181 height 39
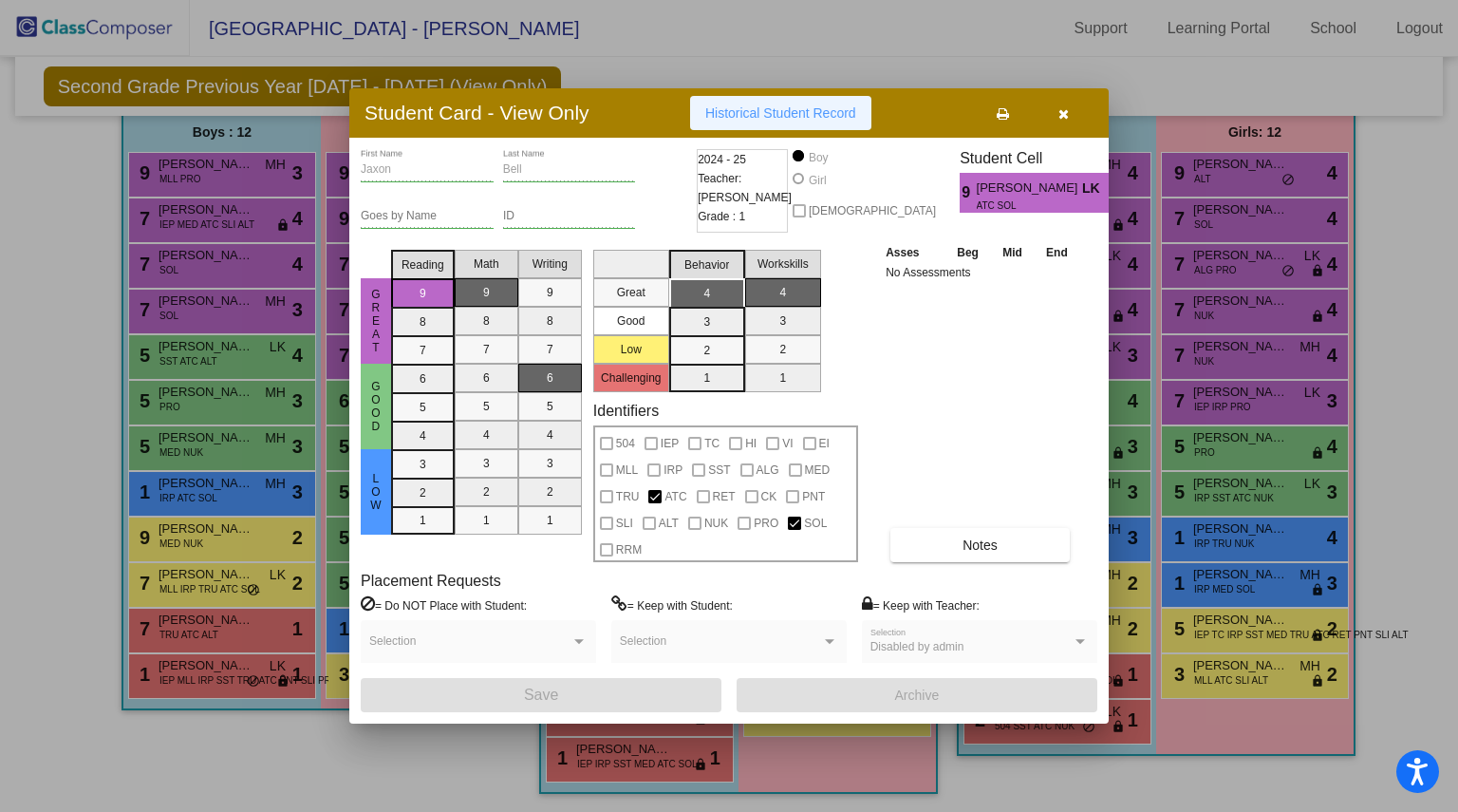
click at [807, 110] on span "Historical Student Record" at bounding box center [781, 113] width 151 height 15
click at [1060, 107] on icon "button" at bounding box center [1064, 114] width 11 height 14
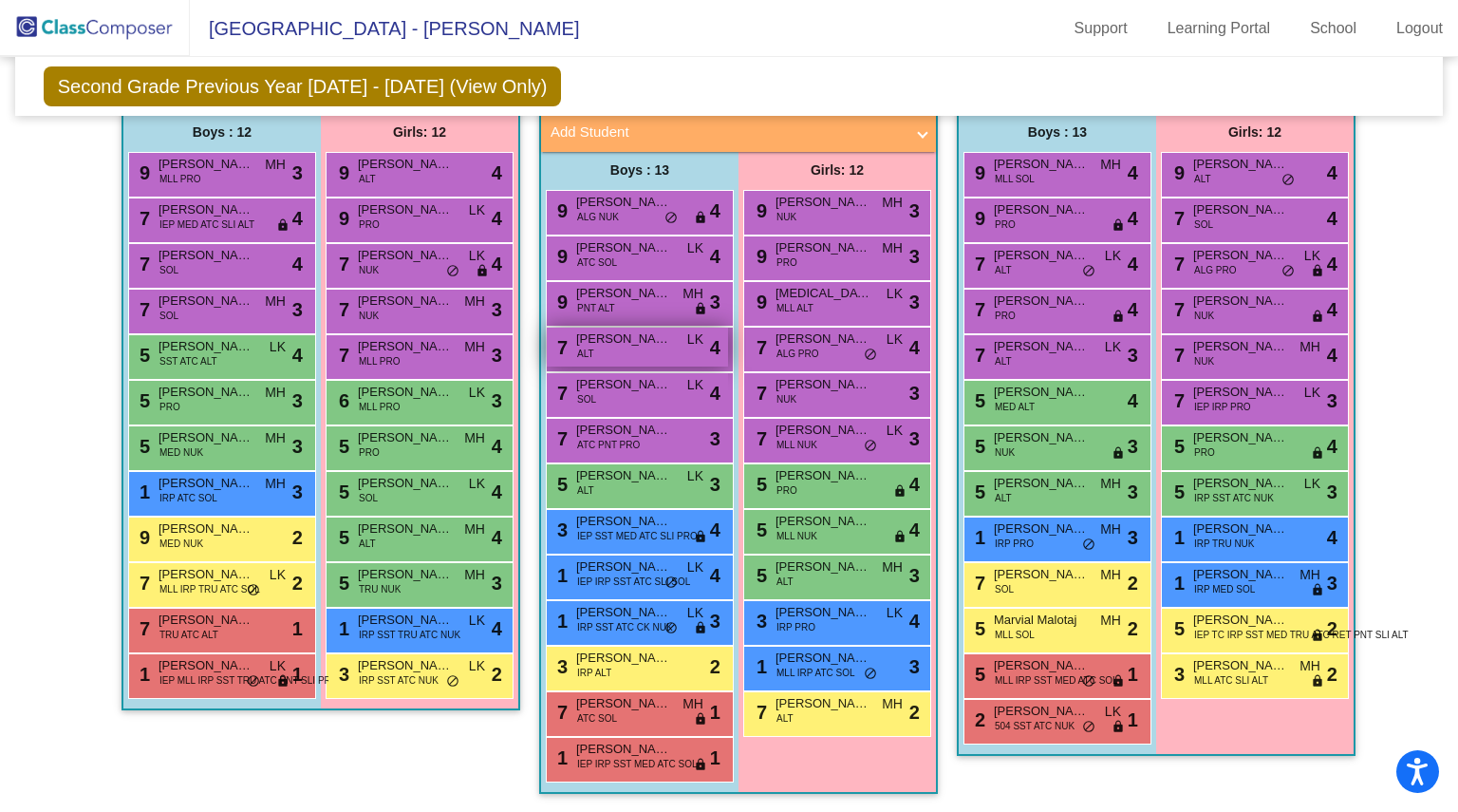
click at [623, 331] on span "[PERSON_NAME]" at bounding box center [623, 339] width 95 height 19
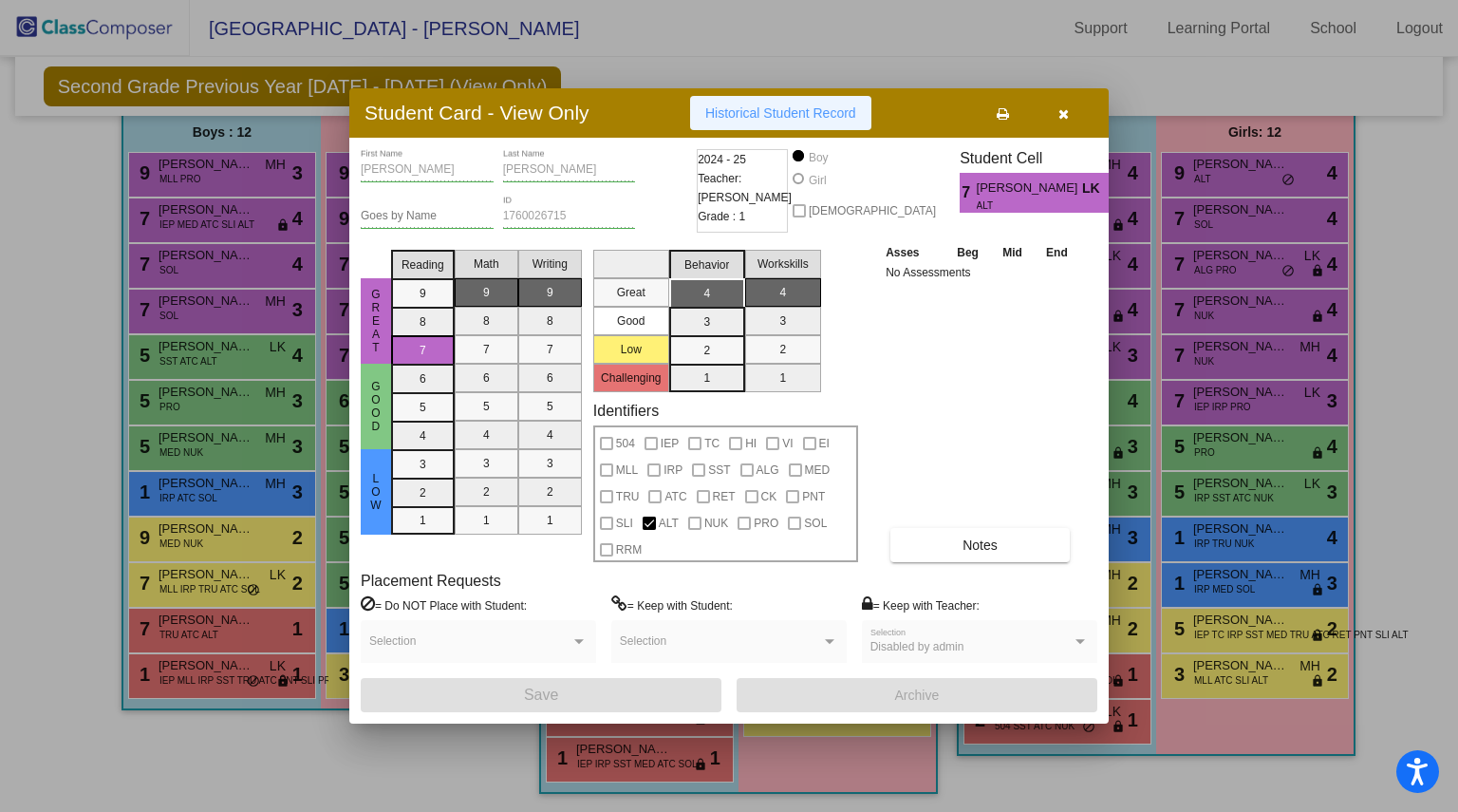
click at [804, 127] on button "Historical Student Record" at bounding box center [780, 112] width 181 height 34
click at [1067, 113] on icon "button" at bounding box center [1064, 114] width 11 height 14
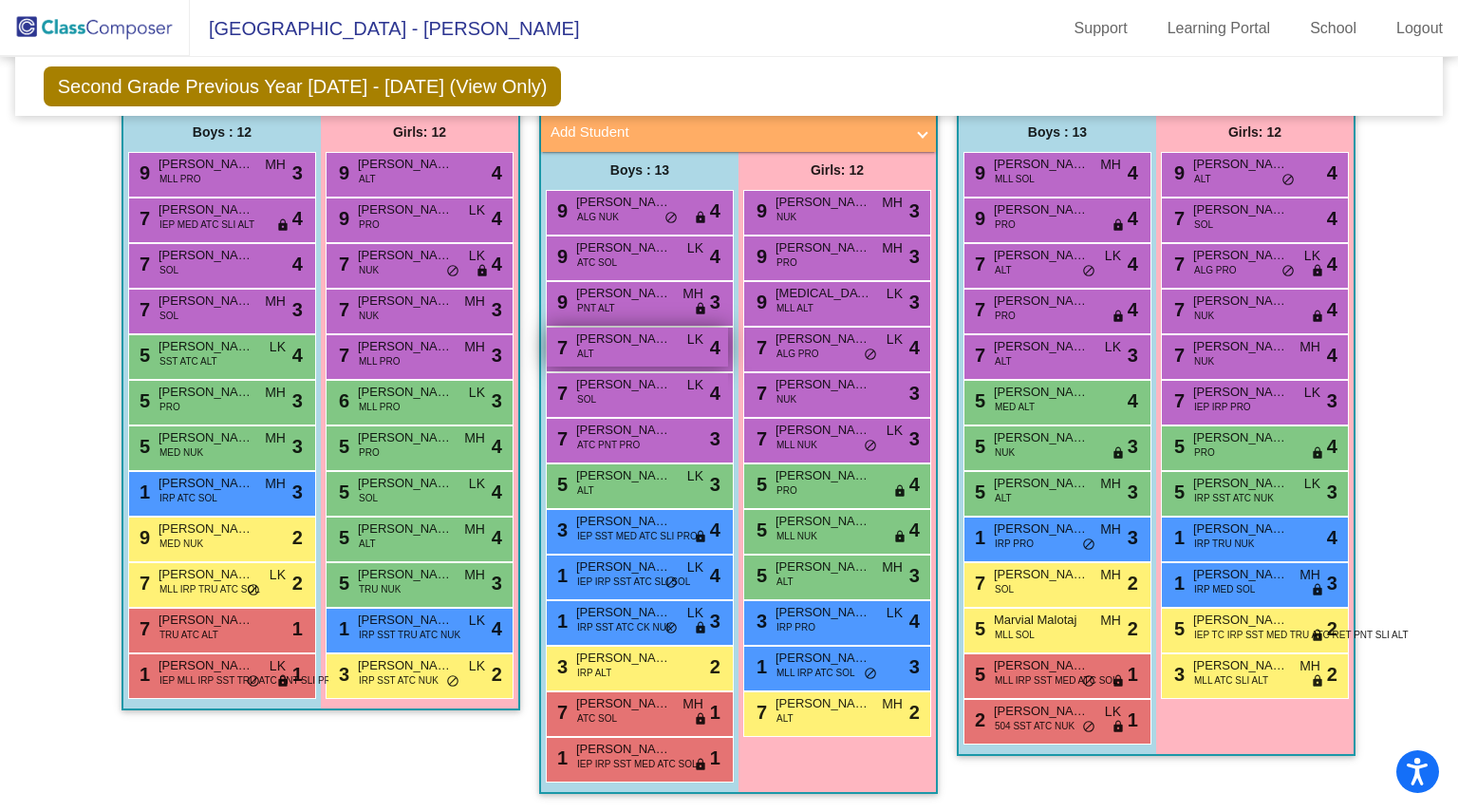
click at [608, 329] on span "[PERSON_NAME]" at bounding box center [623, 339] width 95 height 19
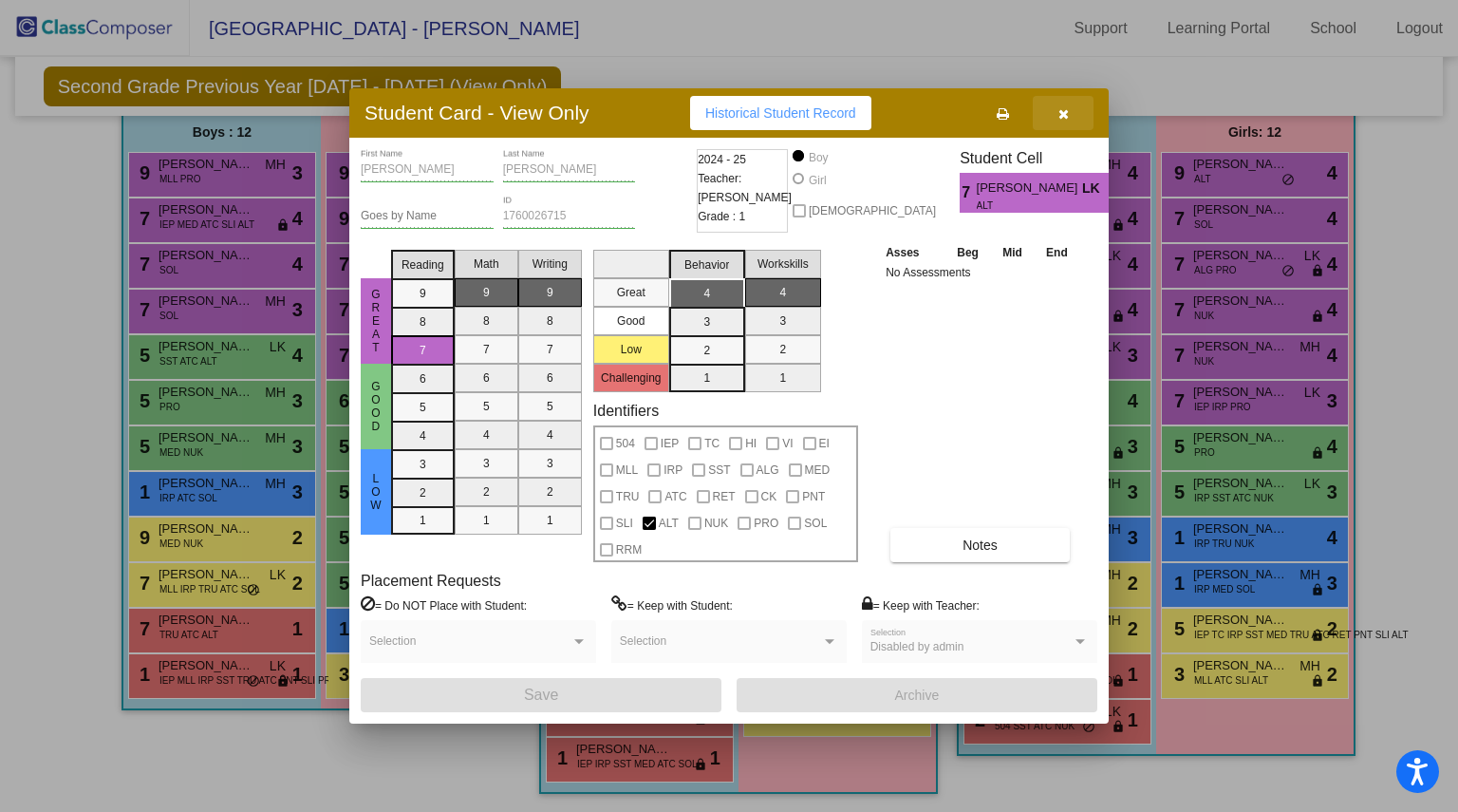
click at [1067, 112] on icon "button" at bounding box center [1064, 114] width 11 height 14
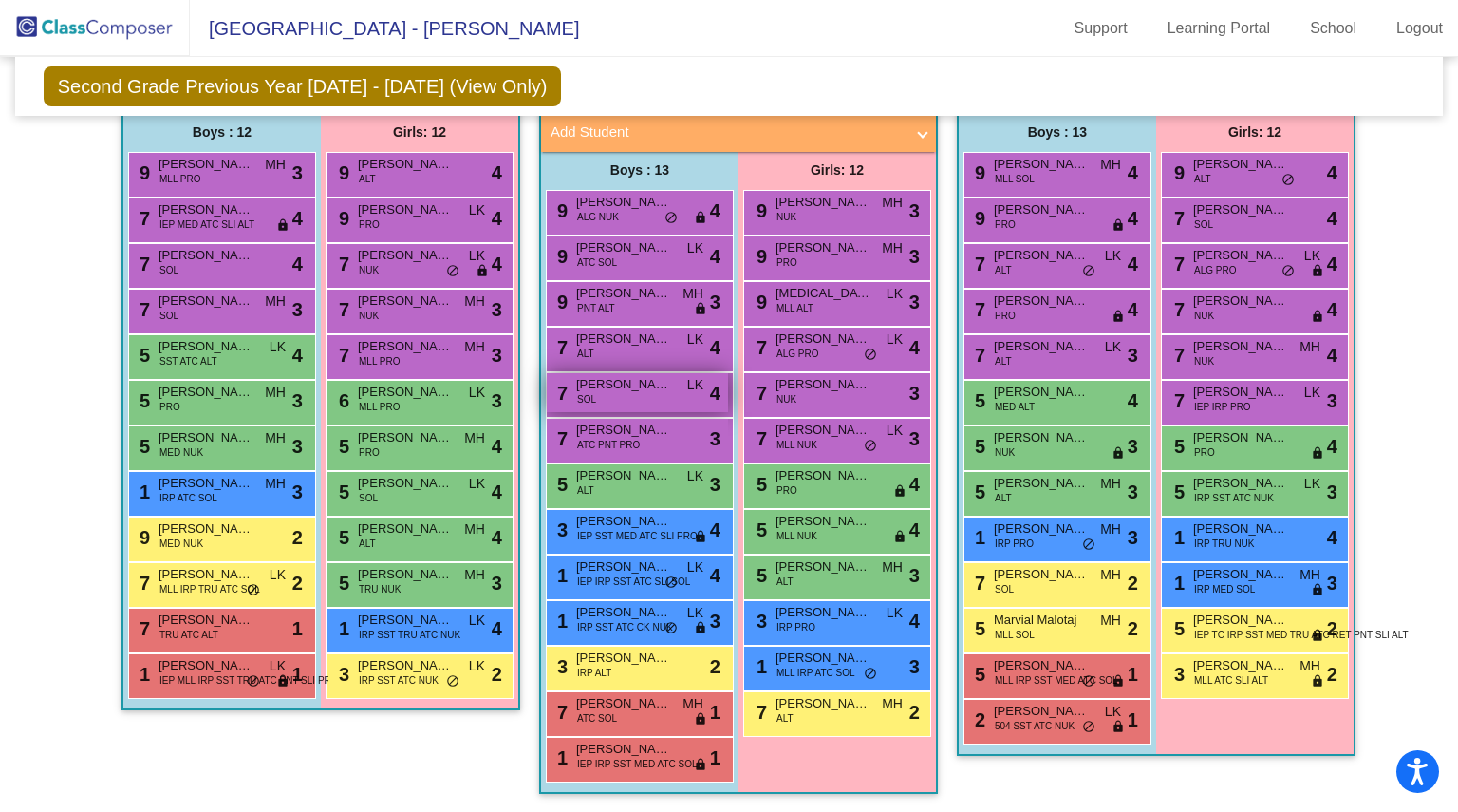
click at [626, 380] on span "[PERSON_NAME]" at bounding box center [623, 384] width 95 height 19
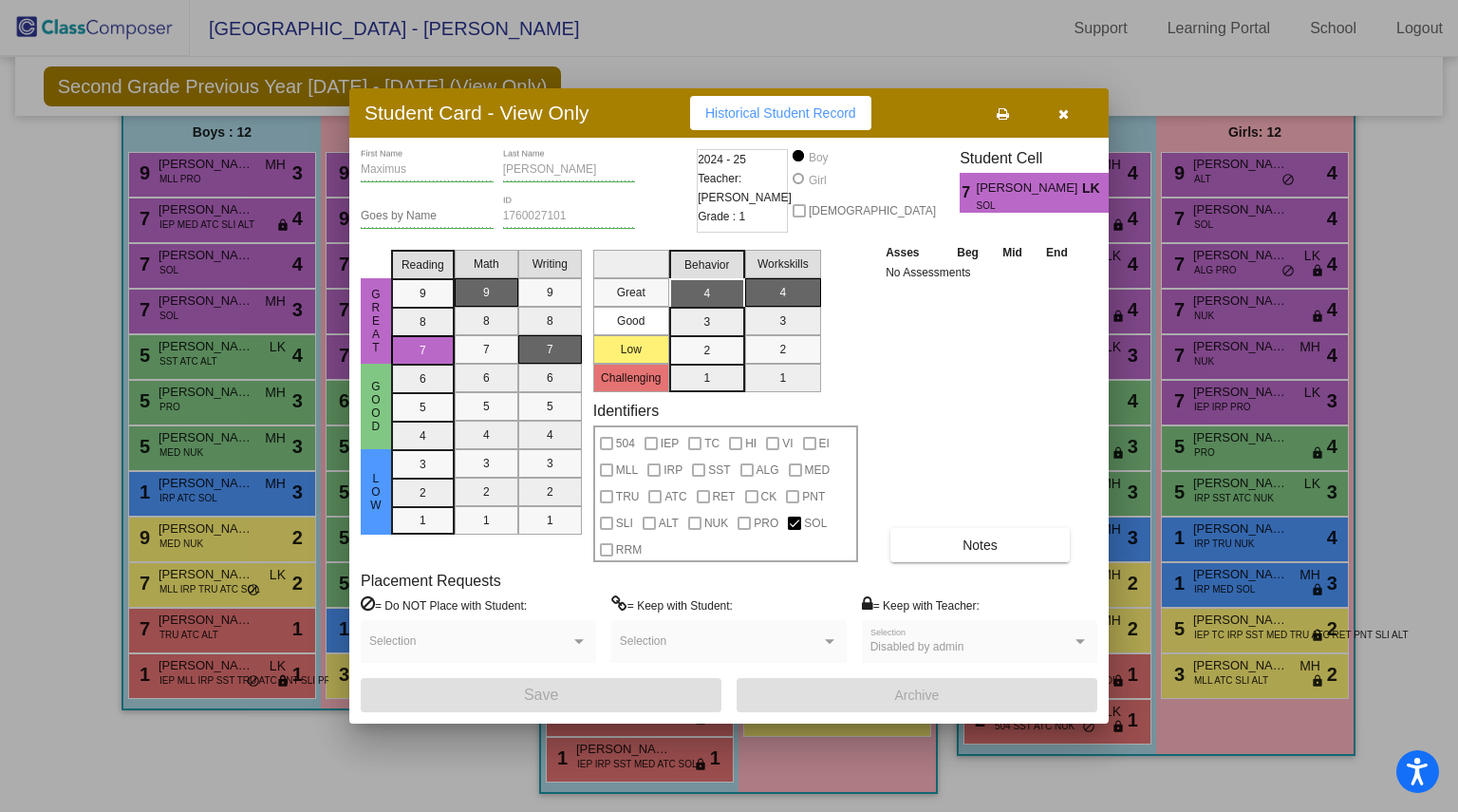
click at [1059, 109] on icon "button" at bounding box center [1064, 114] width 11 height 14
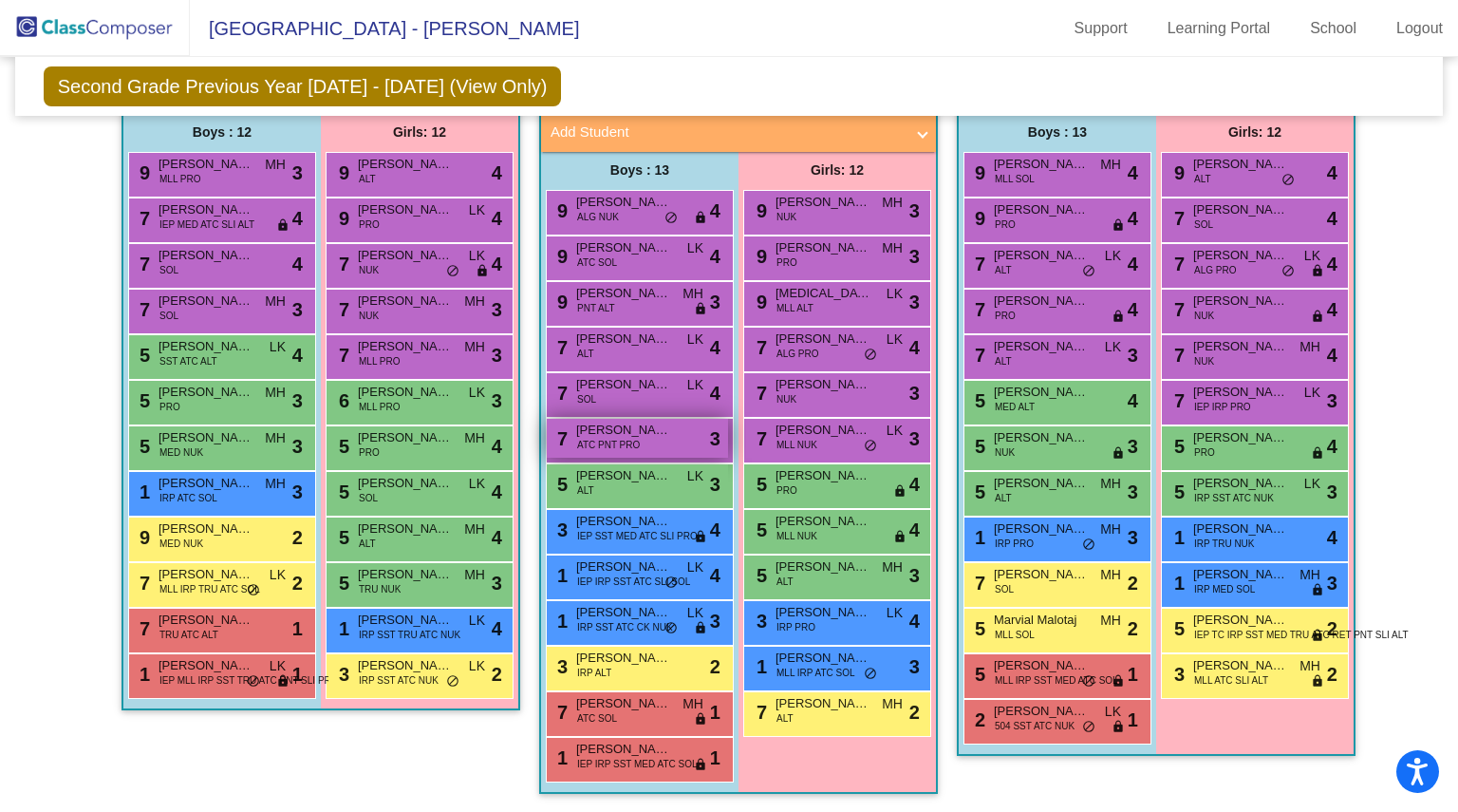
click at [619, 419] on div "7 Theodore O'Shell ATC PNT PRO lock do_not_disturb_alt 3" at bounding box center [637, 438] width 181 height 39
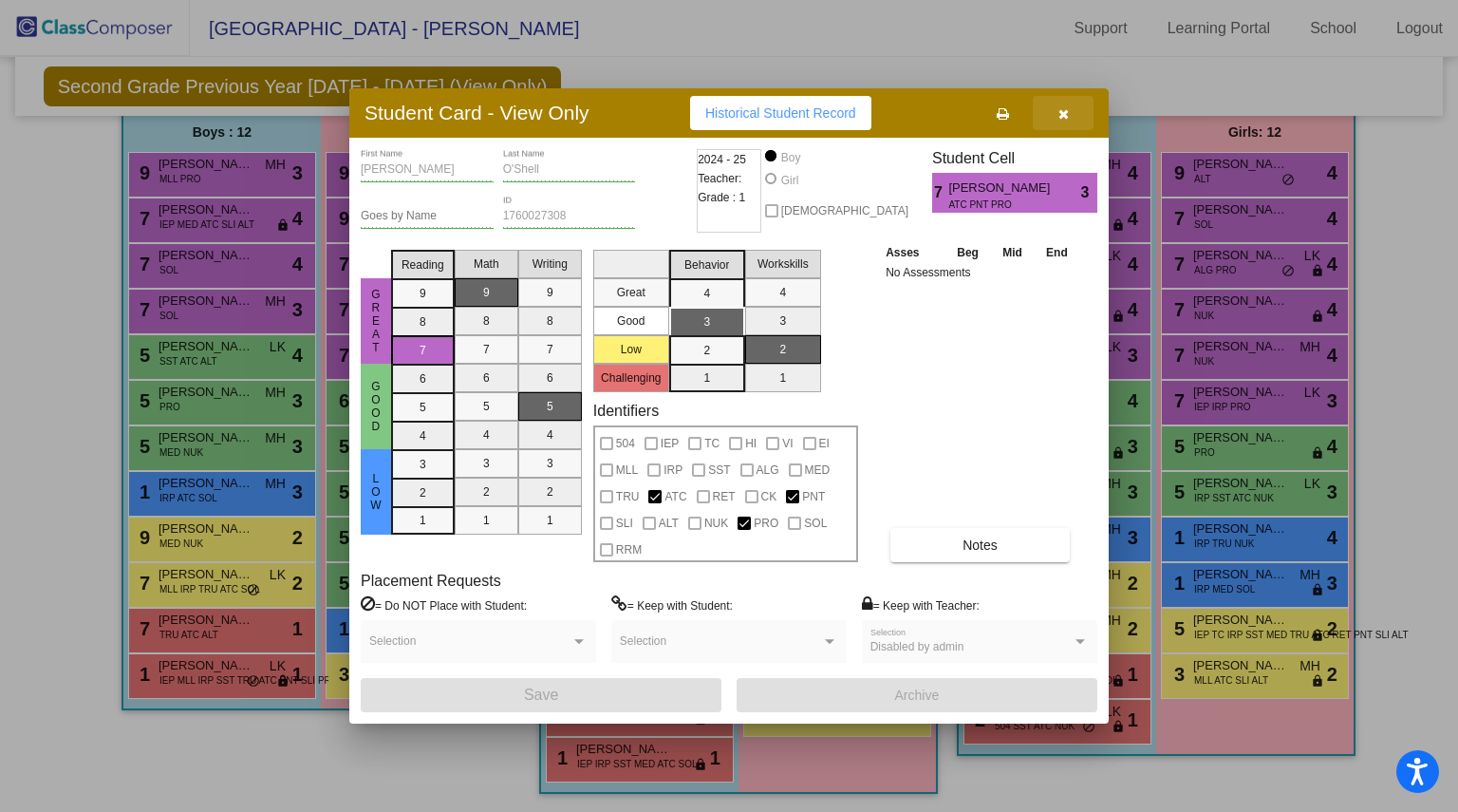
click at [1064, 111] on icon "button" at bounding box center [1064, 114] width 11 height 14
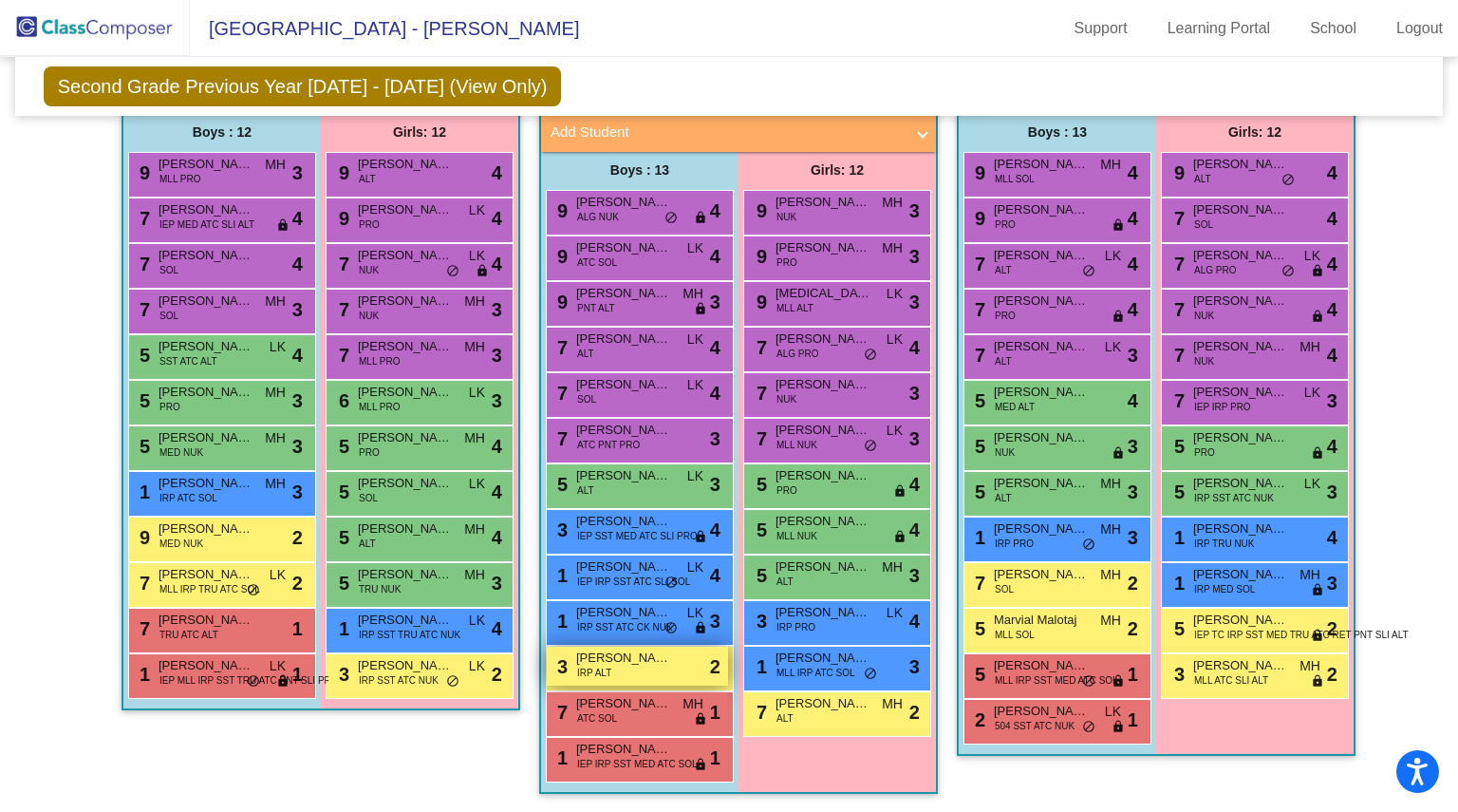
click at [617, 648] on span "[PERSON_NAME]" at bounding box center [623, 658] width 95 height 19
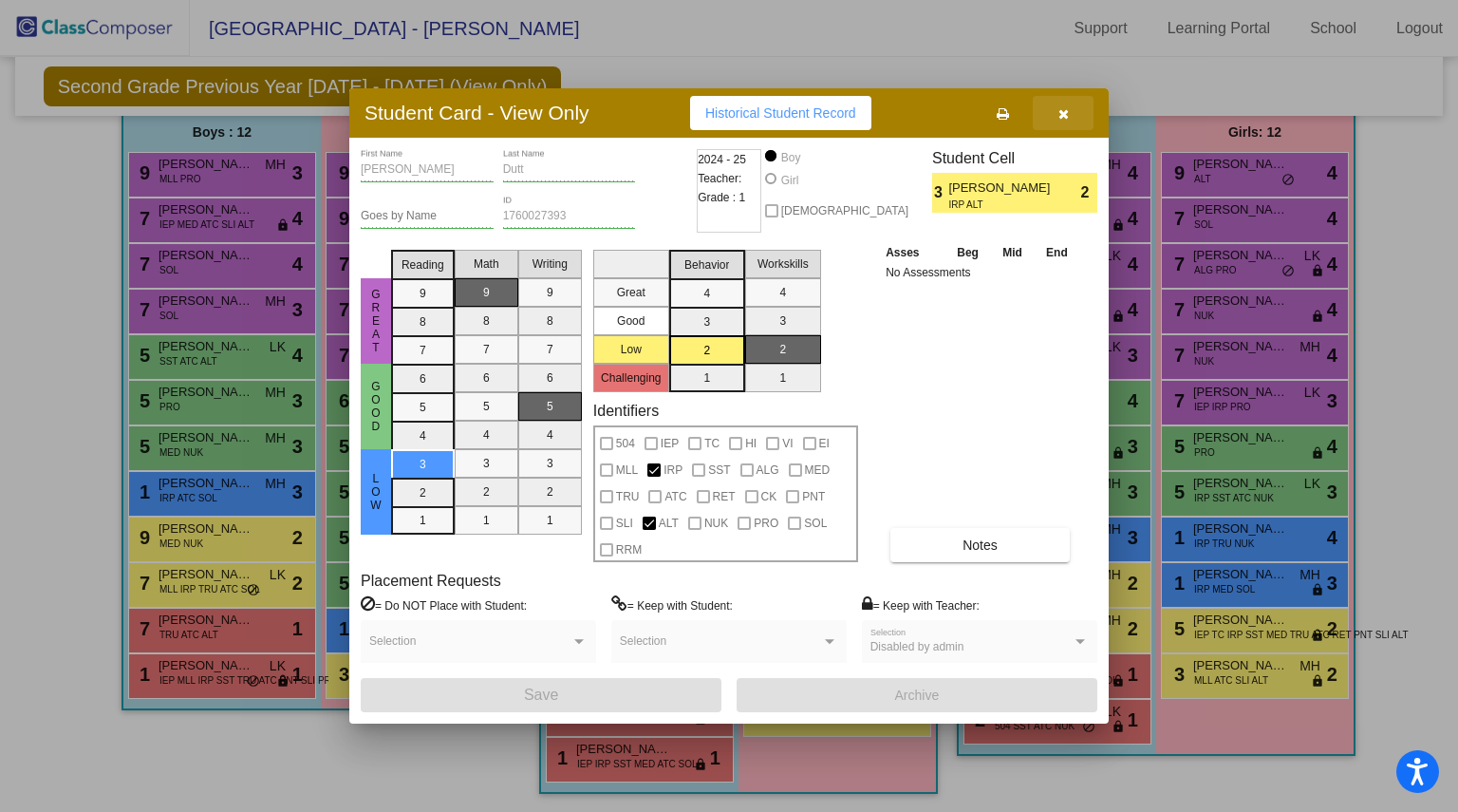
click at [1069, 112] on button "button" at bounding box center [1063, 112] width 61 height 34
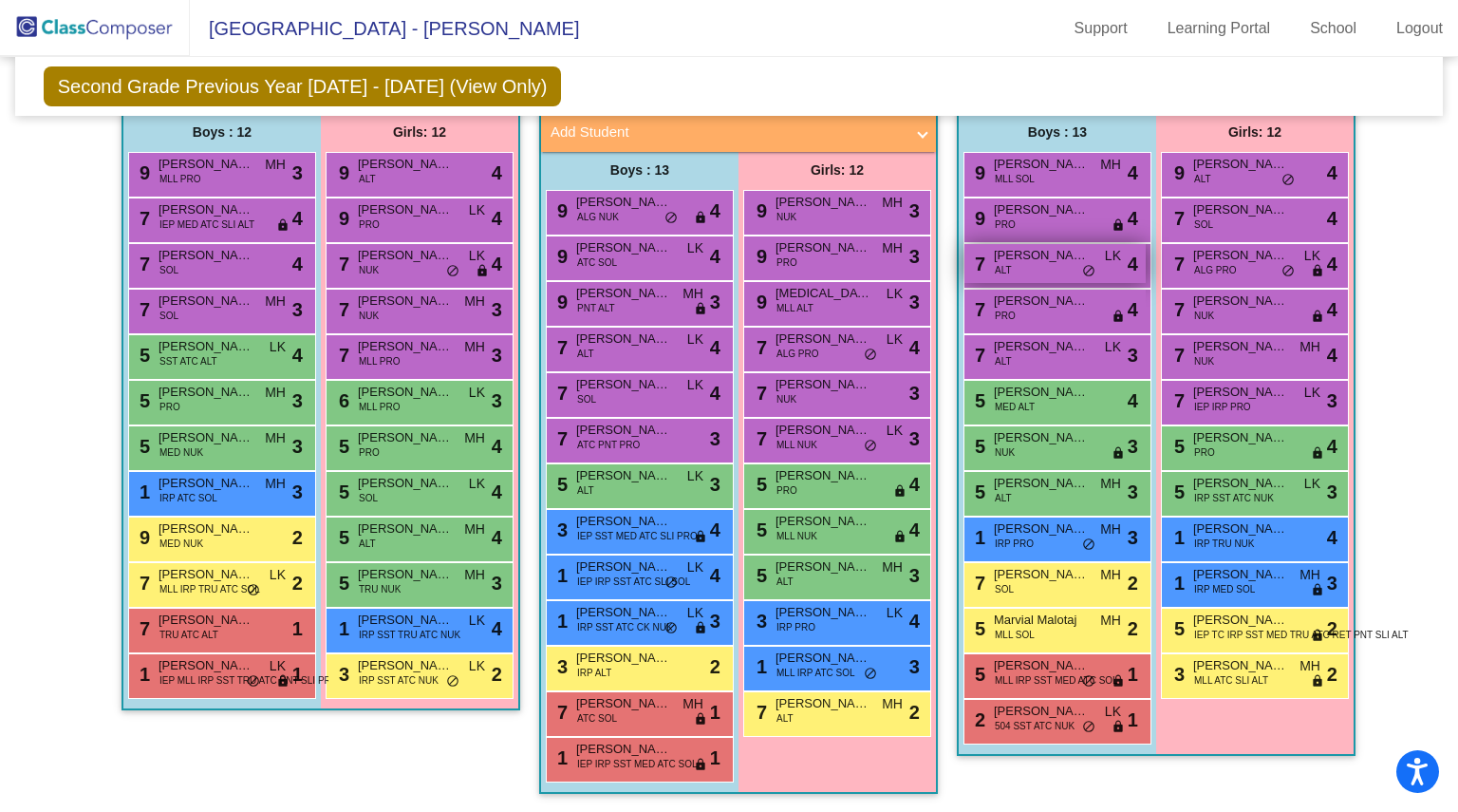
click at [1059, 251] on span "[PERSON_NAME]" at bounding box center [1042, 256] width 95 height 19
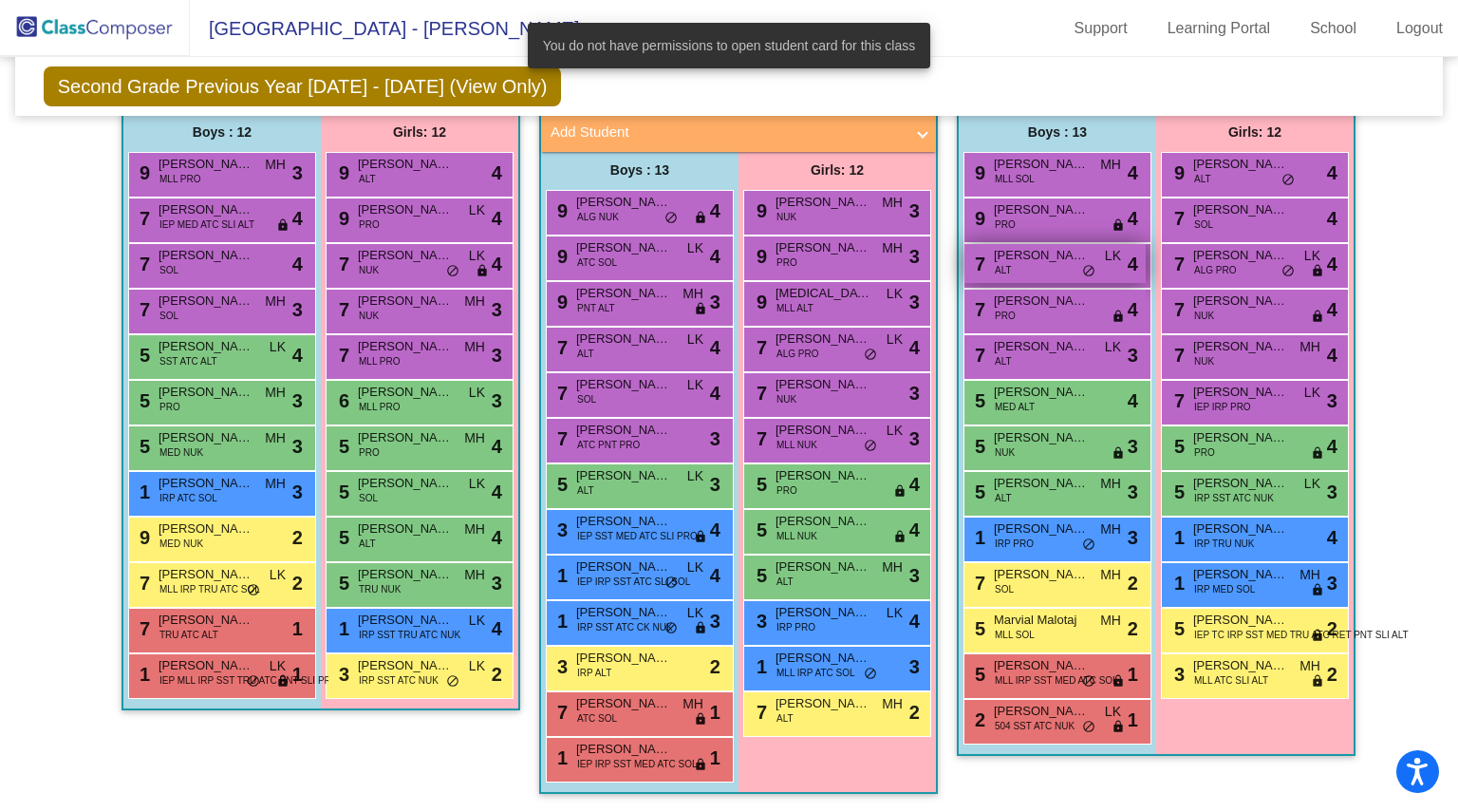
click at [1059, 251] on span "[PERSON_NAME]" at bounding box center [1042, 256] width 95 height 19
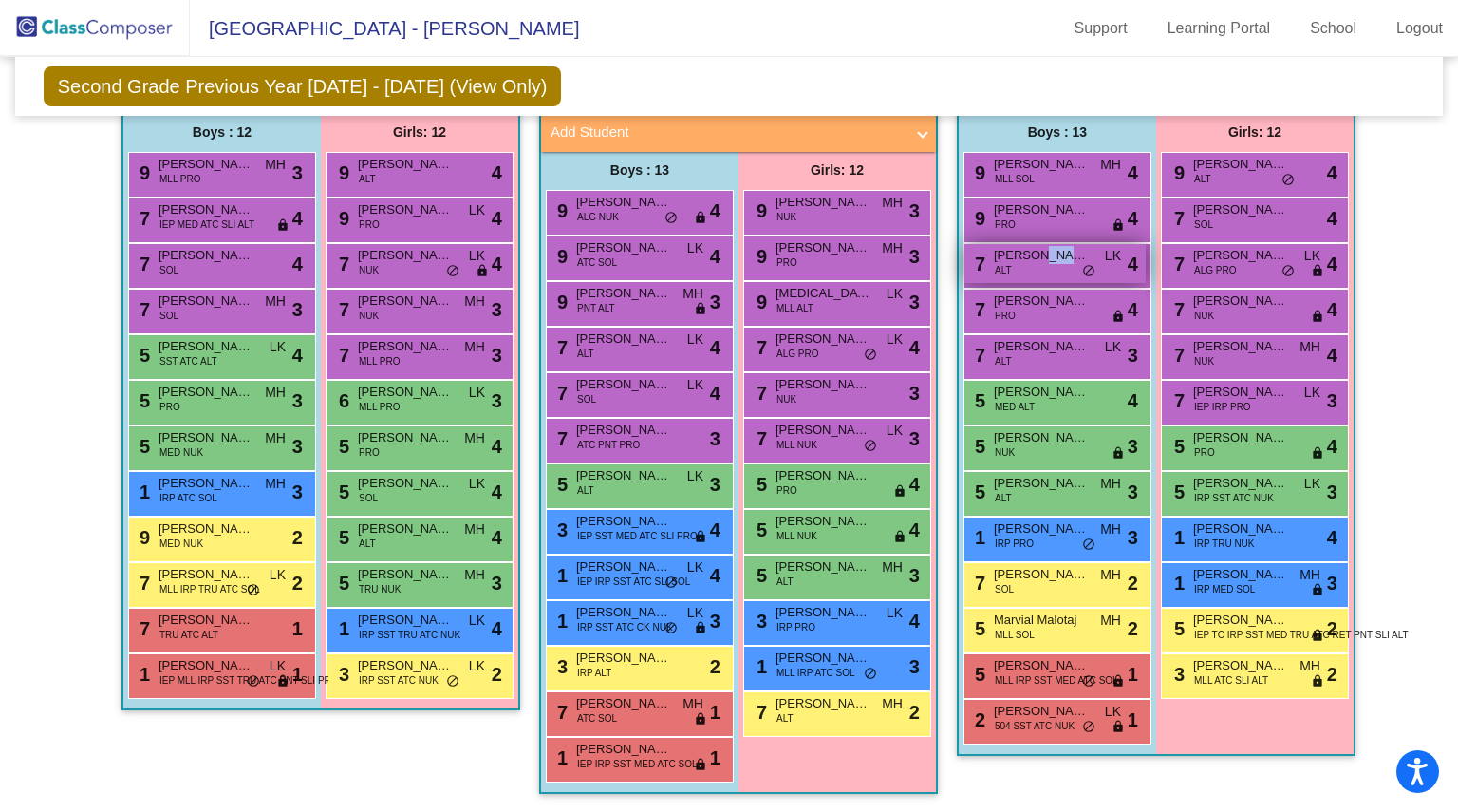
click at [1059, 251] on span "[PERSON_NAME]" at bounding box center [1042, 256] width 95 height 19
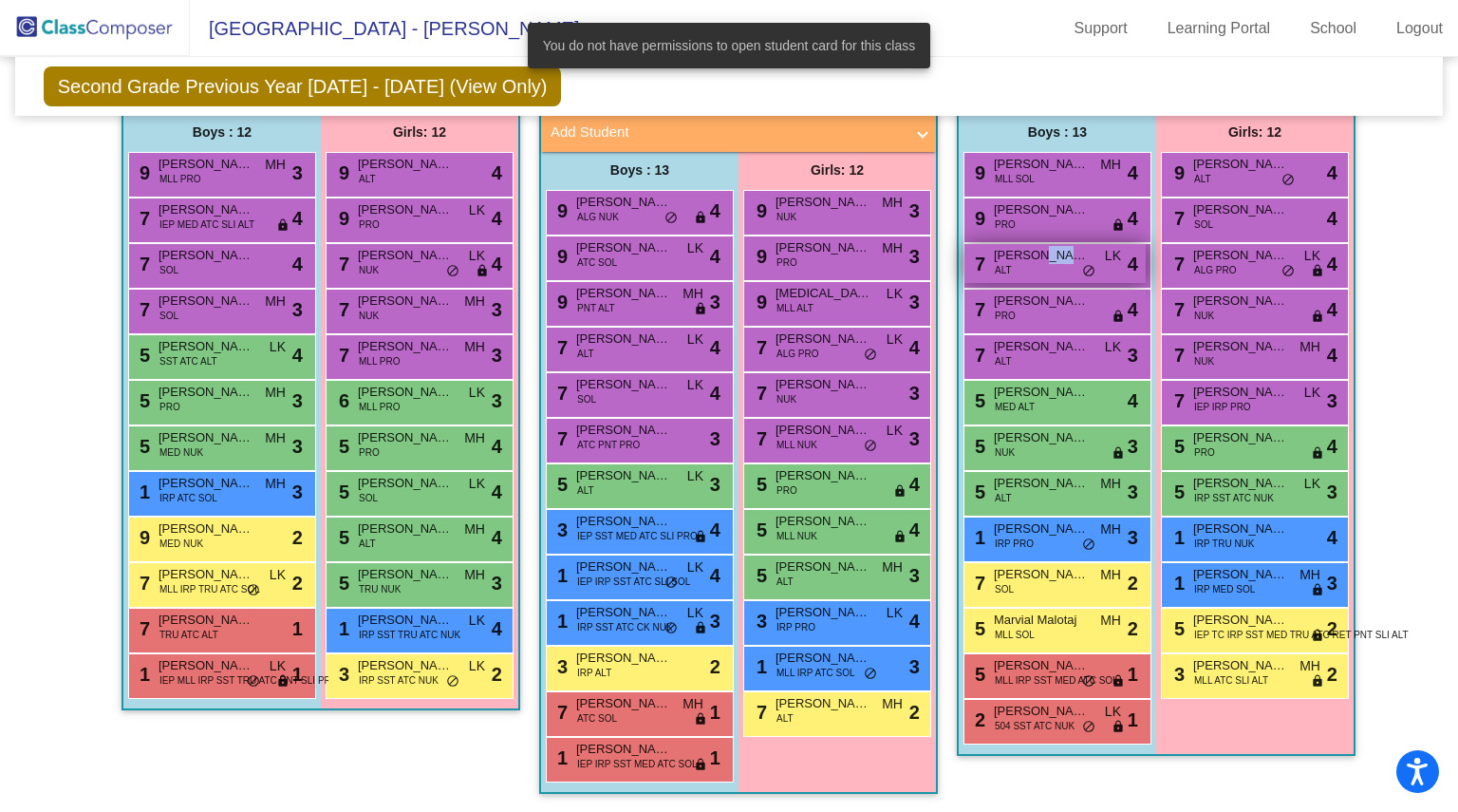
click at [1065, 247] on span "[PERSON_NAME]" at bounding box center [1042, 256] width 95 height 19
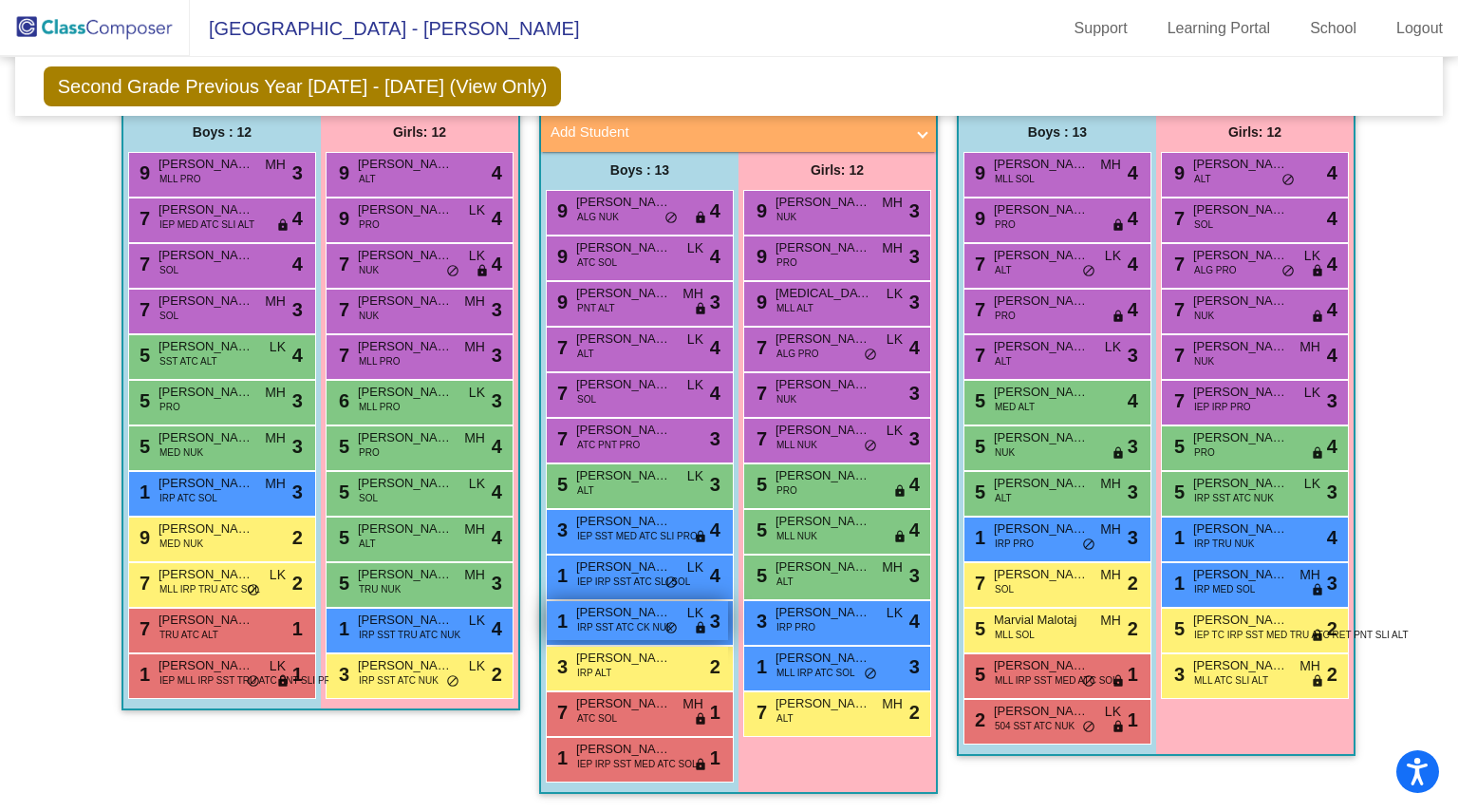
click at [600, 619] on span "IRP SST ATC CK NUK" at bounding box center [624, 626] width 96 height 15
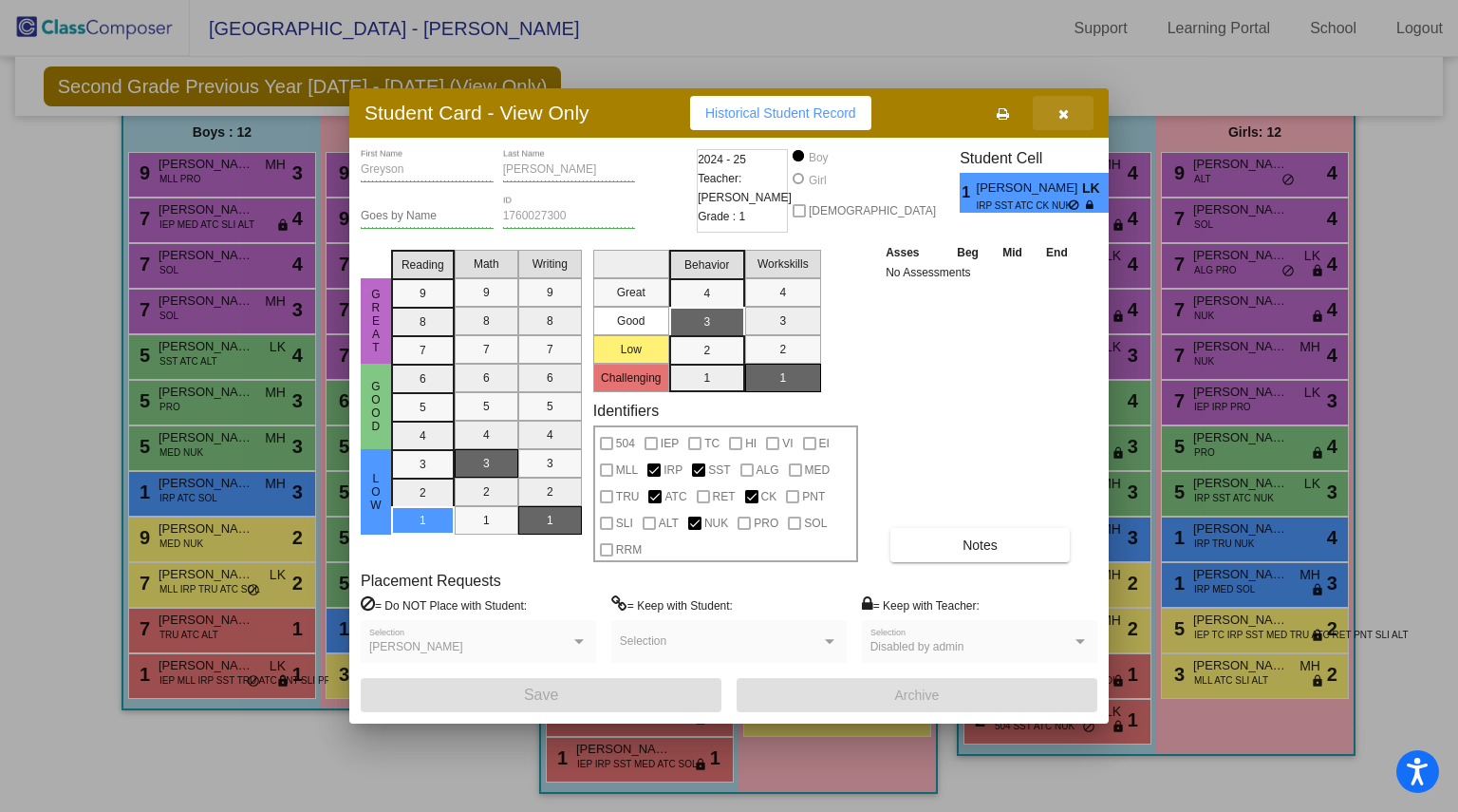
click at [1065, 108] on icon "button" at bounding box center [1064, 114] width 11 height 14
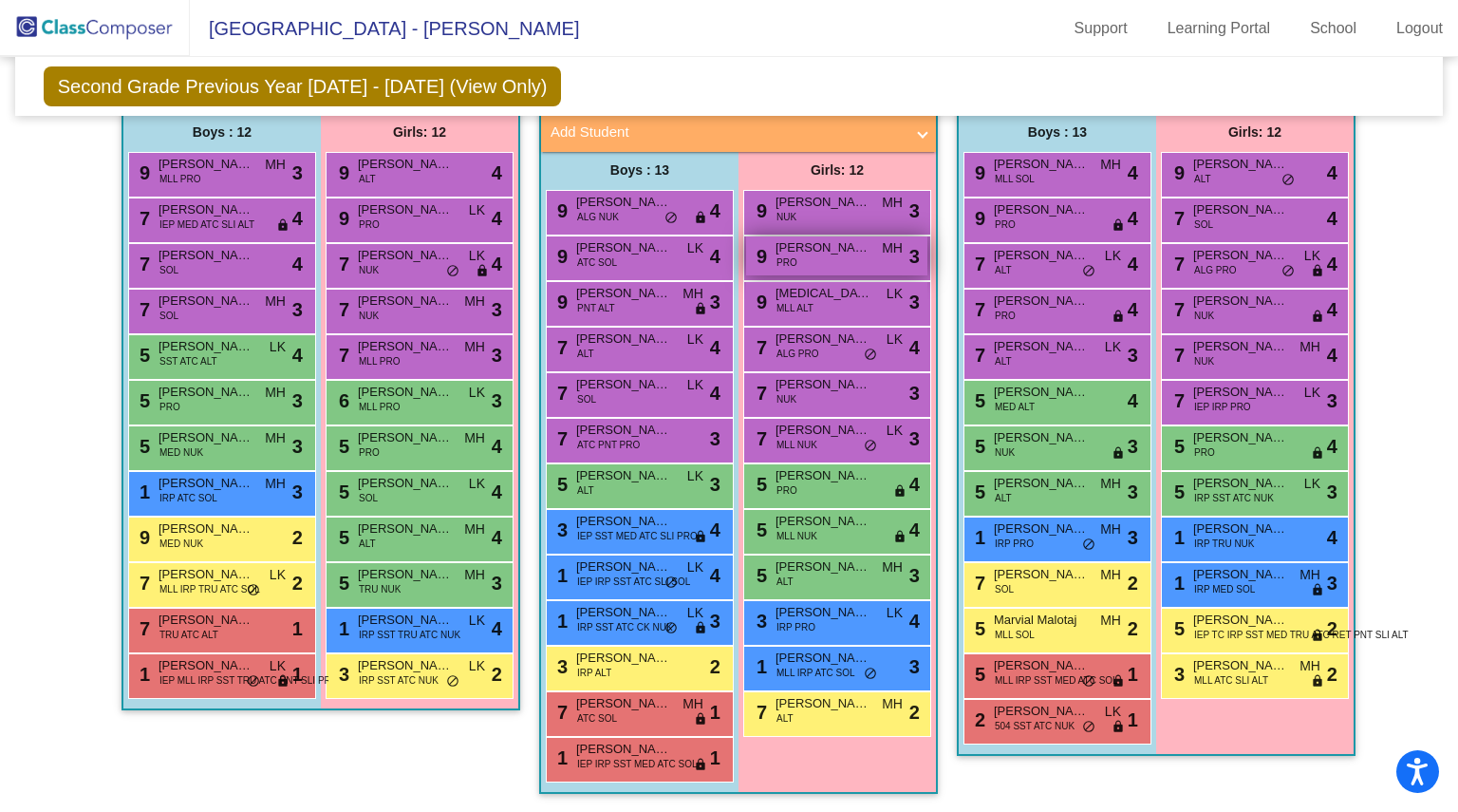
click at [833, 239] on span "[PERSON_NAME]" at bounding box center [823, 248] width 95 height 19
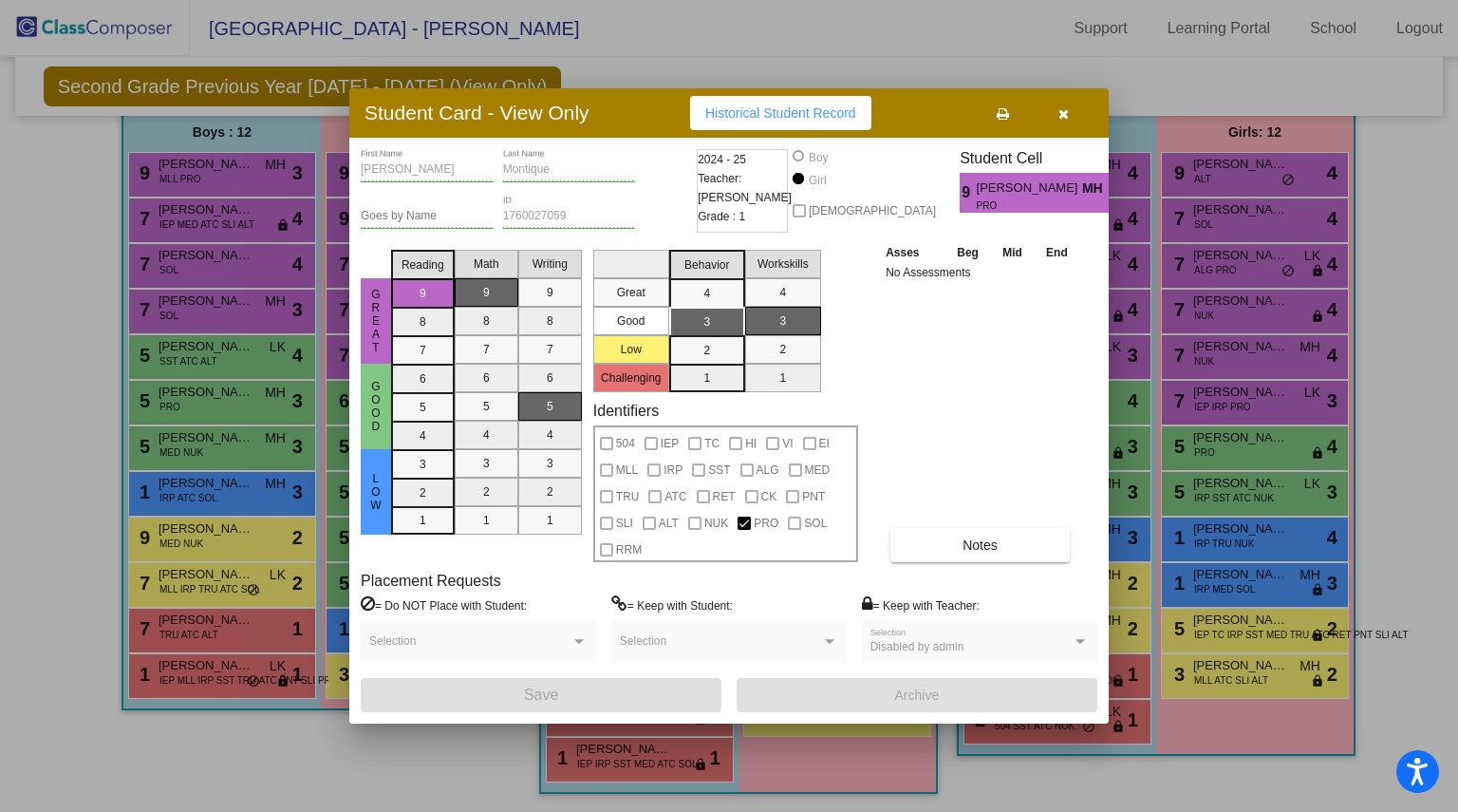
click at [737, 105] on span "Historical Student Record" at bounding box center [781, 113] width 151 height 15
click at [1065, 119] on icon "button" at bounding box center [1064, 114] width 11 height 14
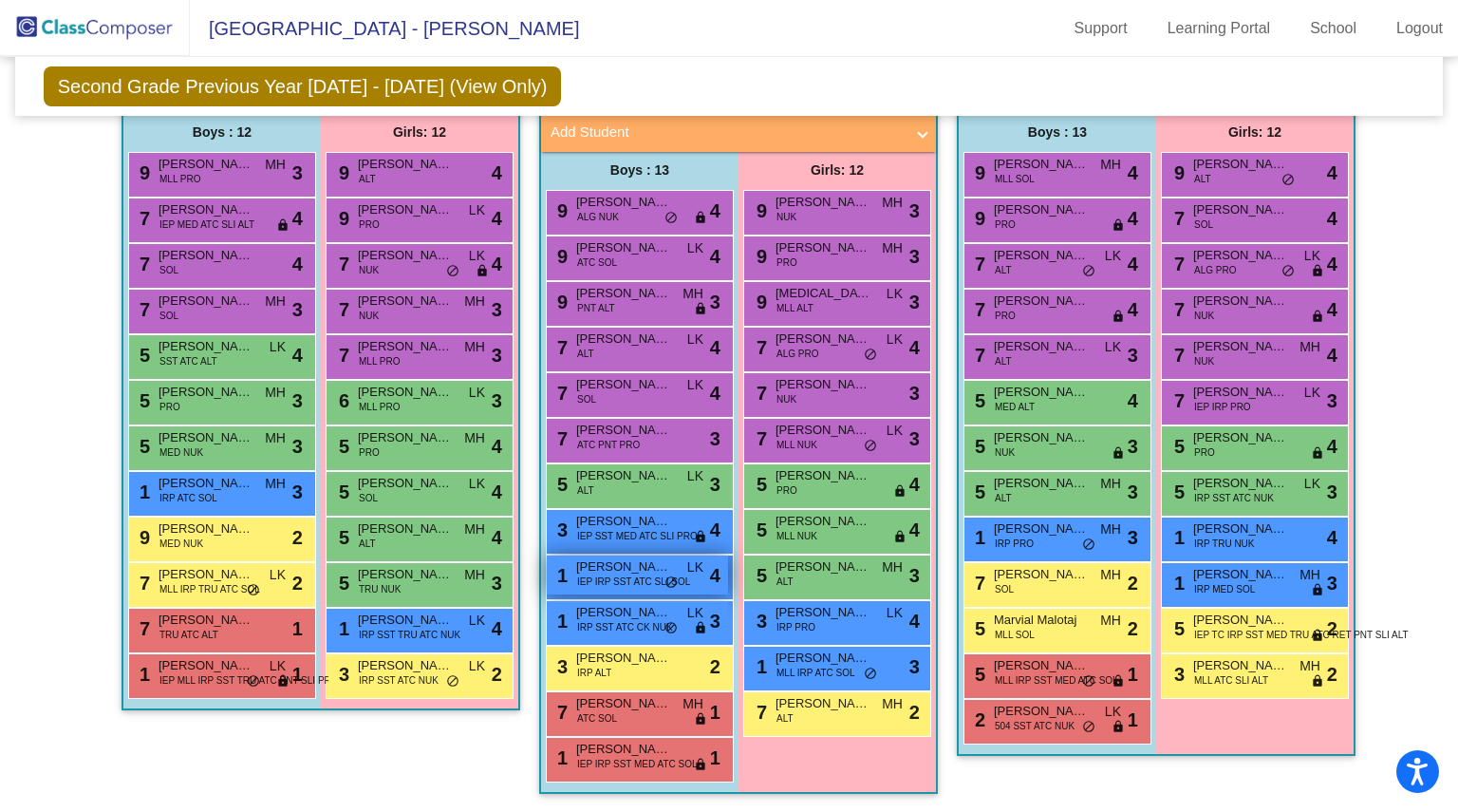
click at [610, 557] on span "[PERSON_NAME]" at bounding box center [623, 567] width 95 height 19
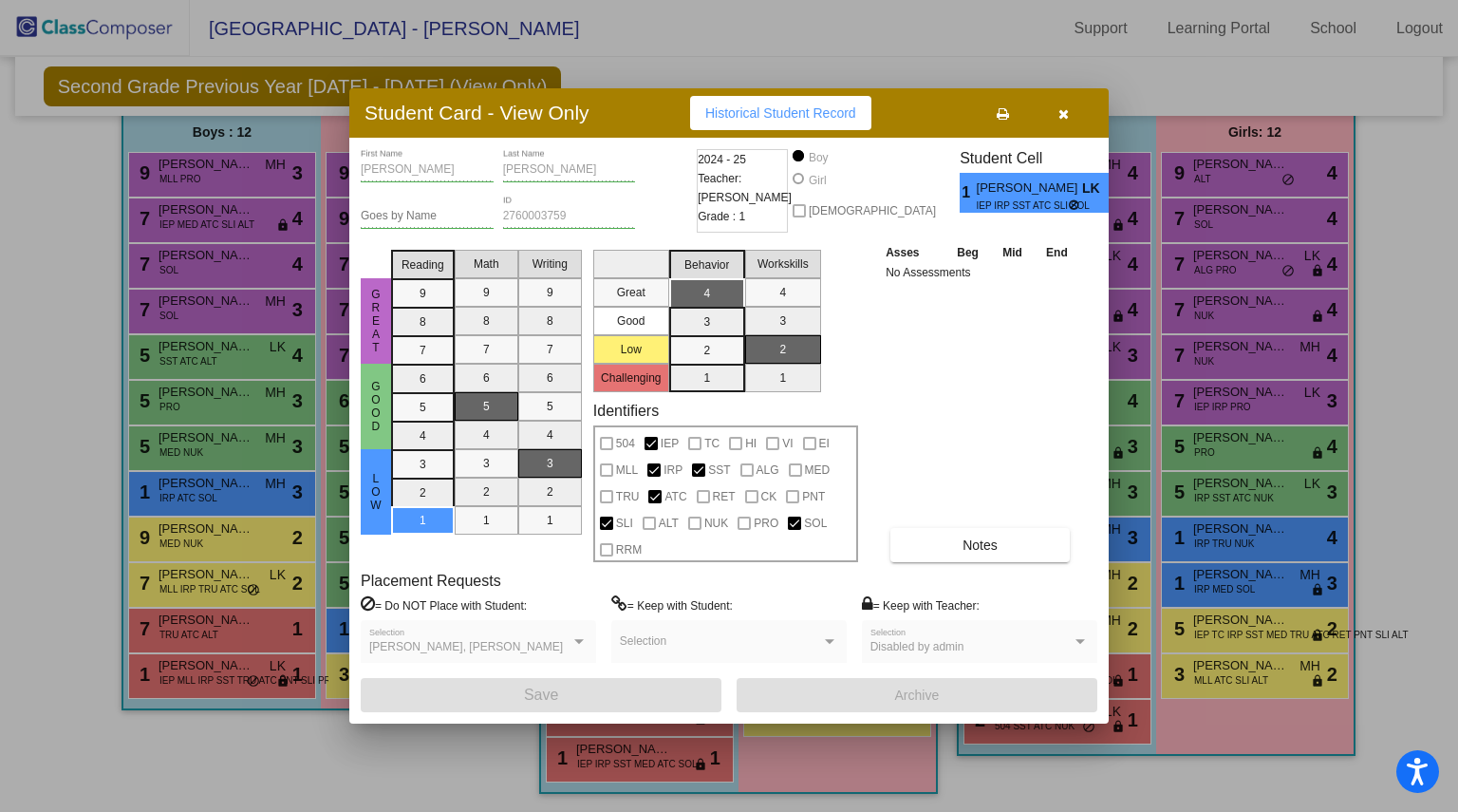
click at [759, 114] on span "Historical Student Record" at bounding box center [781, 113] width 151 height 15
click at [1061, 115] on icon "button" at bounding box center [1064, 114] width 11 height 14
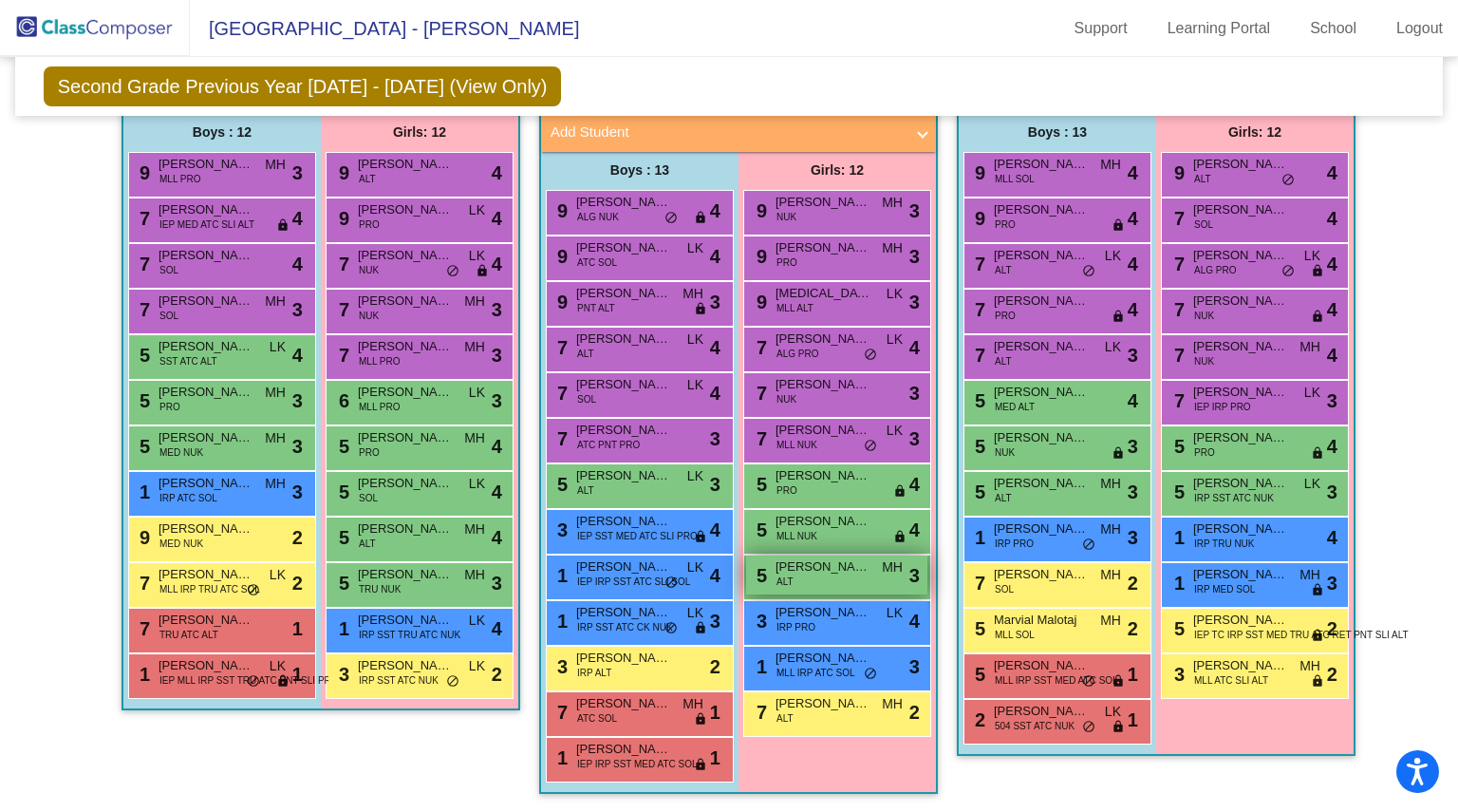
click at [813, 557] on span "[PERSON_NAME]" at bounding box center [823, 567] width 95 height 19
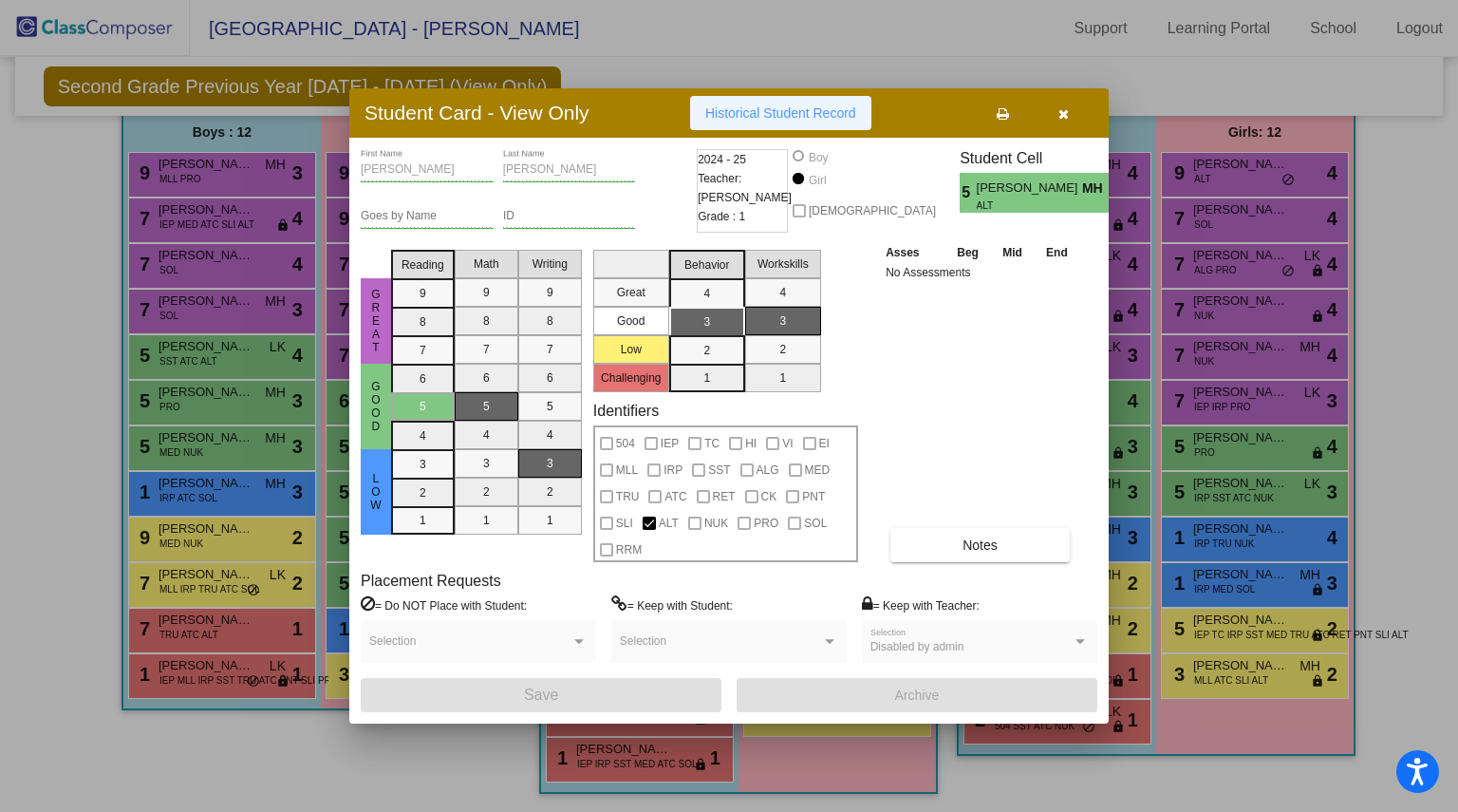
click at [798, 103] on button "Historical Student Record" at bounding box center [780, 112] width 181 height 34
click at [1069, 109] on button "button" at bounding box center [1063, 112] width 61 height 34
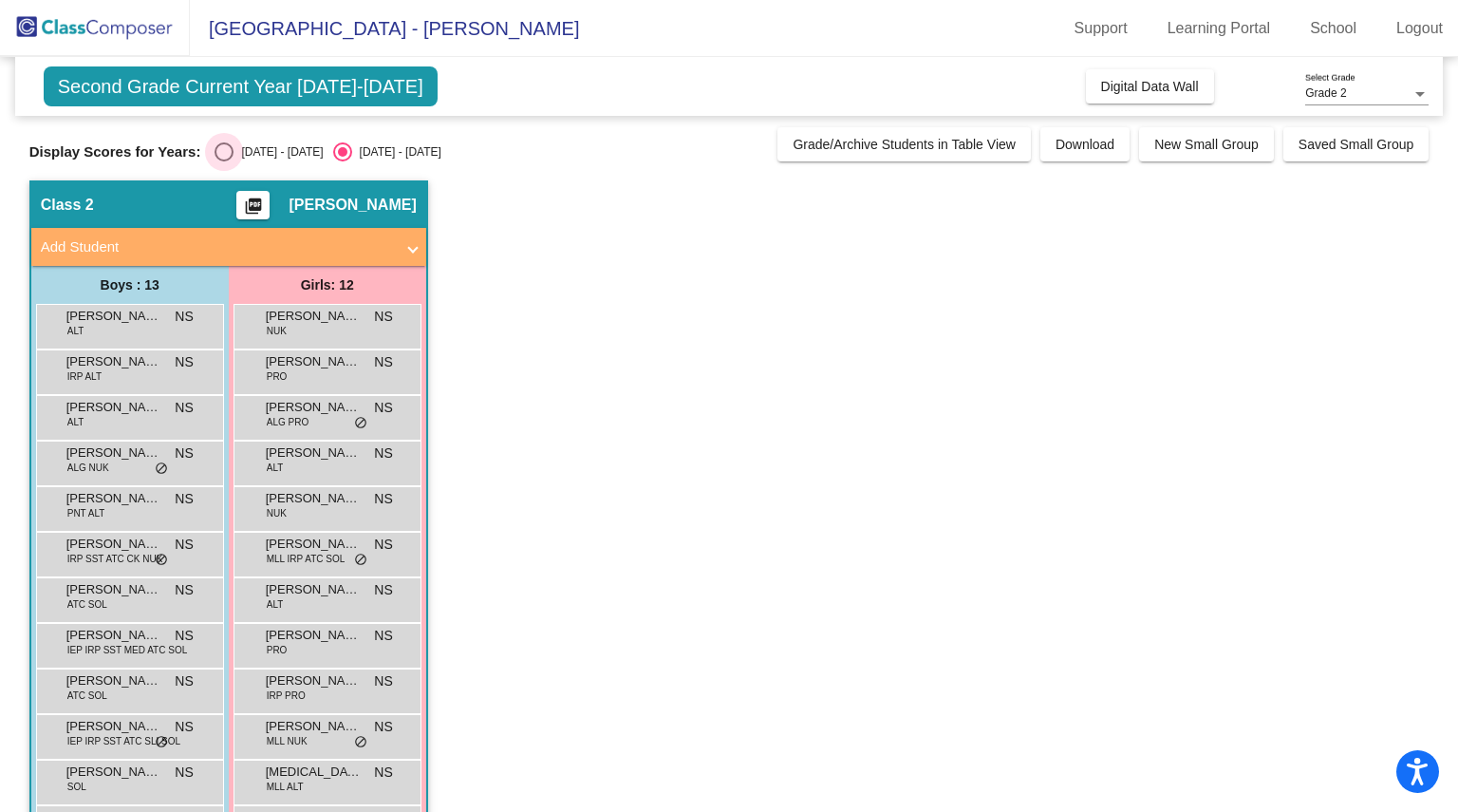
click at [224, 149] on div "Select an option" at bounding box center [225, 152] width 19 height 19
click at [224, 162] on input "[DATE] - [DATE]" at bounding box center [223, 162] width 1 height 1
radio input "true"
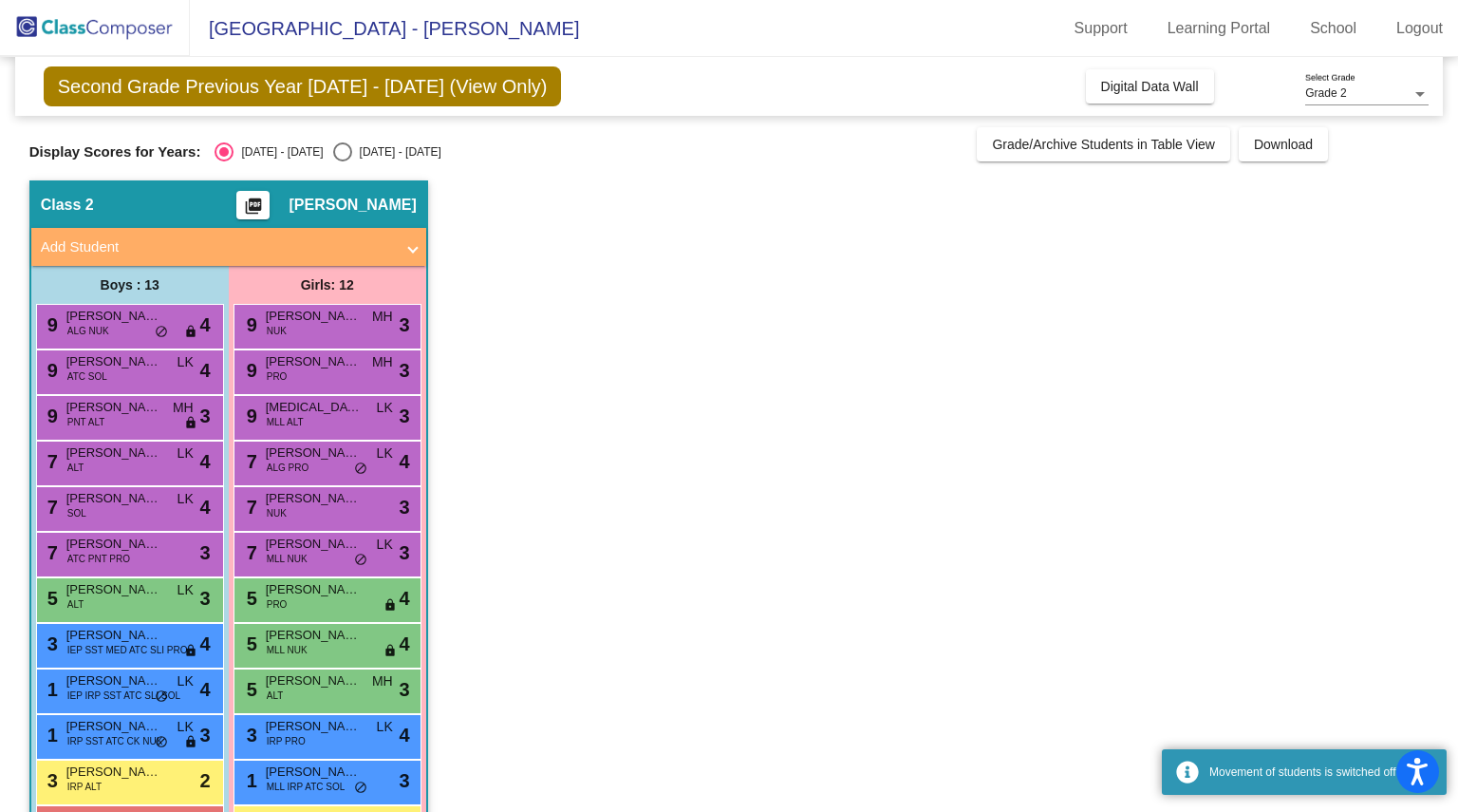
scroll to position [114, 0]
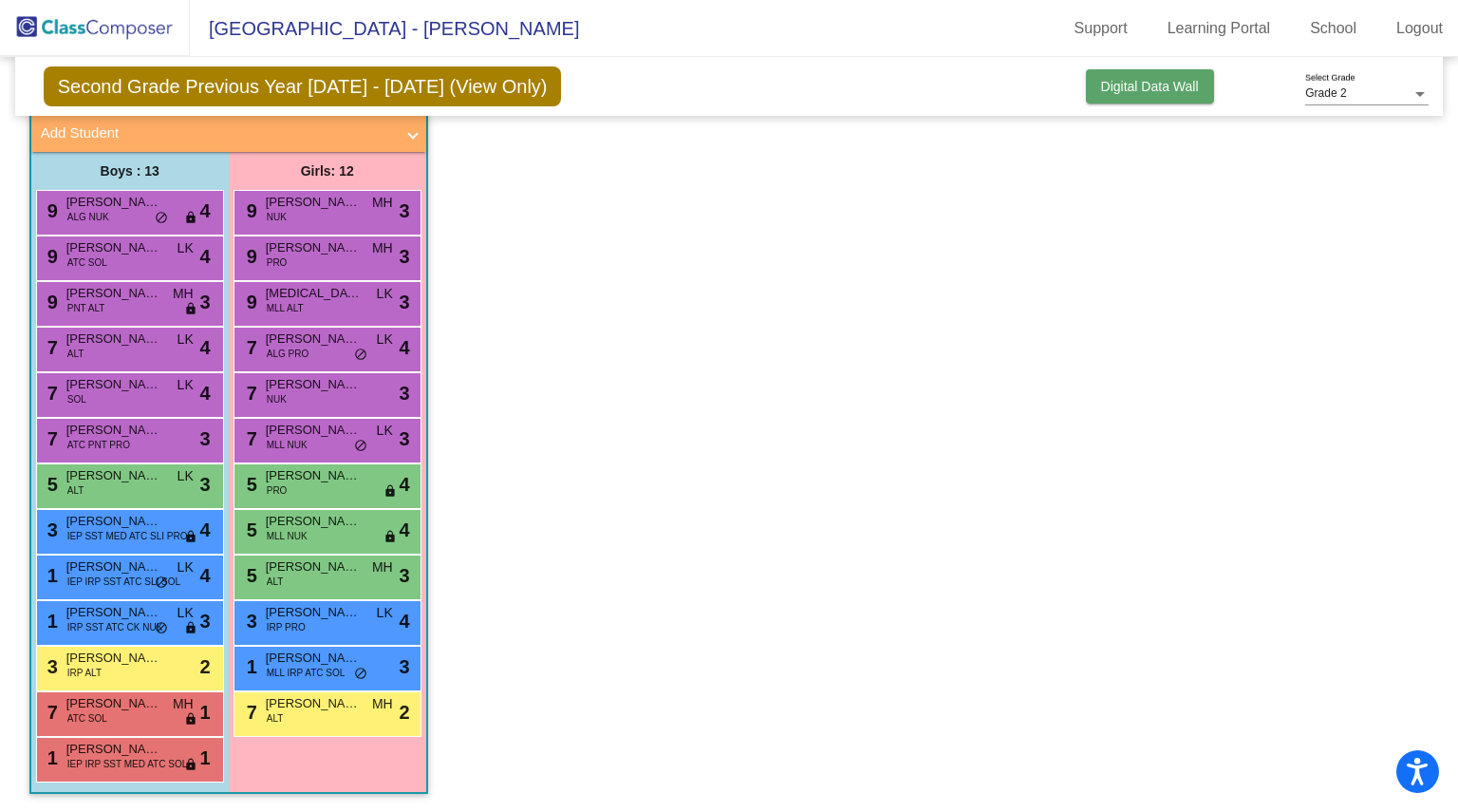
click at [1123, 80] on span "Digital Data Wall" at bounding box center [1150, 86] width 98 height 15
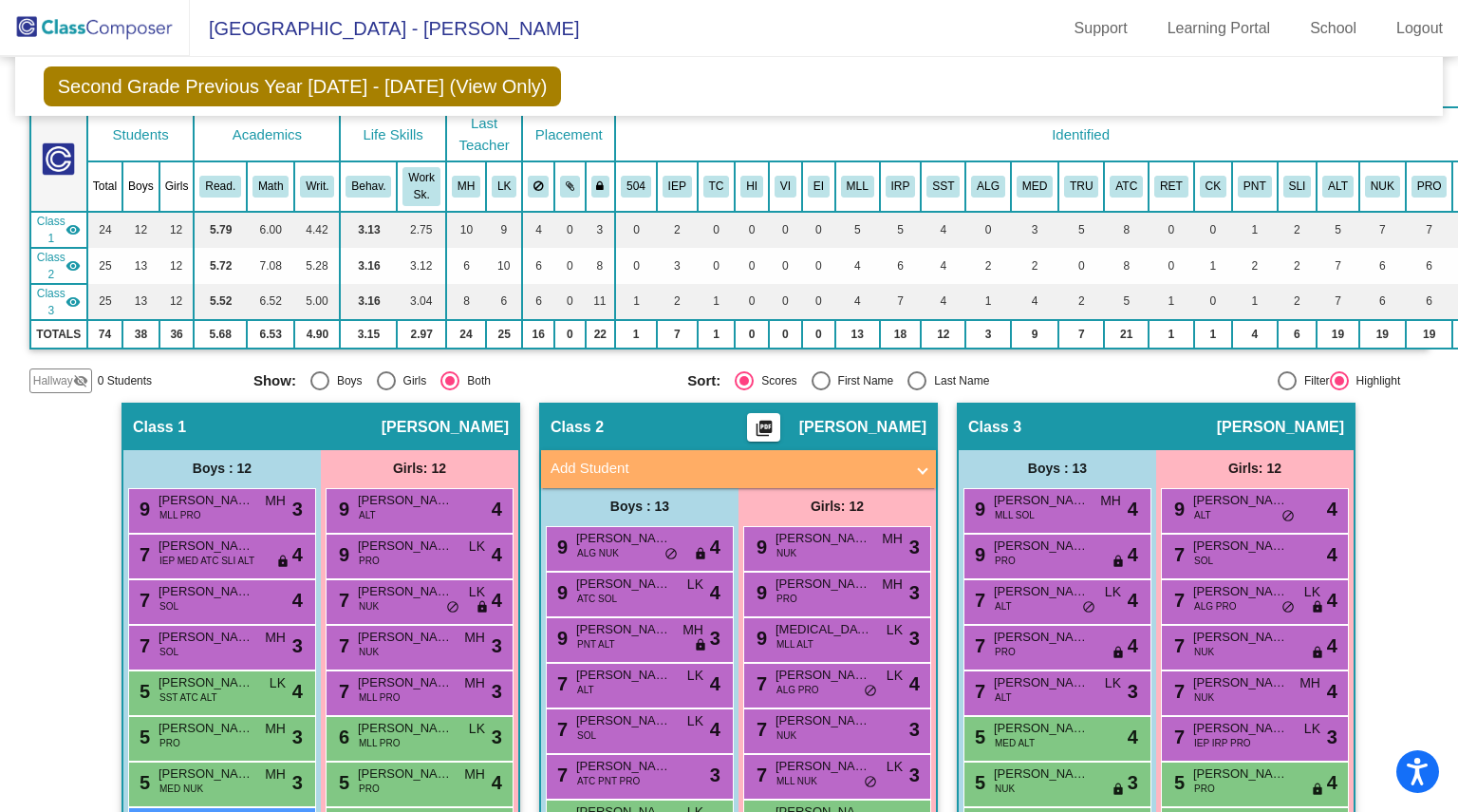
scroll to position [448, 0]
